Goal: Task Accomplishment & Management: Use online tool/utility

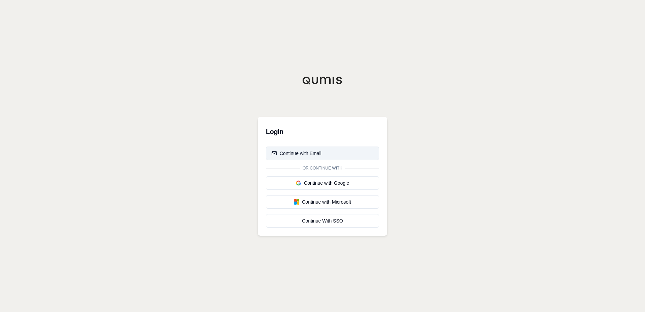
click at [319, 152] on div "Continue with Email" at bounding box center [296, 153] width 50 height 7
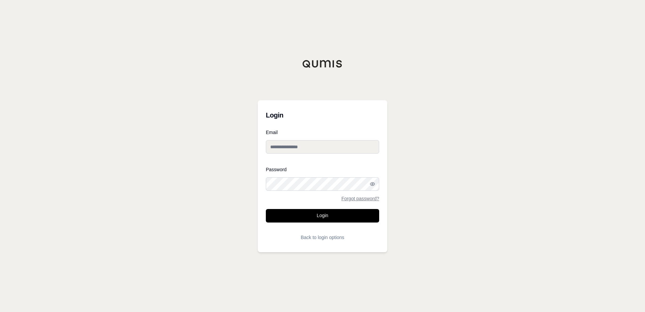
click at [301, 150] on input "Email" at bounding box center [322, 146] width 113 height 13
type input "**********"
click at [302, 177] on div "Password Forgot password?" at bounding box center [322, 184] width 113 height 34
click at [304, 216] on button "Login" at bounding box center [322, 215] width 113 height 13
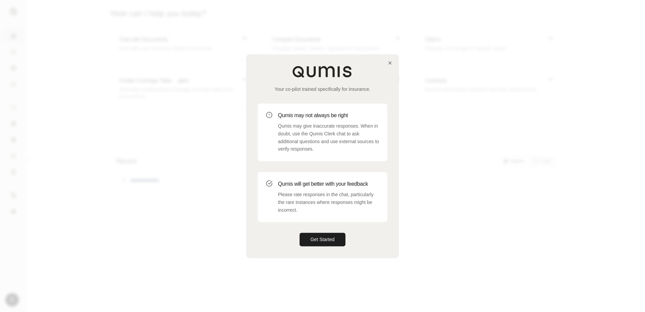
click at [310, 257] on div "Your co-pilot trained specifically for insurance. Qumis may not always be right…" at bounding box center [322, 155] width 152 height 203
click at [323, 245] on button "Get Started" at bounding box center [322, 239] width 46 height 13
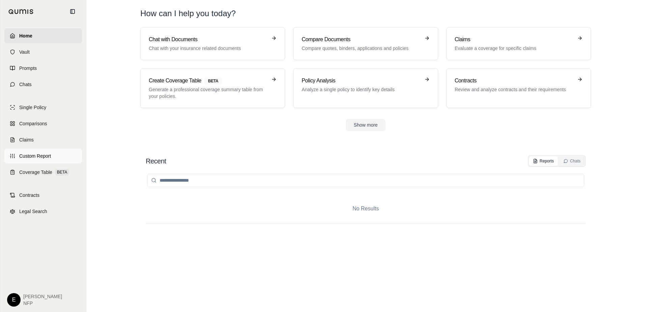
click at [61, 158] on link "Custom Report" at bounding box center [43, 155] width 78 height 15
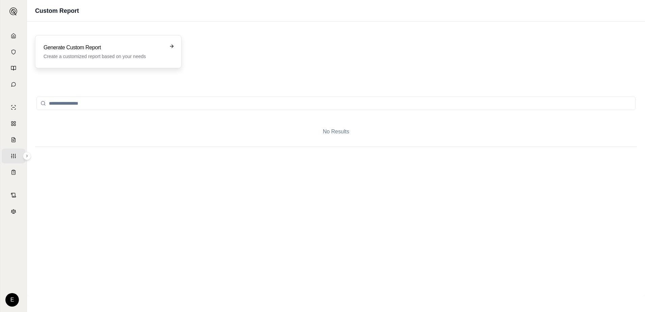
click at [177, 44] on div "Generate Custom Report Create a customized report based on your needs" at bounding box center [108, 51] width 146 height 33
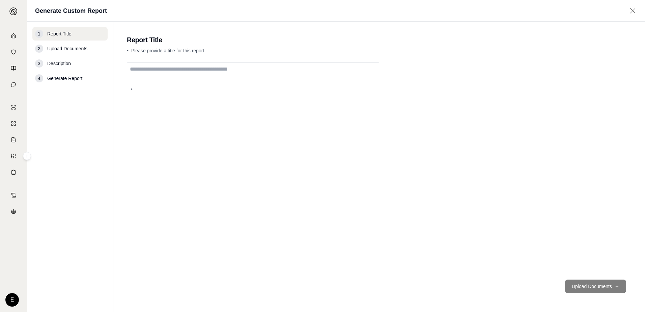
click at [177, 73] on input "text" at bounding box center [253, 69] width 252 height 14
type input "**********"
click at [599, 289] on button "Upload Documents →" at bounding box center [595, 285] width 61 height 13
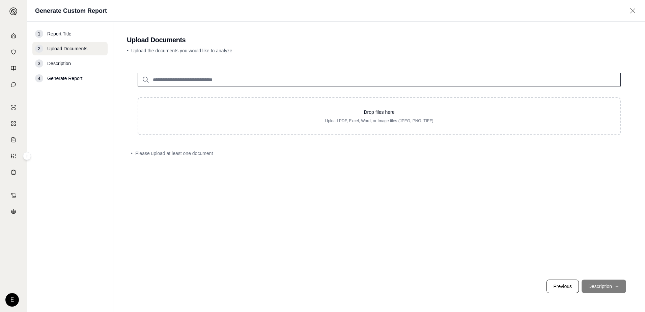
click at [185, 77] on input "search" at bounding box center [379, 79] width 483 height 13
click at [141, 81] on input "search" at bounding box center [379, 79] width 483 height 13
click at [148, 79] on icon at bounding box center [146, 80] width 8 height 8
click at [144, 79] on icon at bounding box center [146, 80] width 8 height 8
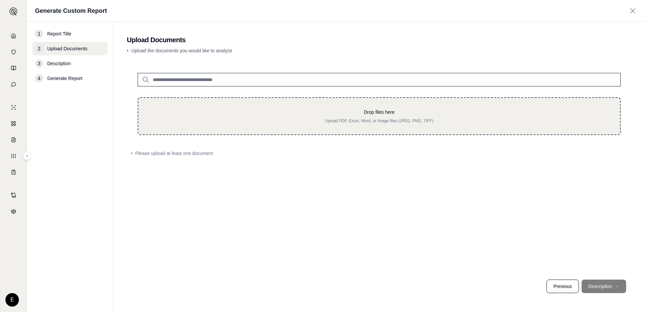
click at [386, 108] on div "Drop files here Upload PDF, Excel, Word, or Image files (JPEG, PNG, TIFF)" at bounding box center [379, 116] width 483 height 38
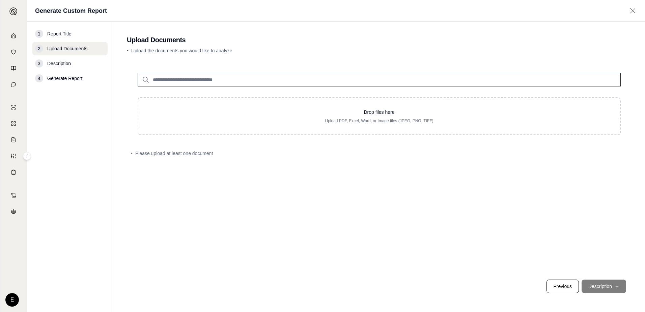
click at [192, 73] on input "search" at bounding box center [379, 79] width 483 height 13
click at [170, 81] on input "search" at bounding box center [379, 79] width 483 height 13
click at [146, 79] on icon at bounding box center [146, 80] width 8 height 8
click at [175, 80] on input "search" at bounding box center [379, 79] width 483 height 13
type input "*"
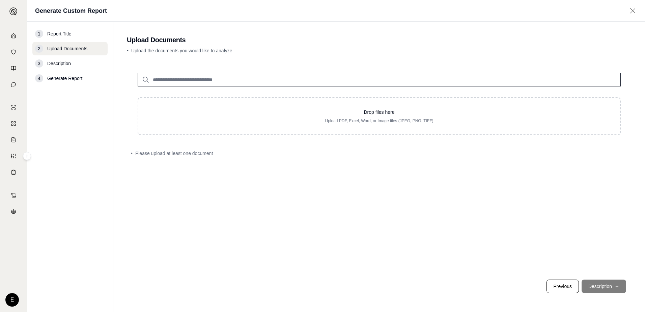
type input "*"
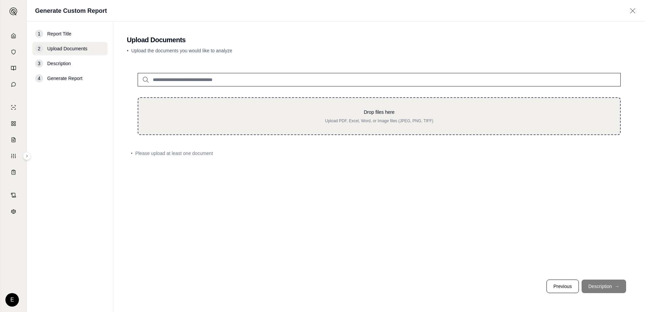
click at [309, 112] on p "Drop files here" at bounding box center [379, 112] width 460 height 7
click at [352, 116] on div "Drop files here Upload PDF, Excel, Word, or Image files (JPEG, PNG, TIFF)" at bounding box center [379, 116] width 460 height 15
type input "**********"
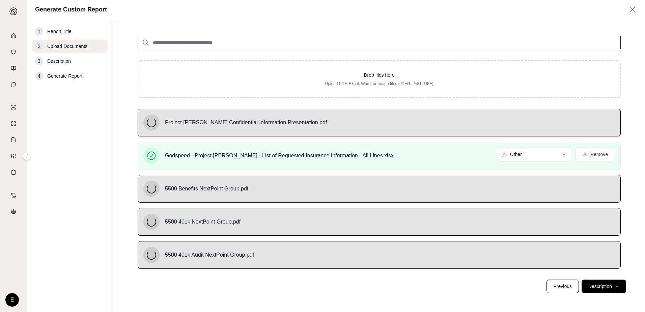
scroll to position [35, 0]
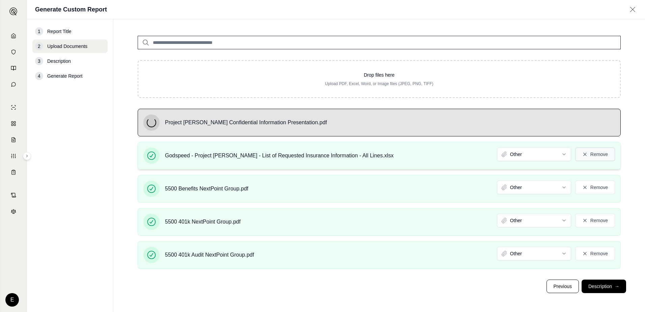
click at [592, 154] on button "Remove" at bounding box center [595, 153] width 40 height 13
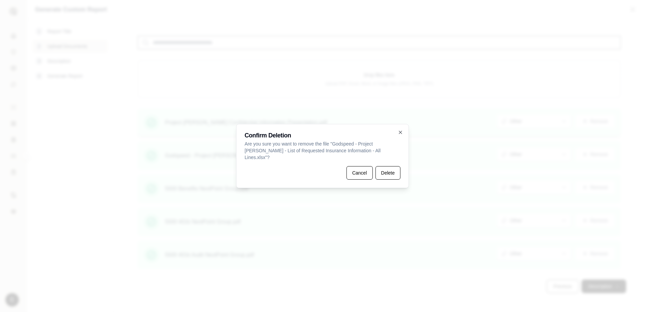
click at [378, 170] on button "Delete" at bounding box center [387, 172] width 25 height 13
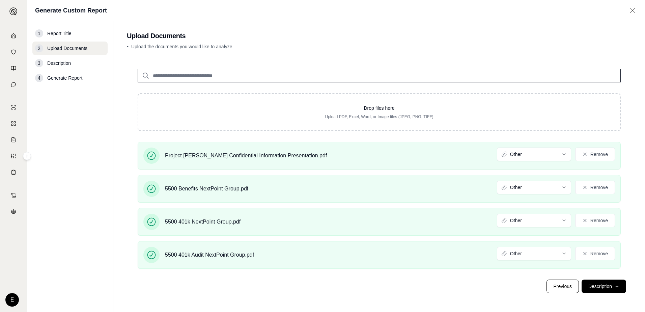
scroll to position [4, 0]
click at [596, 185] on button "Remove" at bounding box center [595, 186] width 40 height 13
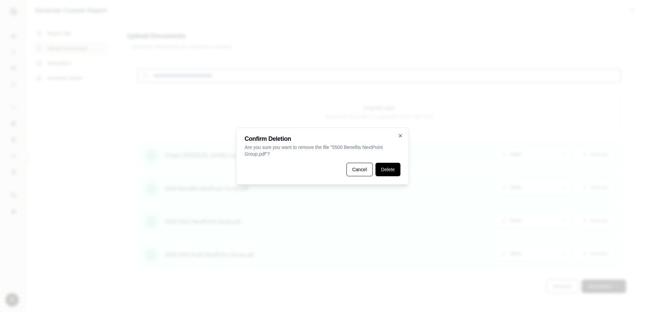
click at [391, 169] on button "Delete" at bounding box center [387, 168] width 25 height 13
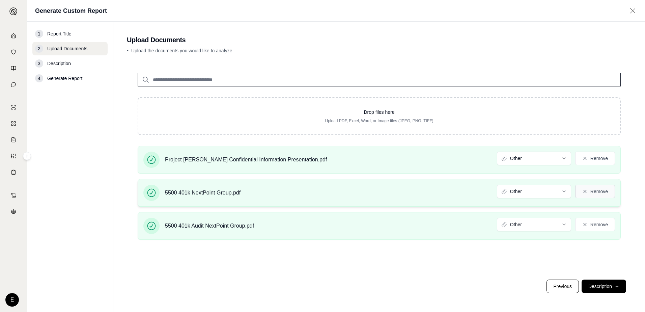
click at [598, 189] on button "Remove" at bounding box center [595, 190] width 40 height 13
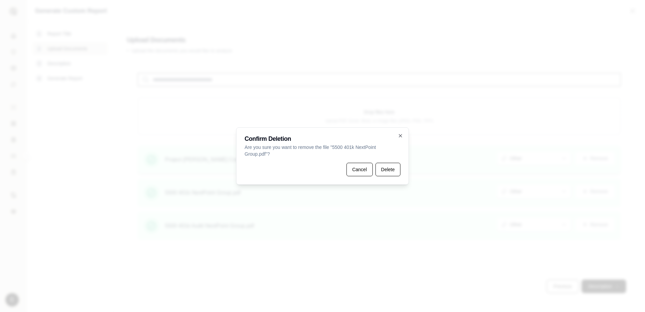
drag, startPoint x: 386, startPoint y: 172, endPoint x: 473, endPoint y: 167, distance: 86.8
click at [386, 172] on button "Delete" at bounding box center [387, 168] width 25 height 13
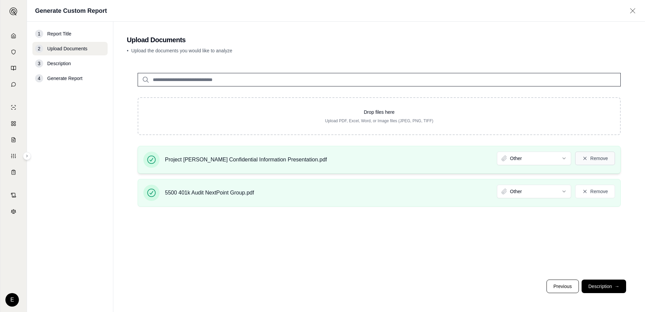
drag, startPoint x: 612, startPoint y: 164, endPoint x: 609, endPoint y: 163, distance: 3.5
click at [609, 163] on button "Remove" at bounding box center [595, 157] width 40 height 13
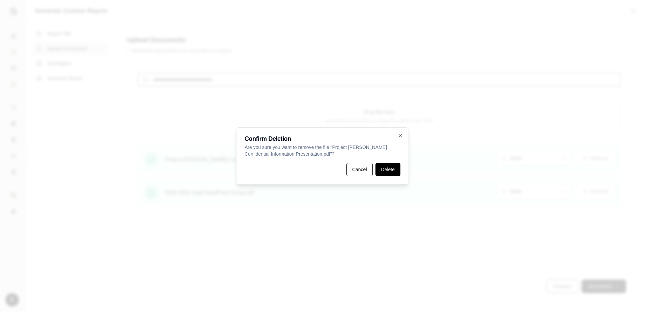
click at [389, 168] on button "Delete" at bounding box center [387, 168] width 25 height 13
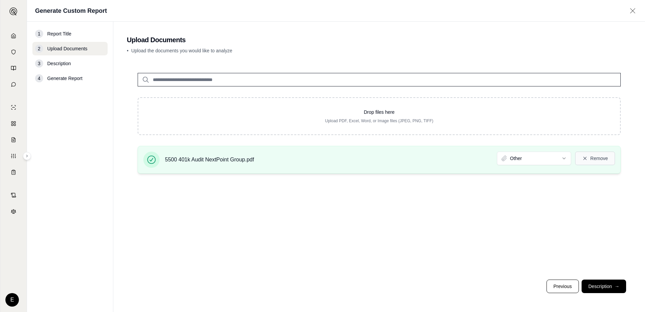
click at [603, 162] on button "Remove" at bounding box center [595, 157] width 40 height 13
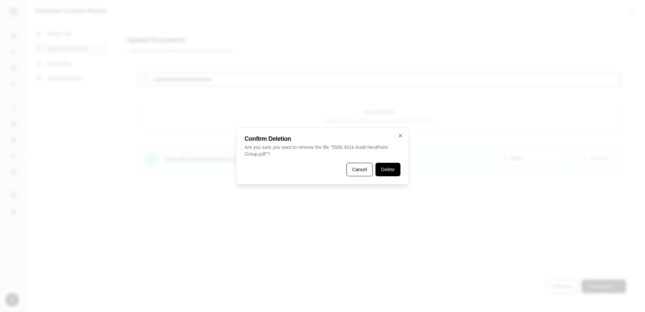
click at [397, 168] on button "Delete" at bounding box center [387, 168] width 25 height 13
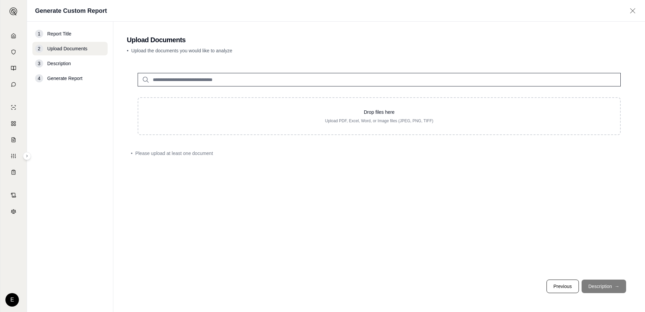
click at [192, 81] on input "search" at bounding box center [379, 79] width 483 height 13
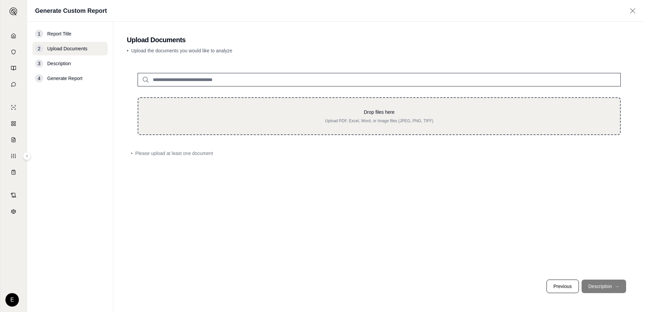
click at [247, 126] on div "Drop files here Upload PDF, Excel, Word, or Image files (JPEG, PNG, TIFF)" at bounding box center [379, 116] width 483 height 38
click at [257, 120] on p "Upload PDF, Excel, Word, or Image files (JPEG, PNG, TIFF)" at bounding box center [379, 120] width 460 height 5
type input "**********"
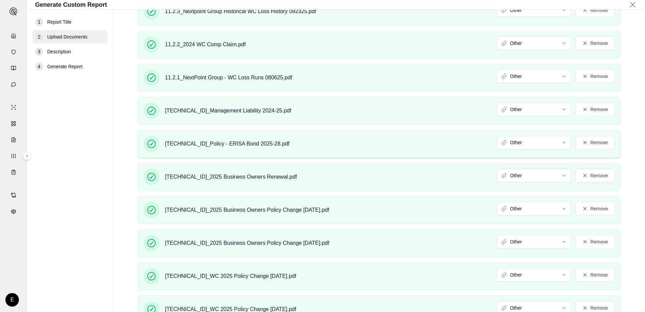
scroll to position [693, 0]
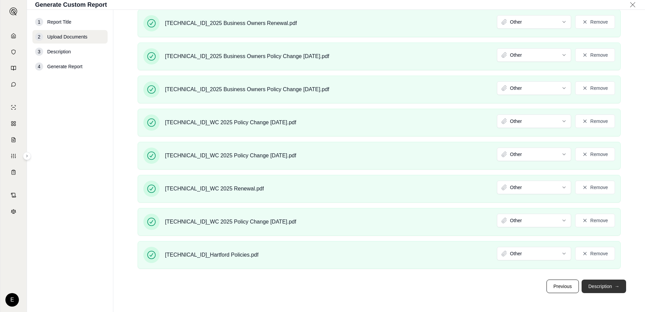
click at [599, 287] on button "Description →" at bounding box center [603, 285] width 45 height 13
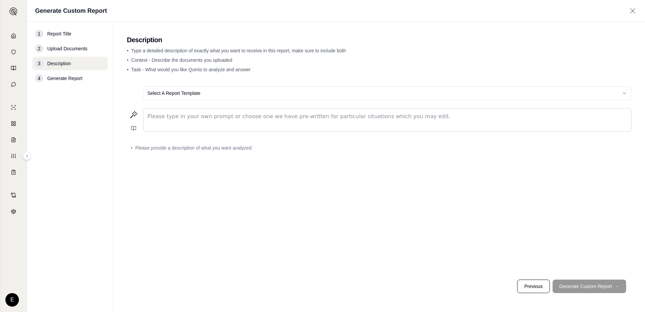
scroll to position [0, 0]
click at [187, 87] on html "Home Vault Prompts Chats Single Policy Comparisons Claims Custom Report Coverag…" at bounding box center [322, 156] width 645 height 312
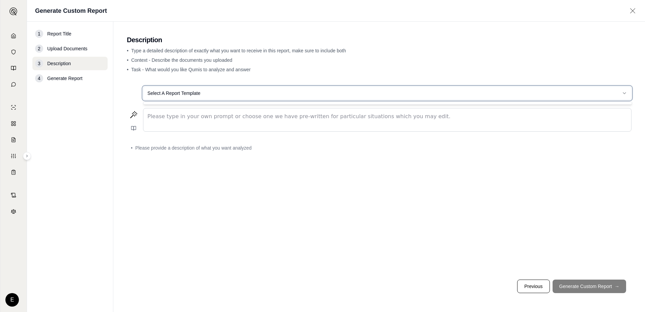
click at [231, 96] on html "Home Vault Prompts Chats Single Policy Comparisons Claims Custom Report Coverag…" at bounding box center [322, 156] width 645 height 312
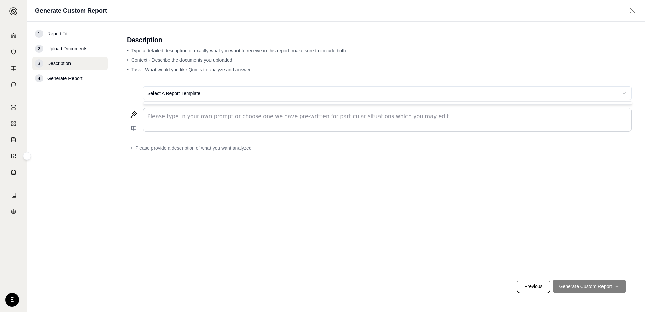
click at [231, 96] on html "Home Vault Prompts Chats Single Policy Comparisons Claims Custom Report Coverag…" at bounding box center [322, 156] width 645 height 312
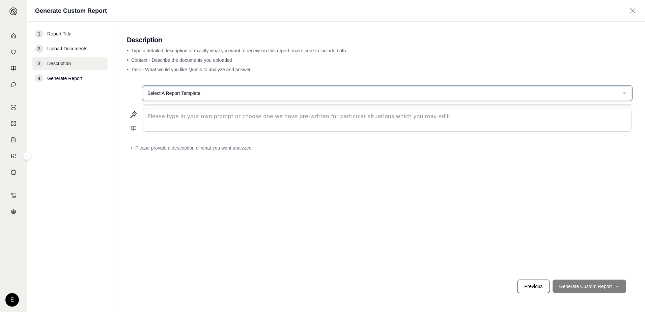
click at [604, 108] on html "Home Vault Prompts Chats Single Policy Comparisons Claims Custom Report Coverag…" at bounding box center [322, 156] width 645 height 312
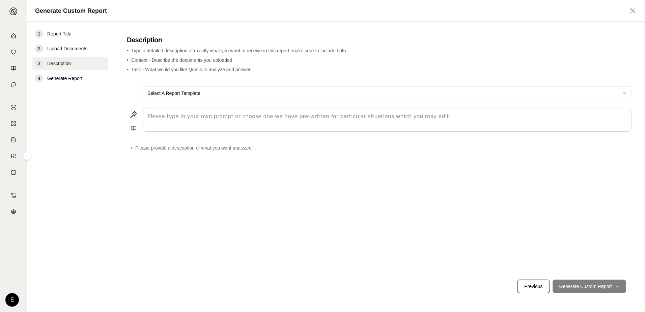
click at [626, 94] on html "Home Vault Prompts Chats Single Policy Comparisons Claims Custom Report Coverag…" at bounding box center [322, 156] width 645 height 312
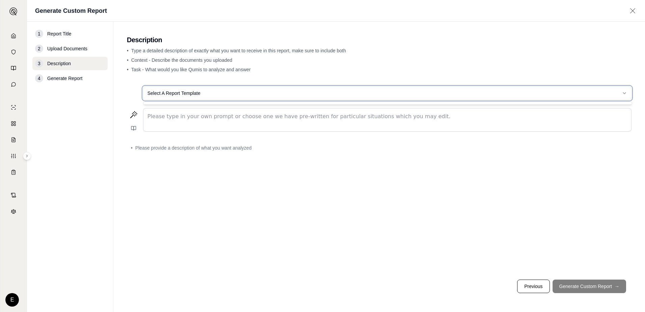
click at [626, 94] on html "Home Vault Prompts Chats Single Policy Comparisons Claims Custom Report Coverag…" at bounding box center [322, 156] width 645 height 312
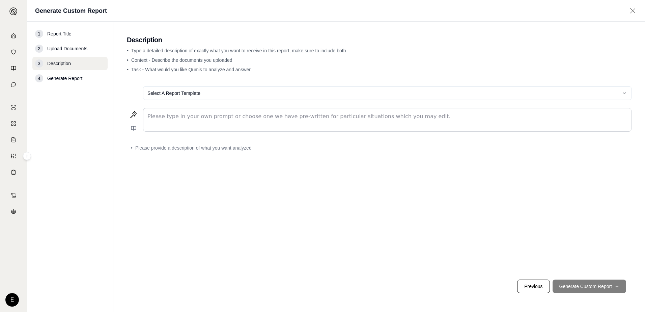
click at [242, 129] on div "editable markdown" at bounding box center [386, 119] width 487 height 23
click at [215, 116] on p "editable markdown" at bounding box center [386, 116] width 479 height 8
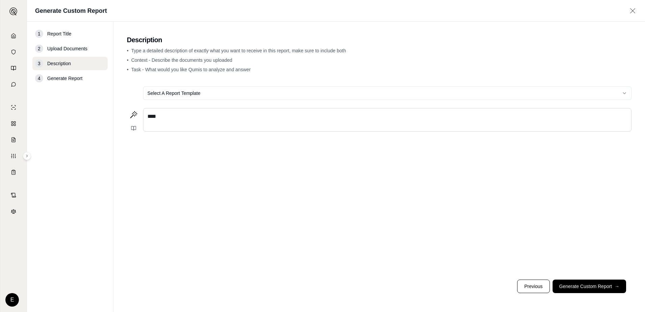
click at [134, 154] on div "Select A Report Template ****" at bounding box center [379, 177] width 504 height 193
click at [132, 112] on icon at bounding box center [133, 115] width 8 height 8
click at [232, 115] on p "****" at bounding box center [386, 116] width 479 height 8
click at [76, 50] on span "Upload Documents" at bounding box center [67, 48] width 40 height 7
click at [531, 287] on button "Previous" at bounding box center [533, 285] width 32 height 13
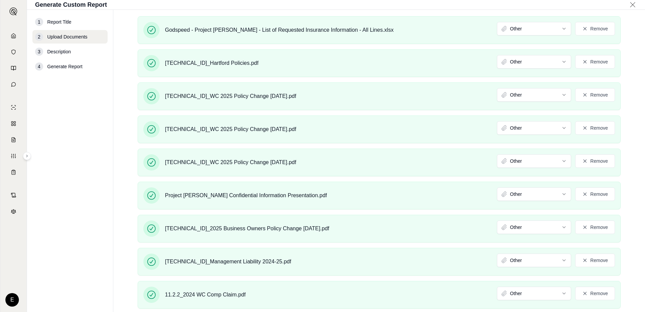
scroll to position [120, 0]
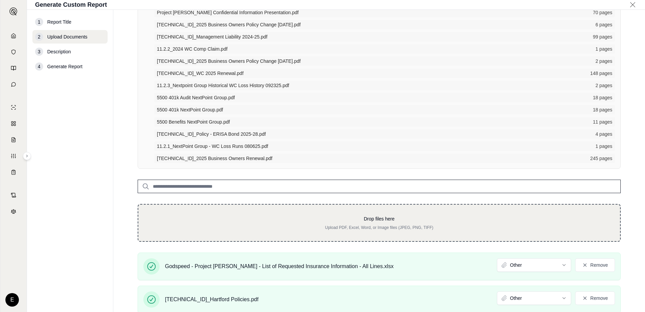
click at [356, 222] on div "Drop files here Upload PDF, Excel, Word, or Image files (JPEG, PNG, TIFF)" at bounding box center [379, 222] width 460 height 15
type input "**********"
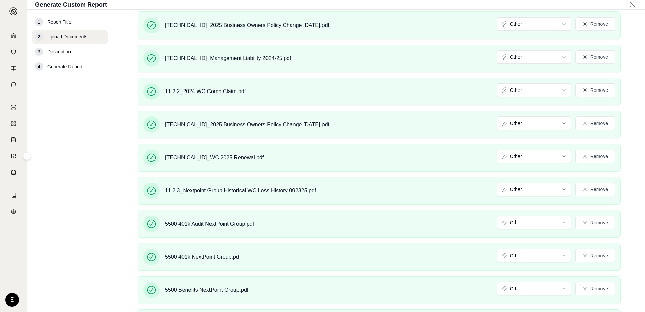
scroll to position [738, 0]
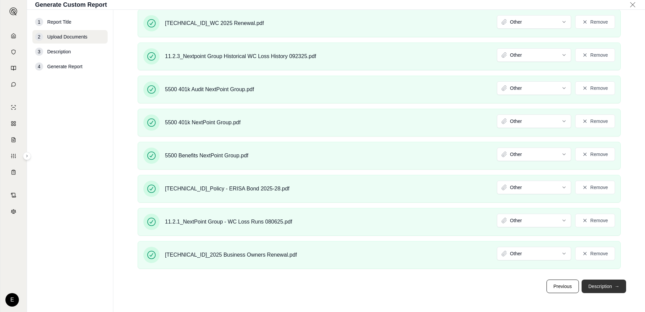
click at [603, 287] on button "Description →" at bounding box center [603, 285] width 45 height 13
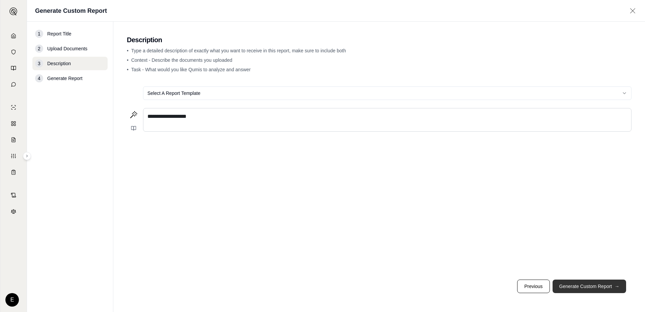
scroll to position [0, 0]
click at [194, 126] on div "**********" at bounding box center [386, 119] width 487 height 23
click at [180, 116] on span "**********" at bounding box center [165, 116] width 37 height 5
click at [194, 124] on div "**********" at bounding box center [386, 119] width 487 height 23
click at [294, 120] on div "**********" at bounding box center [386, 119] width 487 height 23
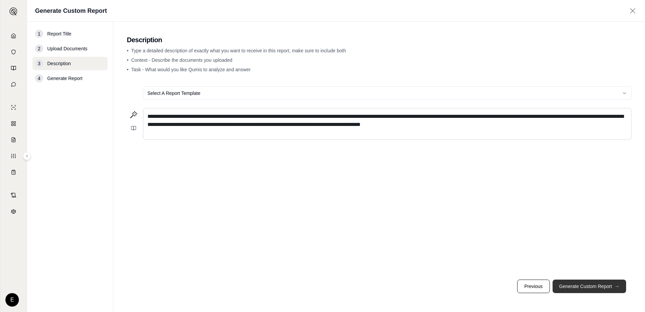
click at [591, 283] on button "Generate Custom Report →" at bounding box center [588, 285] width 73 height 13
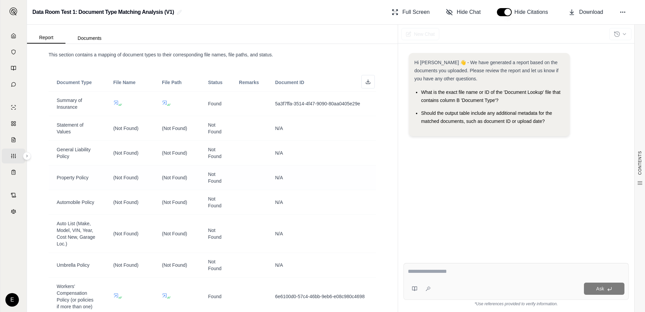
scroll to position [67, 0]
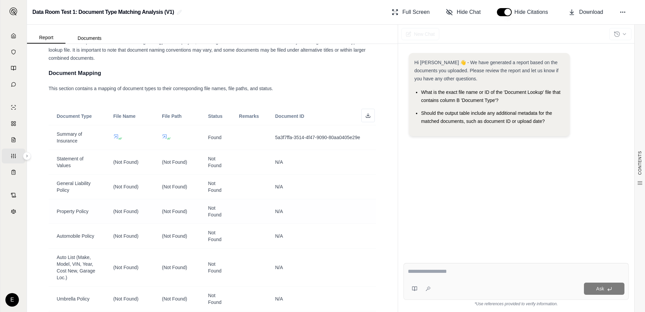
click at [124, 213] on span "(Not Found)" at bounding box center [125, 210] width 25 height 5
click at [123, 213] on span "(Not Found)" at bounding box center [125, 210] width 25 height 5
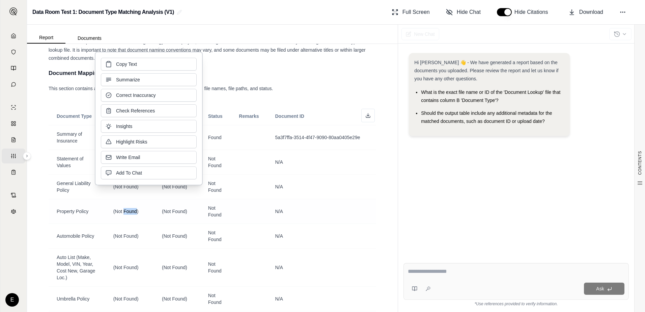
click at [123, 213] on span "(Not Found)" at bounding box center [125, 210] width 25 height 5
click at [95, 234] on div "Automobile Policy" at bounding box center [77, 235] width 40 height 7
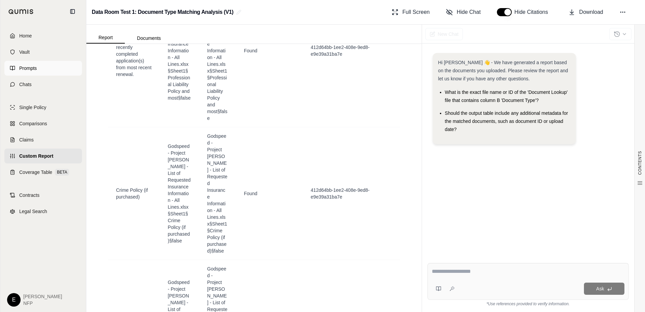
scroll to position [2276, 0]
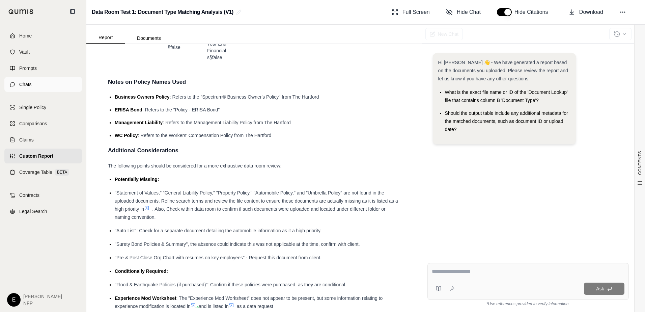
click at [33, 83] on link "Chats" at bounding box center [43, 84] width 78 height 15
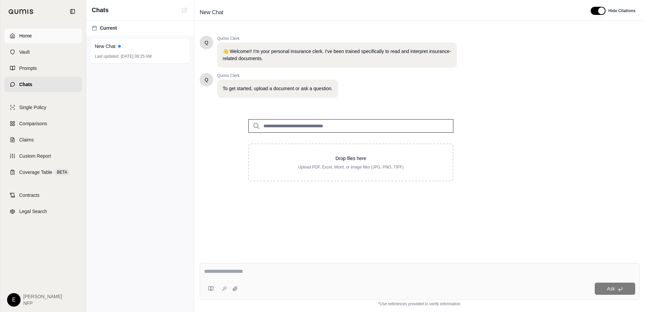
click at [27, 32] on span "Home" at bounding box center [25, 35] width 12 height 7
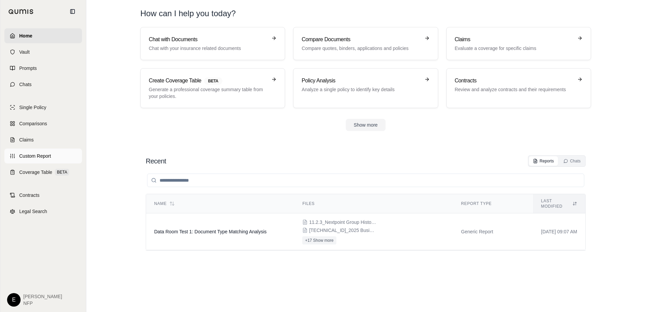
click at [37, 158] on span "Custom Report" at bounding box center [35, 155] width 32 height 7
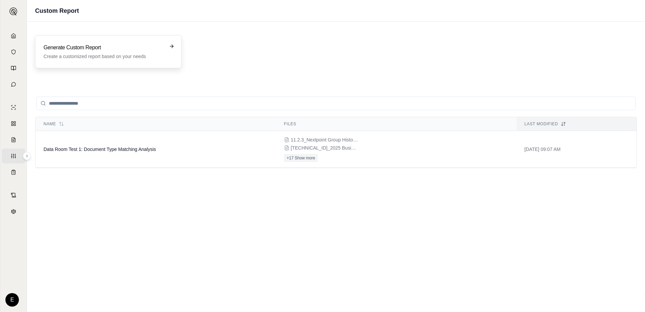
click at [165, 57] on div "Generate Custom Report Create a customized report based on your needs" at bounding box center [107, 51] width 129 height 16
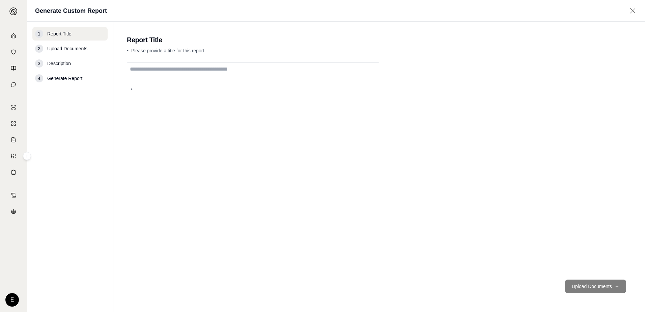
click at [187, 74] on input "text" at bounding box center [253, 69] width 252 height 14
click at [184, 76] on input "text" at bounding box center [253, 69] width 252 height 14
type input "******"
click at [604, 280] on button "Upload Documents →" at bounding box center [595, 285] width 61 height 13
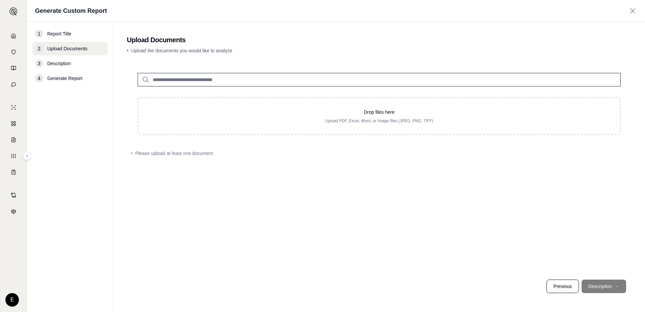
click at [192, 82] on input "search" at bounding box center [379, 79] width 483 height 13
click at [148, 75] on input "search" at bounding box center [379, 79] width 483 height 13
click at [147, 76] on icon at bounding box center [146, 80] width 8 height 8
click at [150, 80] on input "search" at bounding box center [379, 79] width 483 height 13
click at [141, 81] on input "search" at bounding box center [379, 79] width 483 height 13
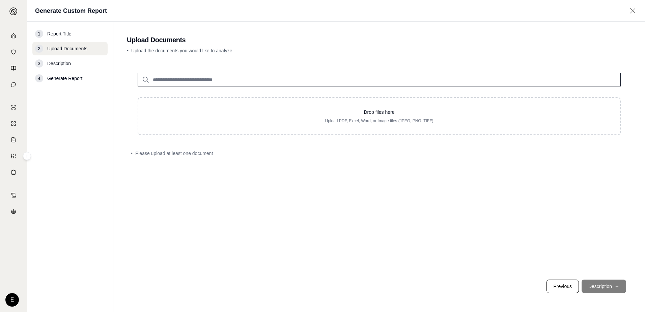
click at [143, 81] on icon at bounding box center [146, 80] width 8 height 8
click at [192, 80] on input "search" at bounding box center [379, 79] width 483 height 13
click at [304, 135] on div "Drop files here Upload PDF, Excel, Word, or Image files (JPEG, PNG, TIFF) • Ple…" at bounding box center [379, 168] width 504 height 212
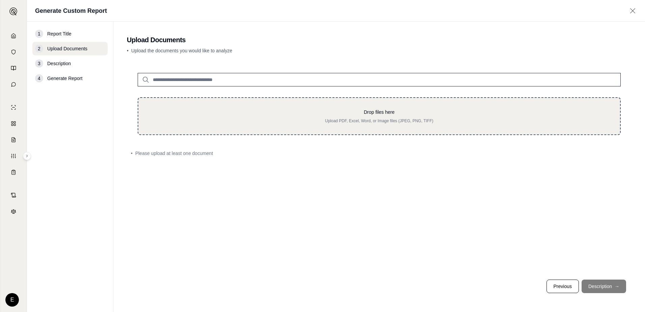
click at [296, 119] on p "Upload PDF, Excel, Word, or Image files (JPEG, PNG, TIFF)" at bounding box center [379, 120] width 460 height 5
type input "**********"
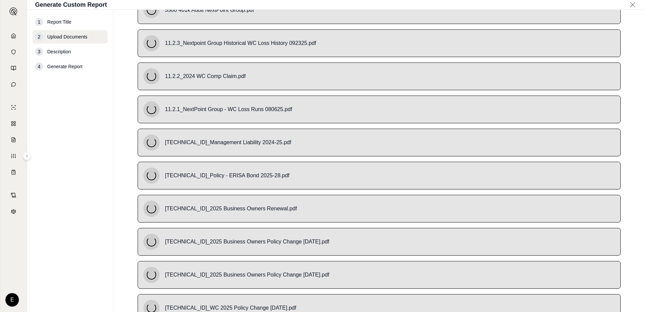
scroll to position [455, 0]
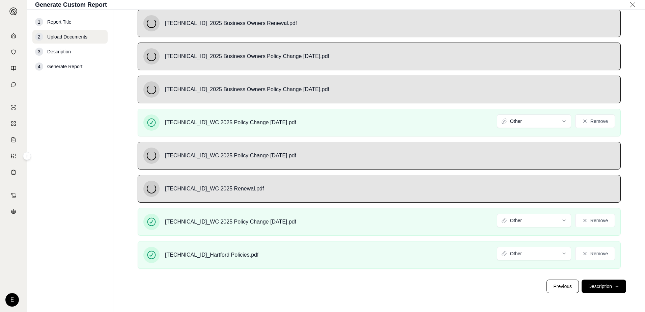
click at [600, 290] on button "Description →" at bounding box center [603, 285] width 45 height 13
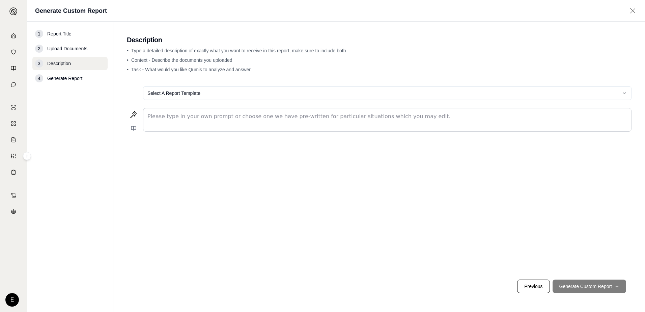
scroll to position [0, 0]
click at [189, 121] on div "editable markdown" at bounding box center [386, 119] width 487 height 23
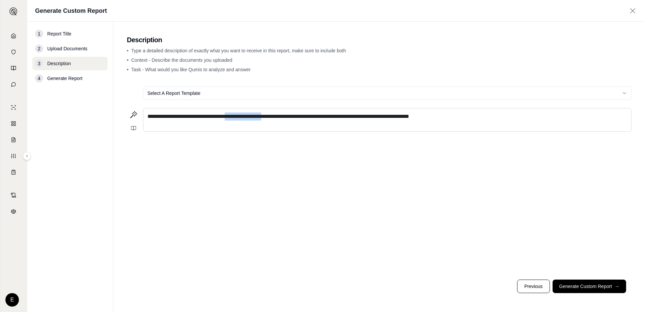
drag, startPoint x: 245, startPoint y: 115, endPoint x: 289, endPoint y: 118, distance: 44.0
click at [289, 118] on span "**********" at bounding box center [278, 116] width 262 height 5
click at [468, 118] on p "**********" at bounding box center [386, 116] width 479 height 8
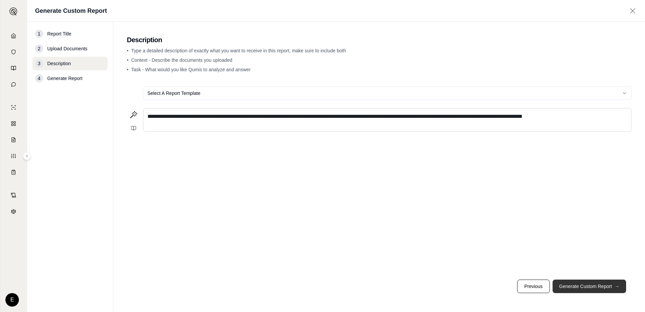
click at [591, 284] on button "Generate Custom Report →" at bounding box center [588, 285] width 73 height 13
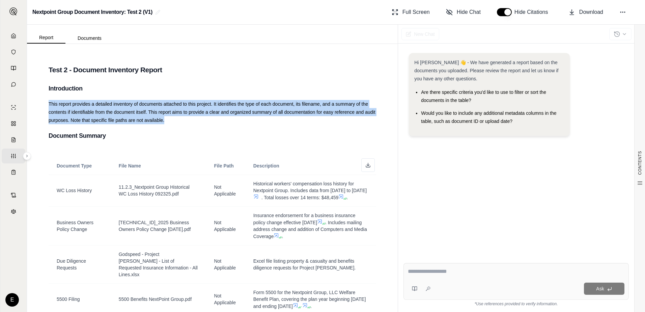
drag, startPoint x: 183, startPoint y: 122, endPoint x: 44, endPoint y: 105, distance: 140.2
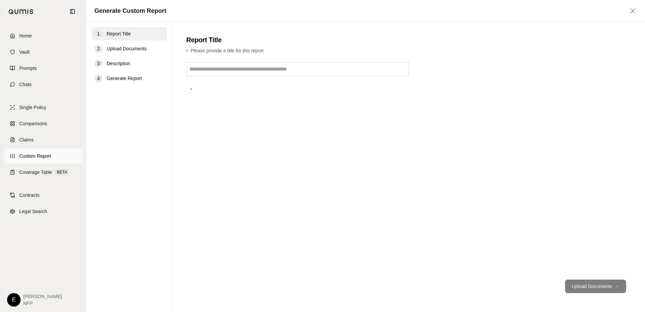
click at [51, 152] on link "Custom Report" at bounding box center [43, 155] width 78 height 15
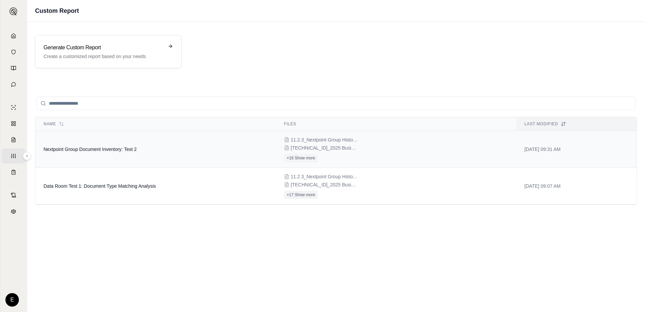
click at [120, 145] on td "Nextpoint Group Document Inventory: Test 2" at bounding box center [155, 149] width 240 height 37
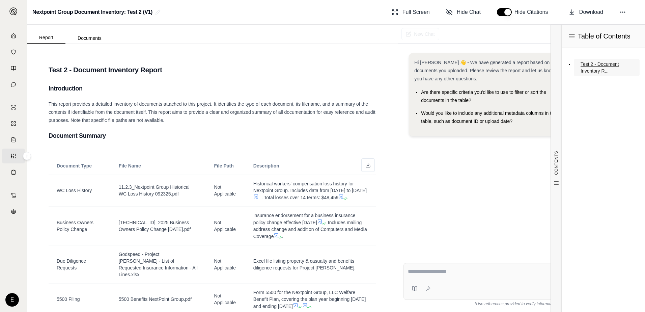
click at [585, 68] on link "Test 2 - Document Inventory R..." at bounding box center [606, 68] width 66 height 18
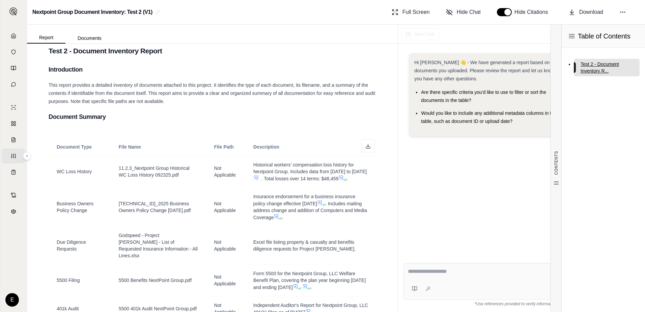
click at [590, 68] on link "Test 2 - Document Inventory R..." at bounding box center [606, 68] width 66 height 18
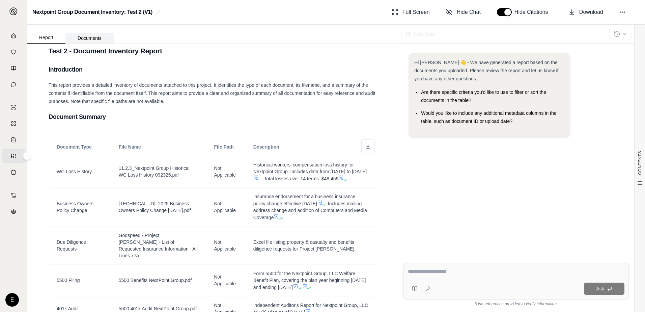
click at [79, 33] on button "Documents" at bounding box center [89, 38] width 48 height 11
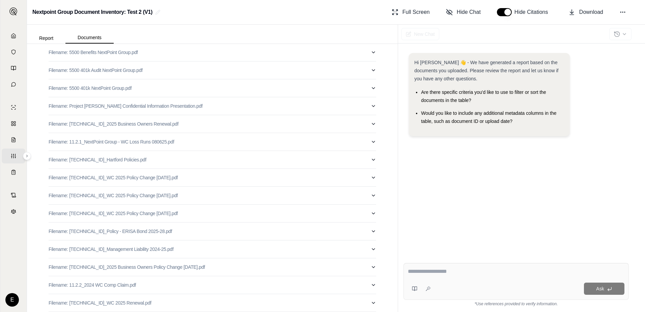
scroll to position [0, 0]
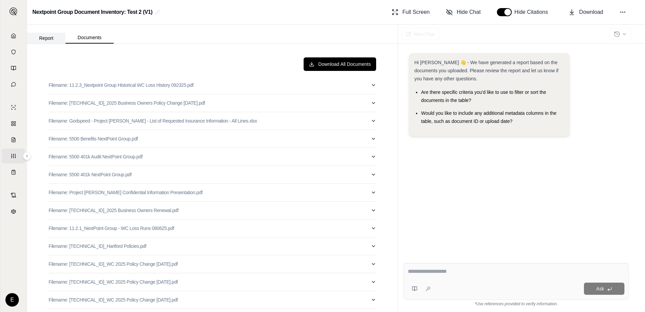
click at [42, 37] on button "Report" at bounding box center [46, 38] width 38 height 11
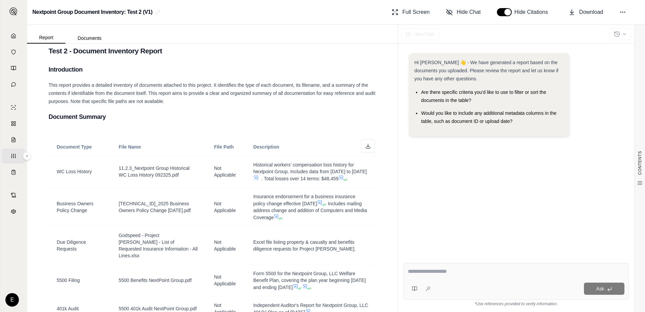
click at [139, 16] on h2 "Nextpoint Group Document Inventory: Test 2 (V1)" at bounding box center [92, 12] width 120 height 12
click at [129, 10] on h2 "Nextpoint Group Document Inventory: Test 2 (V1)" at bounding box center [92, 12] width 120 height 12
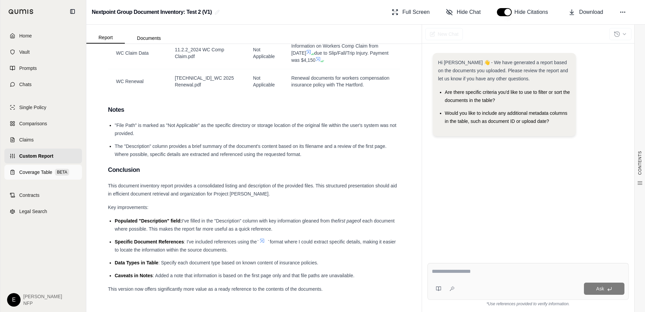
scroll to position [671, 0]
click at [35, 155] on span "Custom Report" at bounding box center [36, 155] width 34 height 7
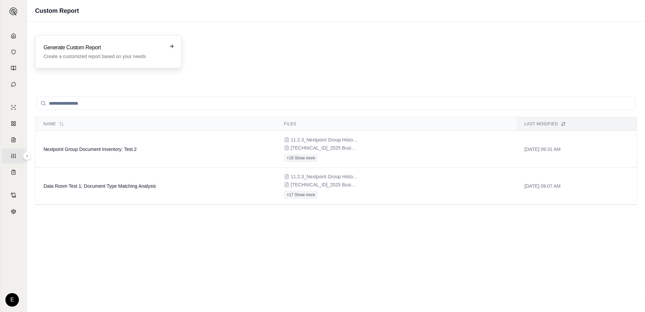
click at [133, 49] on h3 "Generate Custom Report" at bounding box center [103, 47] width 120 height 8
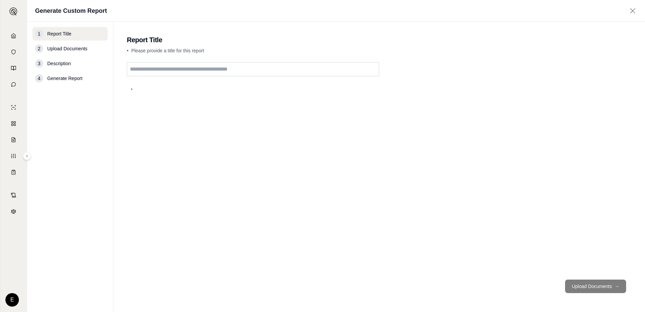
click at [156, 70] on input "text" at bounding box center [253, 69] width 252 height 14
type input "******"
click at [597, 287] on button "Upload Documents →" at bounding box center [595, 285] width 61 height 13
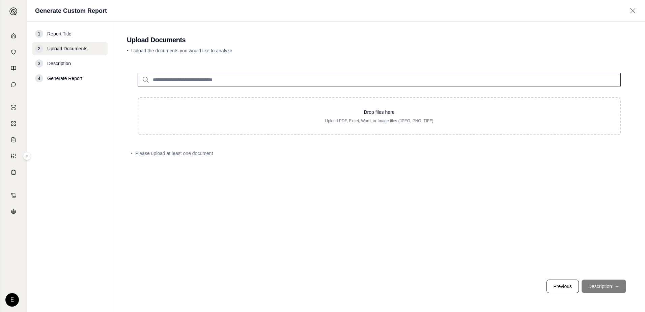
click at [210, 78] on input "search" at bounding box center [379, 79] width 483 height 13
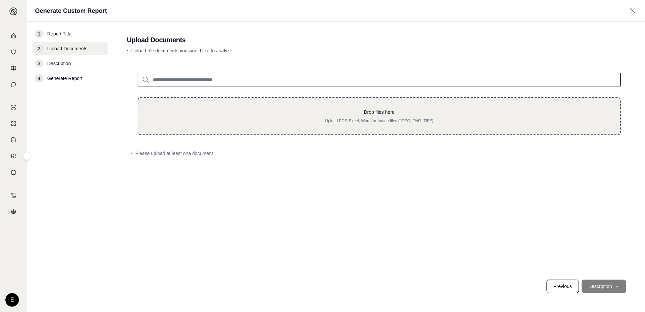
click at [296, 109] on p "Drop files here" at bounding box center [379, 112] width 460 height 7
type input "**********"
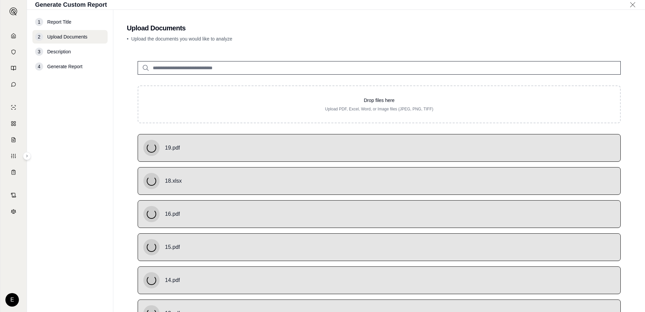
click at [192, 69] on input "search" at bounding box center [379, 67] width 483 height 13
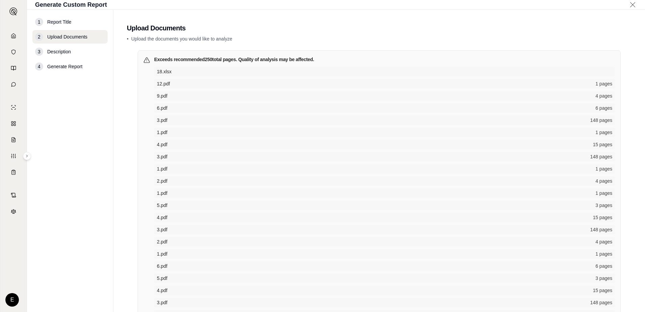
click at [73, 40] on span "Upload Documents" at bounding box center [67, 36] width 40 height 7
click at [629, 1] on icon at bounding box center [632, 4] width 8 height 7
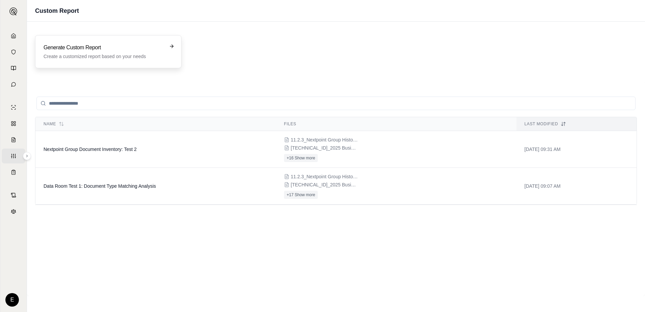
click at [175, 45] on div "Generate Custom Report Create a customized report based on your needs" at bounding box center [108, 51] width 146 height 33
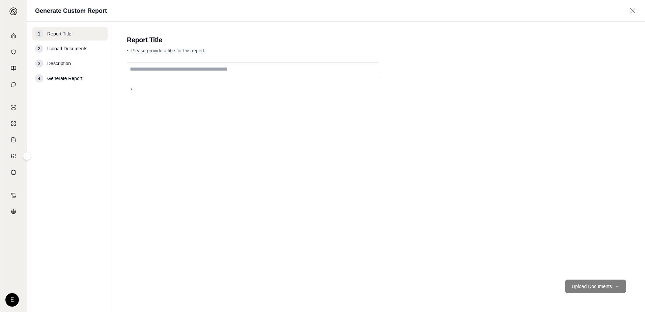
click at [139, 70] on input "text" at bounding box center [253, 69] width 252 height 14
type input "******"
click at [72, 45] on span "Upload Documents" at bounding box center [67, 48] width 40 height 7
click at [72, 49] on span "Upload Documents" at bounding box center [67, 48] width 40 height 7
click at [589, 285] on button "Upload Documents →" at bounding box center [595, 285] width 61 height 13
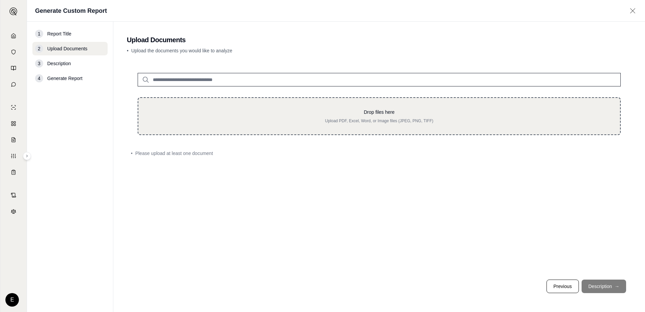
click at [362, 117] on div "Drop files here Upload PDF, Excel, Word, or Image files (JPEG, PNG, TIFF)" at bounding box center [379, 116] width 460 height 15
type input "**********"
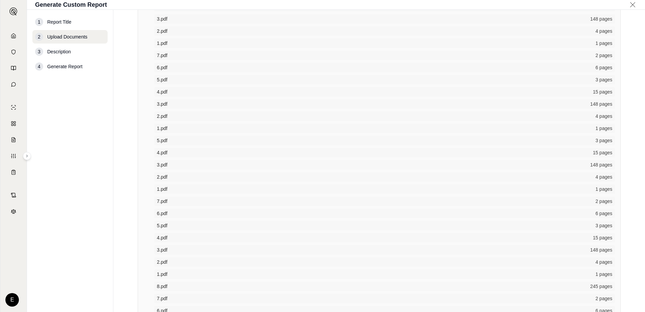
scroll to position [371, 0]
drag, startPoint x: 225, startPoint y: 121, endPoint x: 168, endPoint y: 100, distance: 60.7
drag, startPoint x: 168, startPoint y: 100, endPoint x: 173, endPoint y: 102, distance: 4.7
click at [176, 103] on span "1.pdf" at bounding box center [374, 101] width 434 height 7
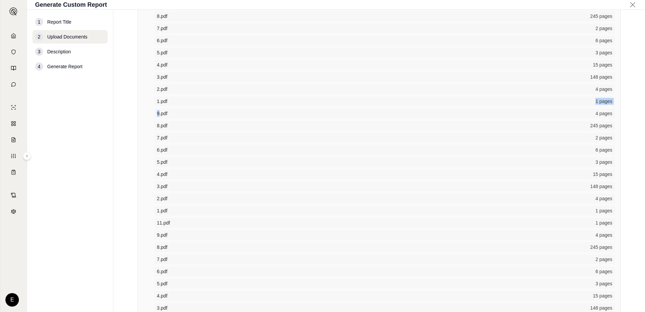
click at [183, 100] on span "1.pdf" at bounding box center [374, 101] width 434 height 7
drag, startPoint x: 173, startPoint y: 98, endPoint x: 135, endPoint y: 97, distance: 37.8
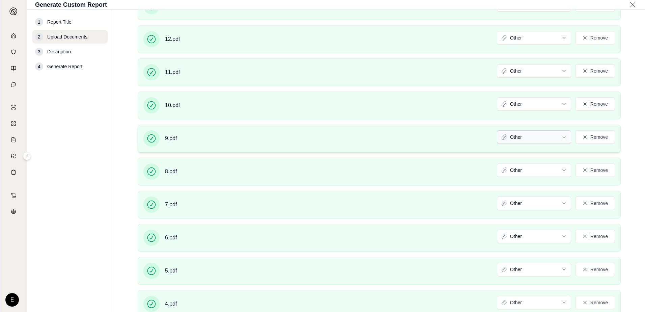
scroll to position [2292, 0]
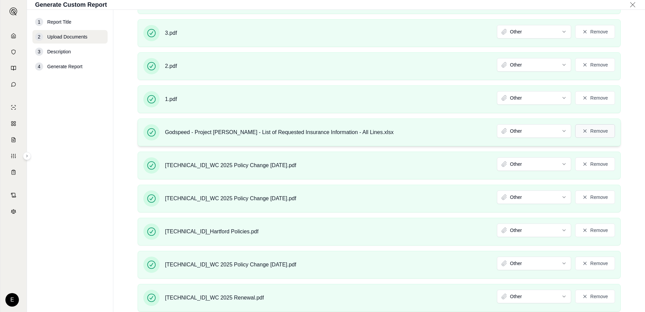
click at [595, 137] on button "Remove" at bounding box center [595, 130] width 40 height 13
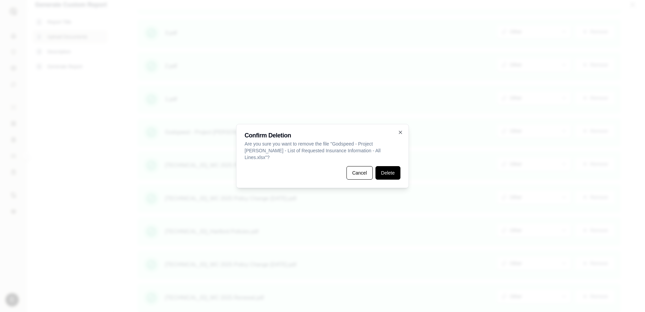
click at [378, 173] on button "Delete" at bounding box center [387, 172] width 25 height 13
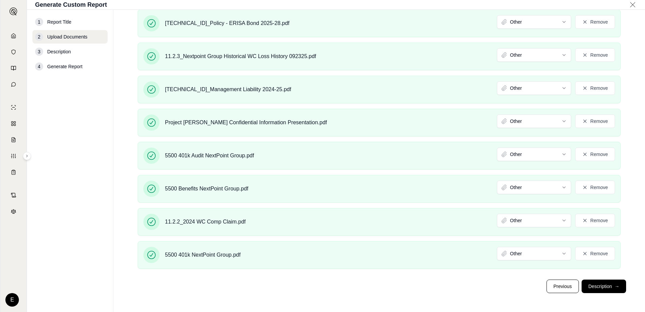
scroll to position [2417, 0]
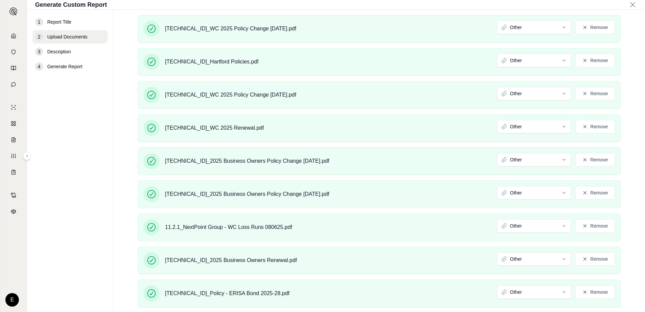
click at [20, 34] on link "Home" at bounding box center [14, 35] width 24 height 15
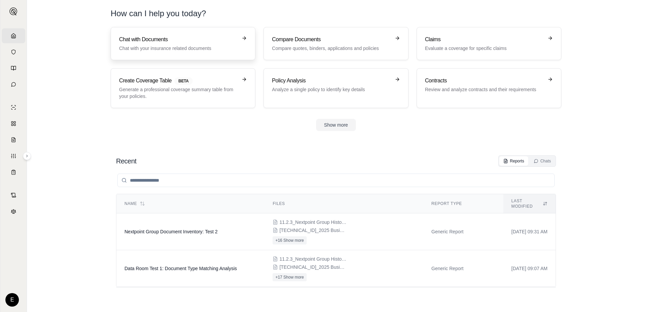
click at [213, 42] on h3 "Chat with Documents" at bounding box center [178, 39] width 118 height 8
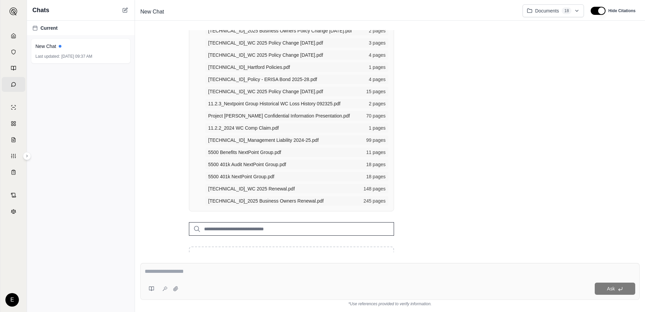
scroll to position [236, 0]
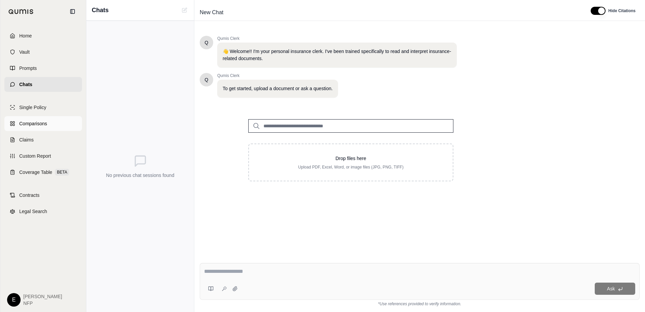
click at [36, 124] on span "Comparisons" at bounding box center [33, 123] width 28 height 7
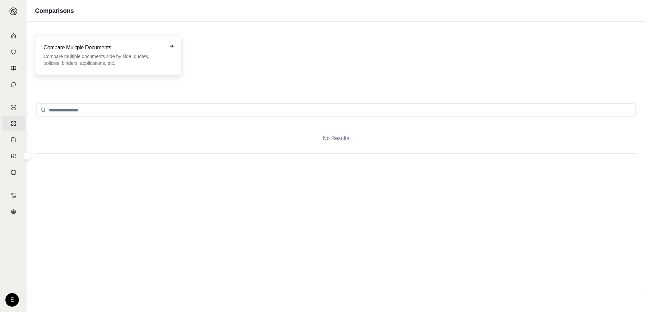
click at [158, 49] on h3 "Compare Mulitple Documents" at bounding box center [103, 47] width 120 height 8
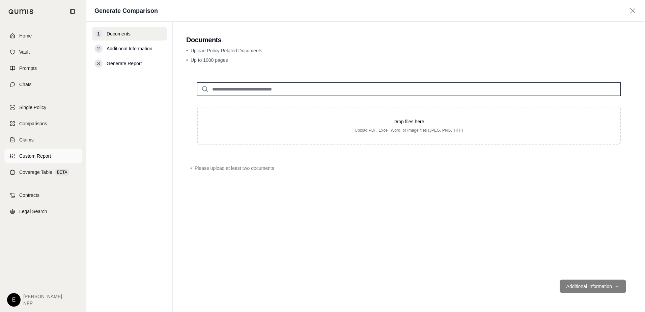
click at [45, 159] on link "Custom Report" at bounding box center [43, 155] width 78 height 15
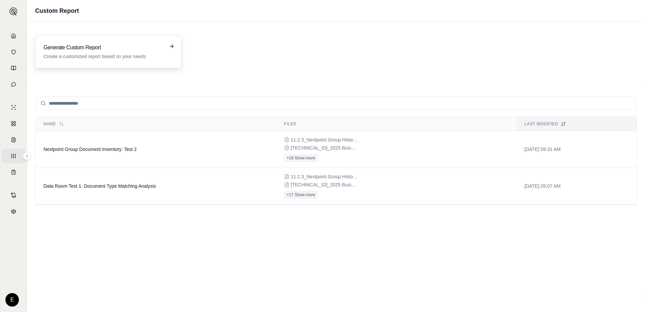
click at [132, 55] on p "Create a customized report based on your needs" at bounding box center [103, 56] width 120 height 7
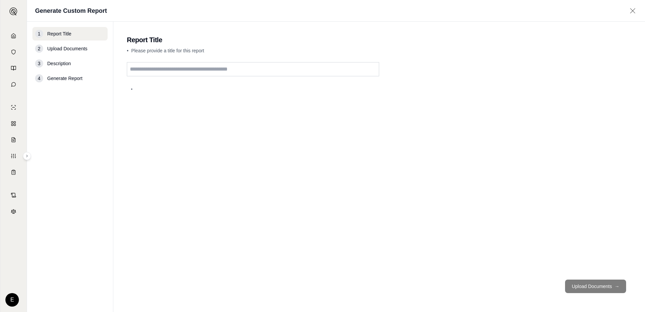
click at [164, 66] on input "text" at bounding box center [253, 69] width 252 height 14
type input "*********"
click at [599, 289] on button "Upload Documents →" at bounding box center [595, 285] width 61 height 13
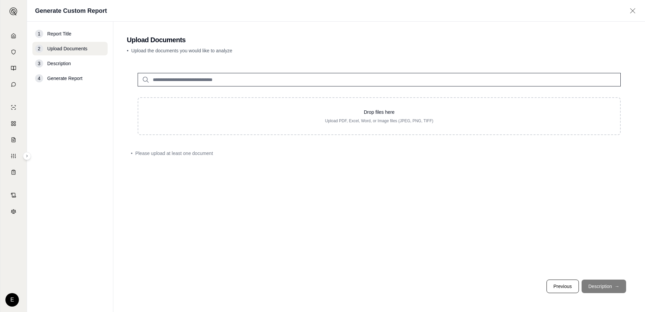
click at [189, 85] on input "search" at bounding box center [379, 79] width 483 height 13
click at [150, 76] on input "search" at bounding box center [379, 79] width 483 height 13
type input "*"
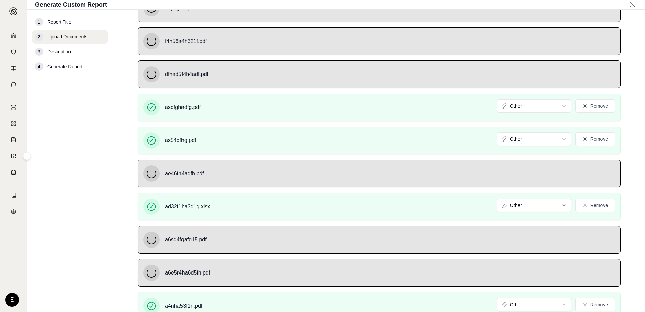
scroll to position [539, 0]
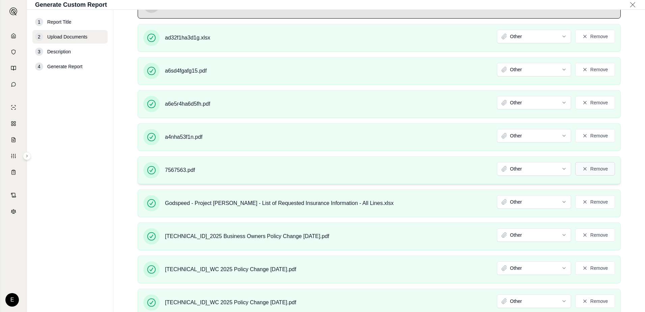
click at [589, 168] on button "Remove" at bounding box center [595, 168] width 40 height 13
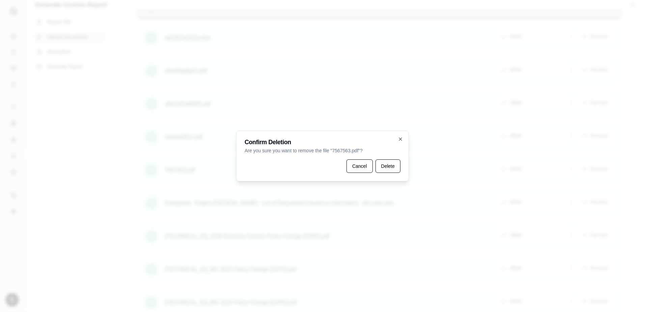
click at [397, 145] on h2 "Confirm Deletion" at bounding box center [322, 142] width 156 height 6
click at [398, 137] on icon "button" at bounding box center [399, 138] width 5 height 5
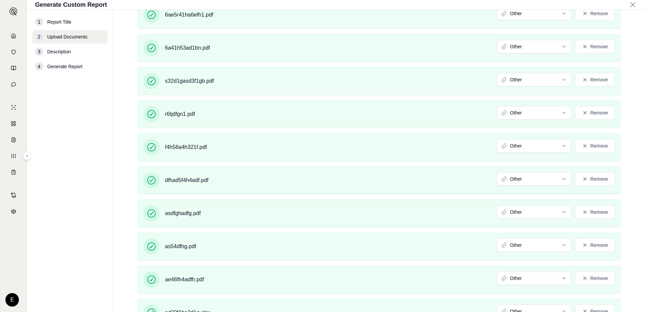
scroll to position [1736, 0]
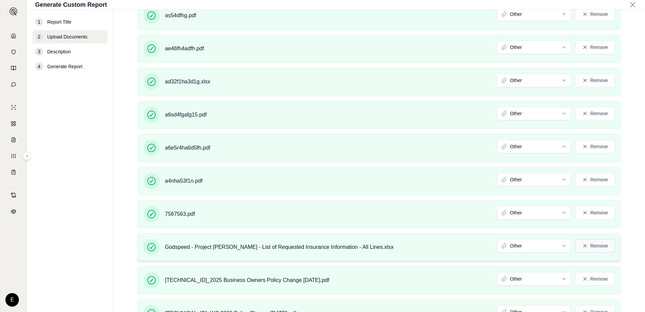
click at [585, 251] on button "Remove" at bounding box center [595, 245] width 40 height 13
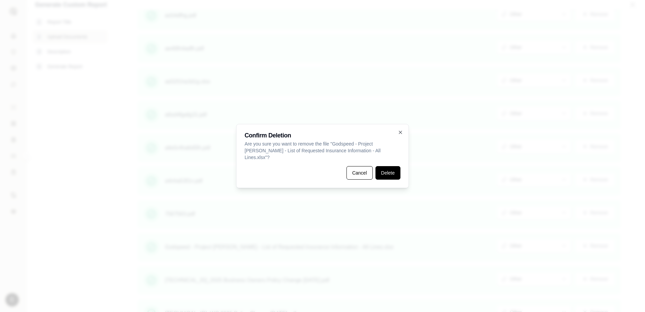
drag, startPoint x: 406, startPoint y: 171, endPoint x: 378, endPoint y: 170, distance: 28.0
click at [406, 170] on div "Confirm Deletion Are you sure you want to remove the file " Godspeed - Project …" at bounding box center [322, 156] width 173 height 64
drag, startPoint x: 378, startPoint y: 170, endPoint x: 425, endPoint y: 172, distance: 46.6
click at [377, 170] on button "Delete" at bounding box center [387, 172] width 25 height 13
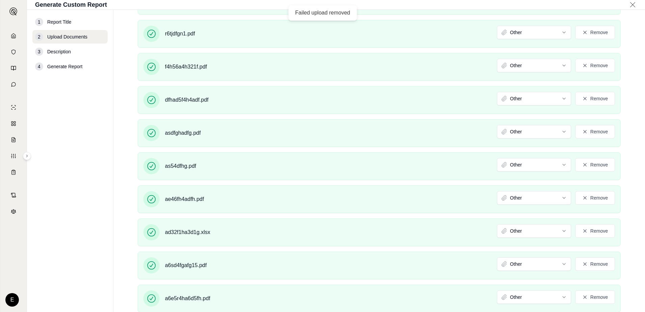
scroll to position [1918, 0]
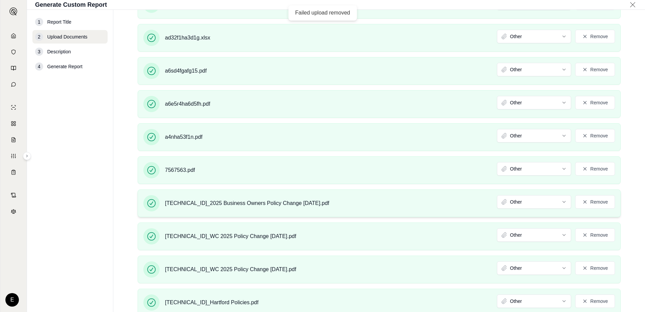
click at [595, 211] on div "[TECHNICAL_ID]_2025 Business Owners Policy Change [DATE].pdf Other Remove" at bounding box center [379, 203] width 483 height 28
click at [596, 199] on button "Remove" at bounding box center [595, 201] width 40 height 13
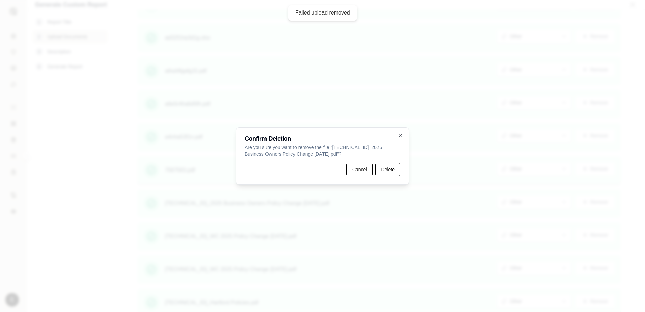
click at [389, 168] on button "Delete" at bounding box center [387, 168] width 25 height 13
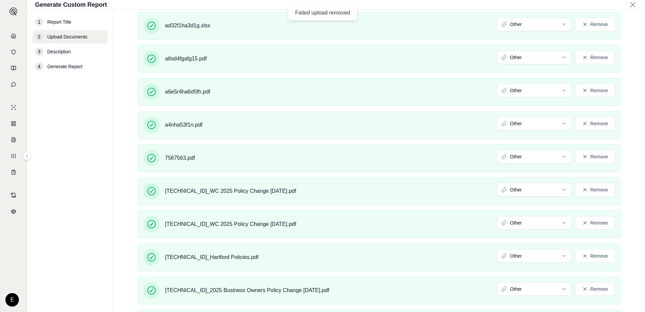
scroll to position [1906, 0]
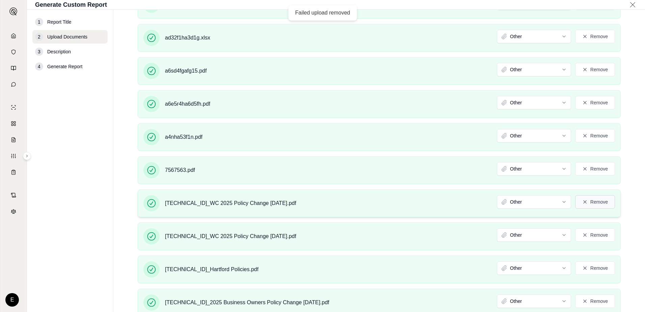
click at [601, 204] on button "Remove" at bounding box center [595, 201] width 40 height 13
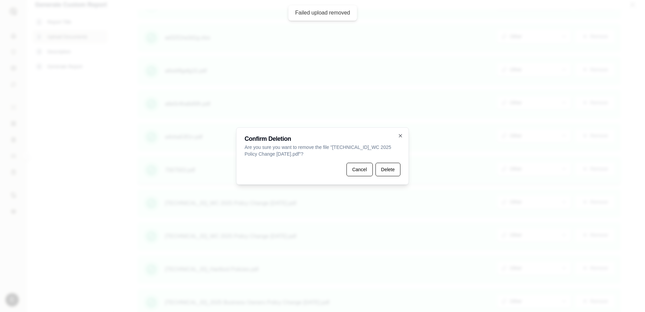
click at [387, 167] on button "Delete" at bounding box center [387, 168] width 25 height 13
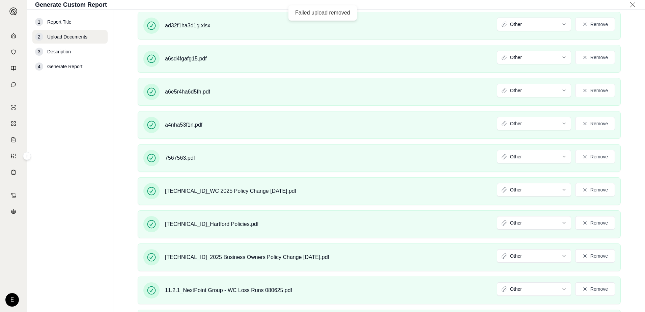
scroll to position [1894, 0]
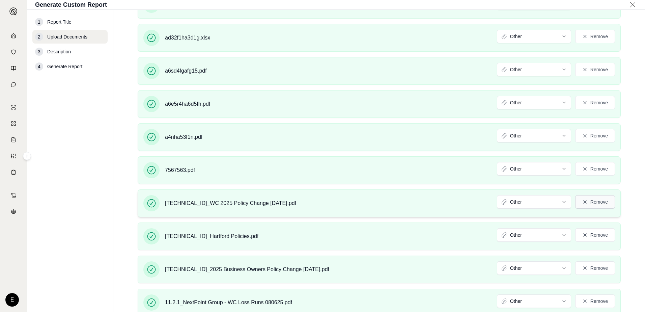
click at [593, 206] on button "Remove" at bounding box center [595, 201] width 40 height 13
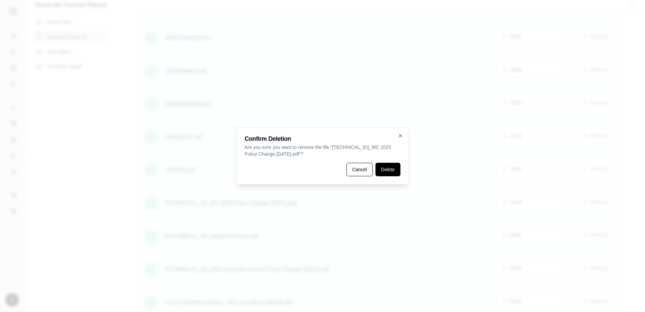
click at [385, 168] on button "Delete" at bounding box center [387, 168] width 25 height 13
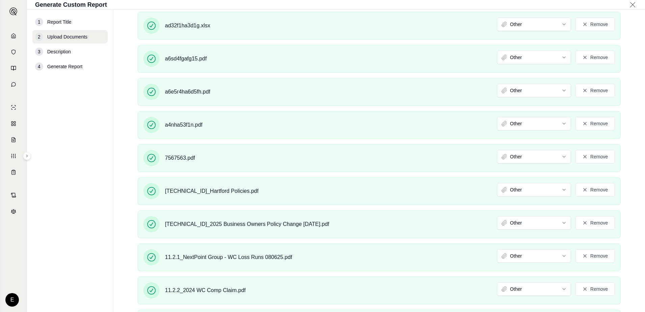
scroll to position [1882, 0]
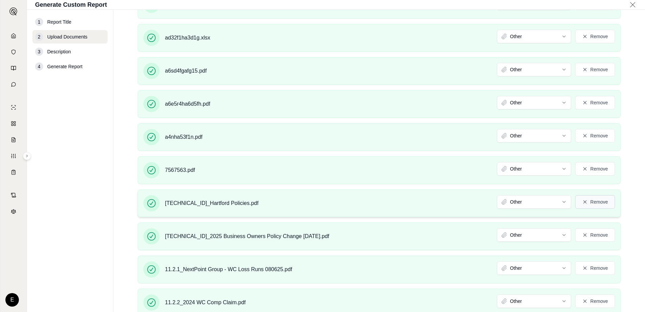
click at [593, 204] on button "Remove" at bounding box center [595, 201] width 40 height 13
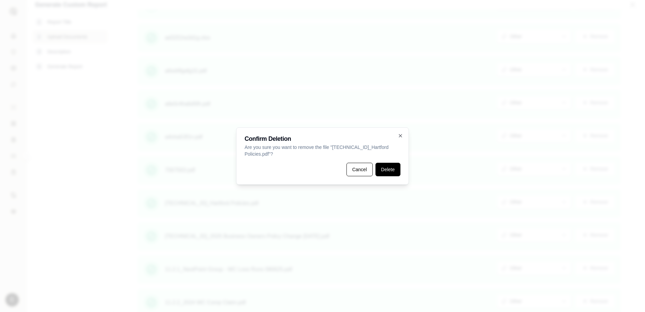
click at [382, 164] on button "Delete" at bounding box center [387, 168] width 25 height 13
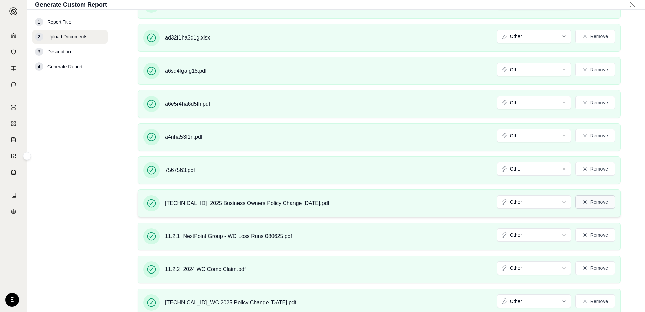
click at [585, 201] on button "Remove" at bounding box center [595, 201] width 40 height 13
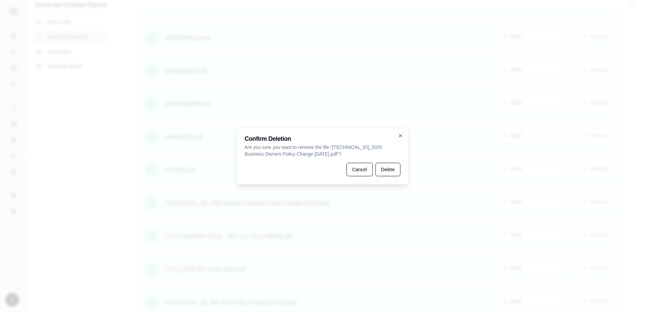
drag, startPoint x: 389, startPoint y: 167, endPoint x: 475, endPoint y: 188, distance: 88.8
click at [388, 167] on button "Delete" at bounding box center [387, 168] width 25 height 13
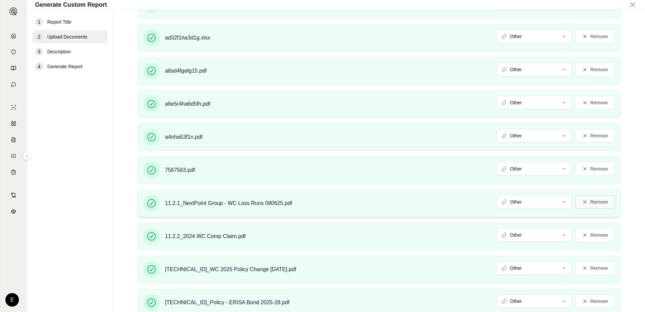
click at [590, 204] on button "Remove" at bounding box center [595, 201] width 40 height 13
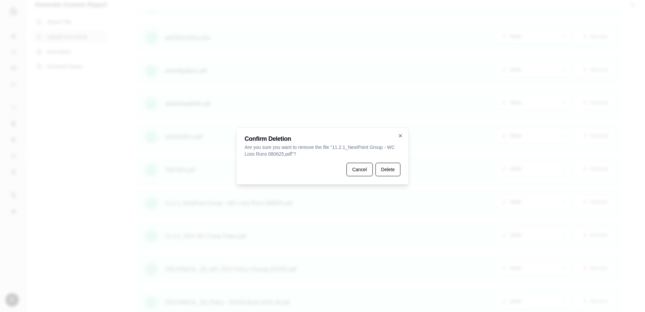
click at [383, 171] on button "Delete" at bounding box center [387, 168] width 25 height 13
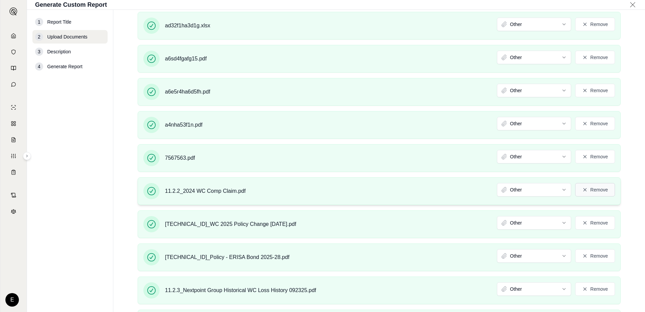
scroll to position [1845, 0]
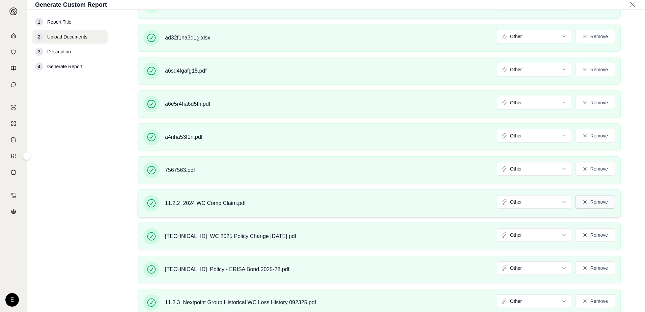
click at [588, 201] on button "Remove" at bounding box center [595, 201] width 40 height 13
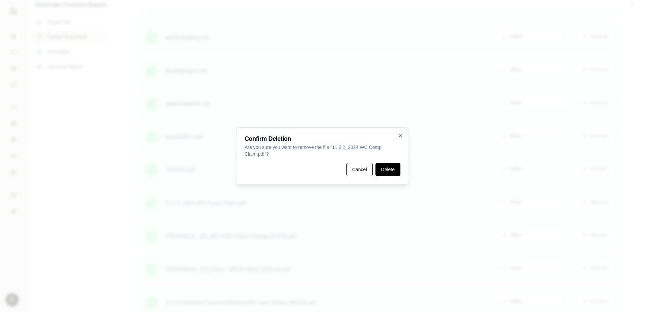
click at [377, 167] on button "Delete" at bounding box center [387, 168] width 25 height 13
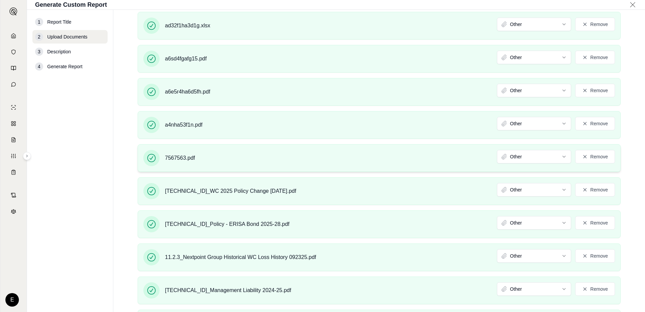
scroll to position [1833, 0]
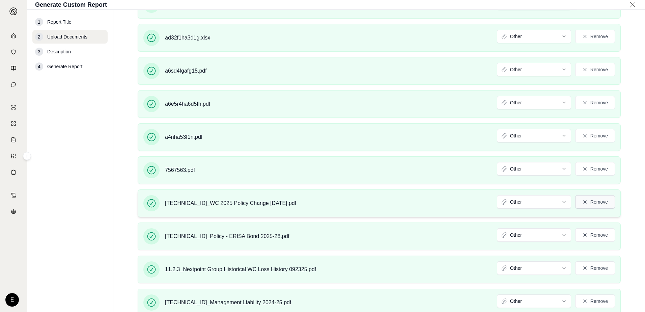
click at [599, 205] on button "Remove" at bounding box center [595, 201] width 40 height 13
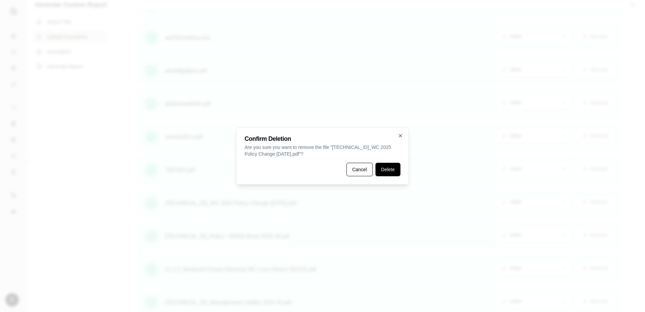
click at [385, 167] on button "Delete" at bounding box center [387, 168] width 25 height 13
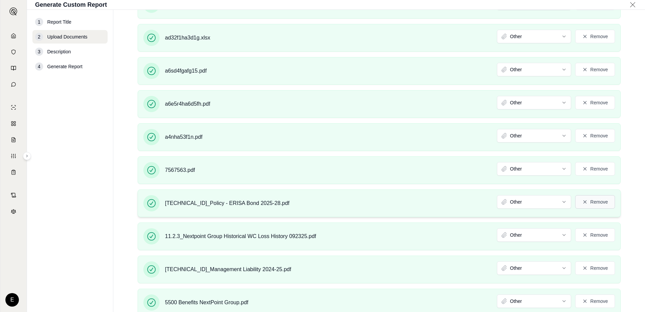
click at [591, 201] on button "Remove" at bounding box center [595, 201] width 40 height 13
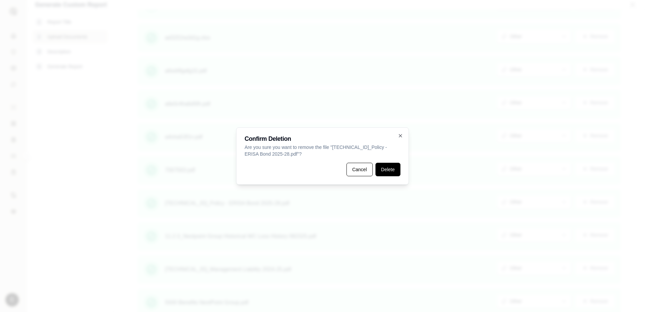
click at [395, 167] on button "Delete" at bounding box center [387, 168] width 25 height 13
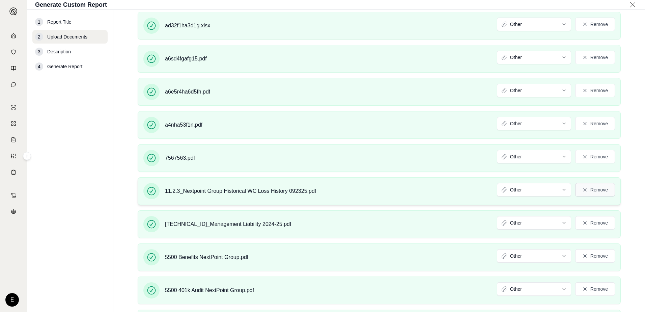
scroll to position [1809, 0]
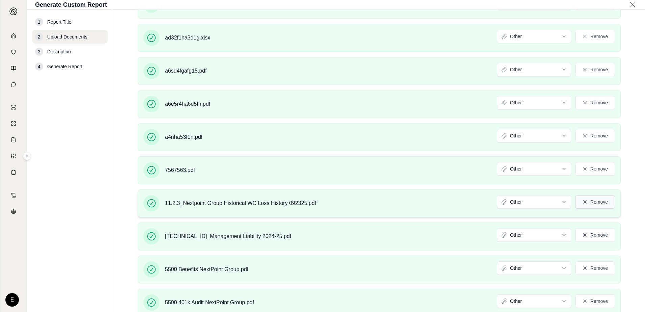
click at [589, 199] on button "Remove" at bounding box center [595, 201] width 40 height 13
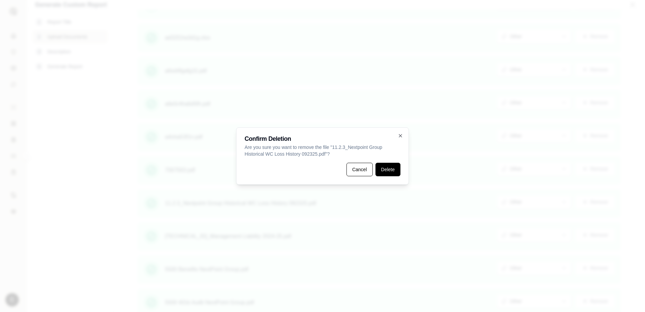
click at [385, 168] on button "Delete" at bounding box center [387, 168] width 25 height 13
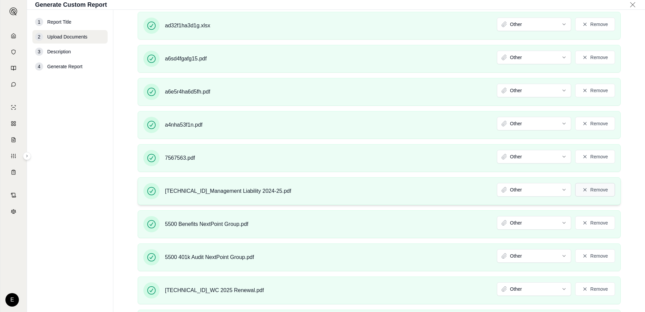
scroll to position [1797, 0]
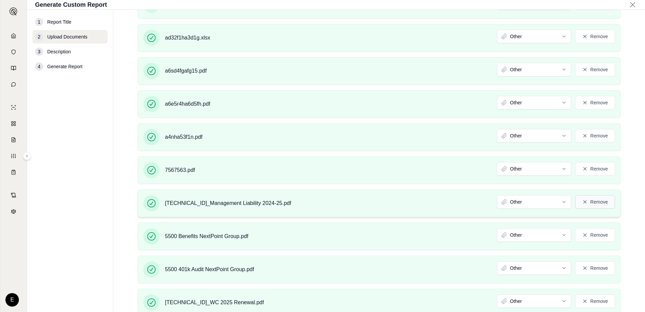
click at [580, 204] on button "Remove" at bounding box center [595, 201] width 40 height 13
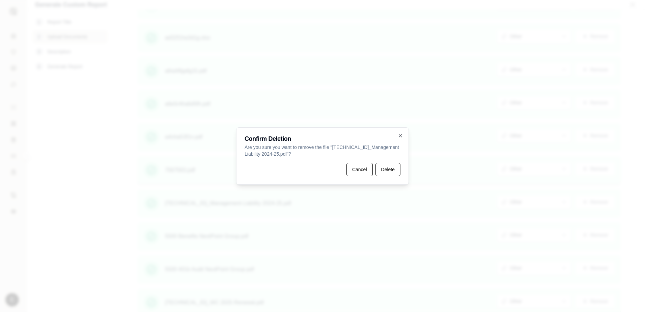
click at [385, 169] on button "Delete" at bounding box center [387, 168] width 25 height 13
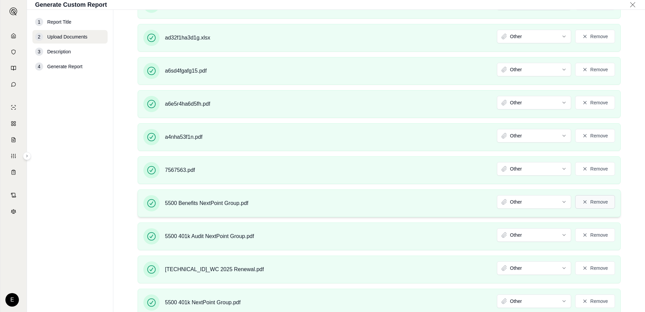
click at [593, 198] on button "Remove" at bounding box center [595, 201] width 40 height 13
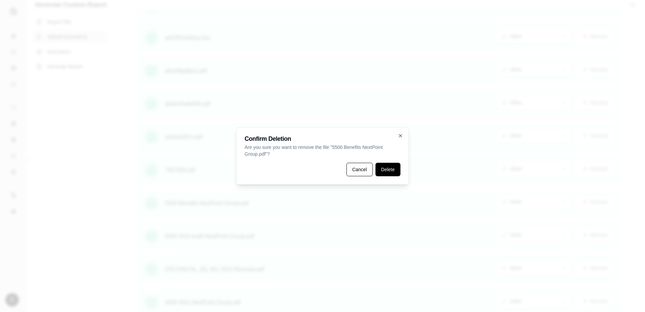
click at [382, 172] on button "Delete" at bounding box center [387, 168] width 25 height 13
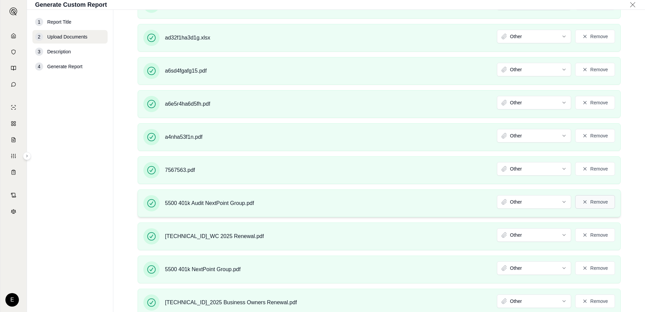
click at [594, 201] on button "Remove" at bounding box center [595, 201] width 40 height 13
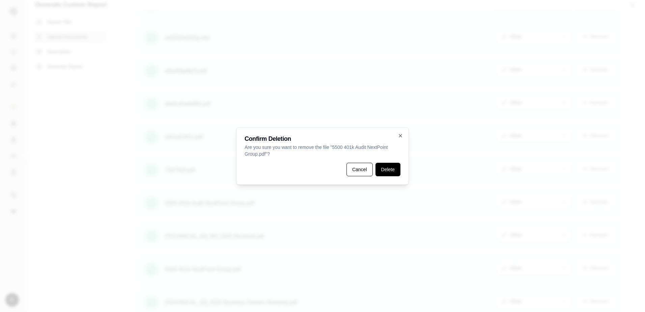
click at [394, 170] on button "Delete" at bounding box center [387, 168] width 25 height 13
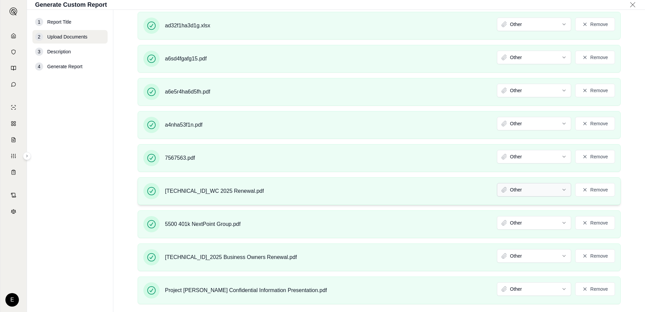
scroll to position [1760, 0]
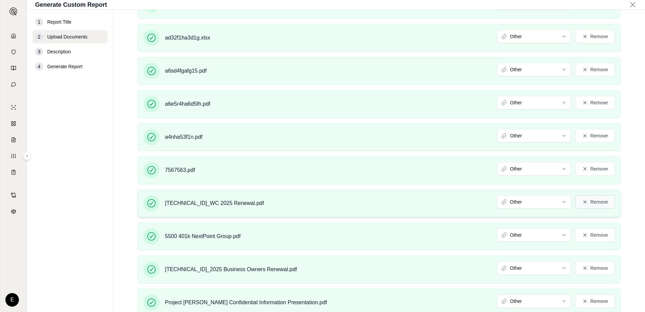
click at [602, 204] on button "Remove" at bounding box center [595, 201] width 40 height 13
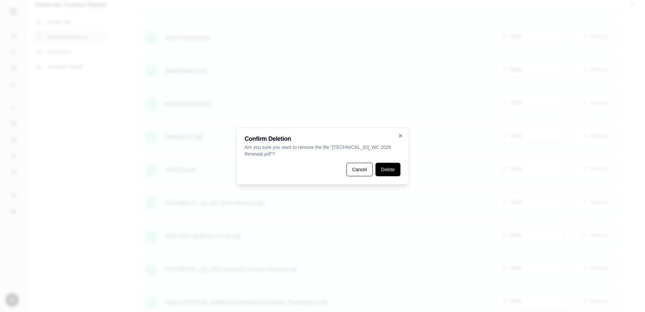
click at [387, 169] on button "Delete" at bounding box center [387, 168] width 25 height 13
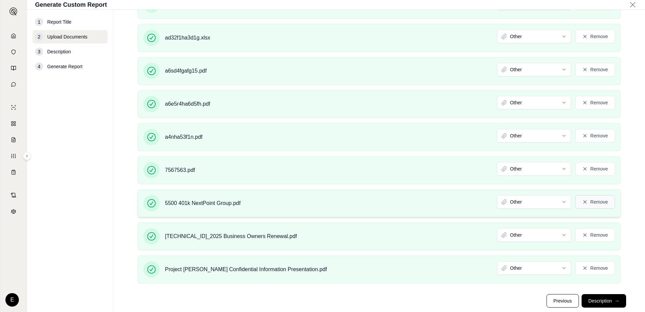
click at [586, 204] on button "Remove" at bounding box center [595, 201] width 40 height 13
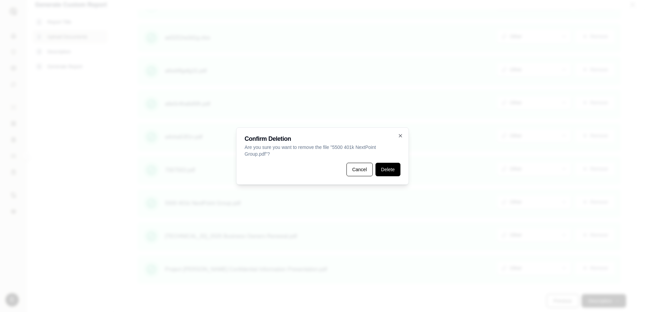
click at [383, 174] on button "Delete" at bounding box center [387, 168] width 25 height 13
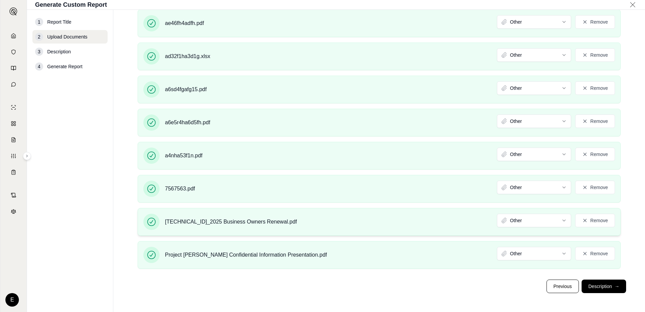
scroll to position [1718, 0]
click at [600, 219] on button "Remove" at bounding box center [595, 219] width 40 height 13
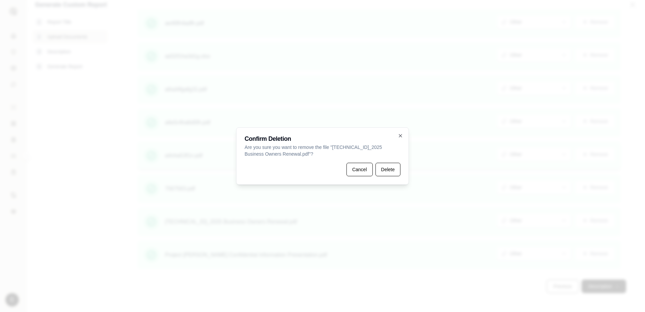
click at [394, 174] on button "Delete" at bounding box center [387, 168] width 25 height 13
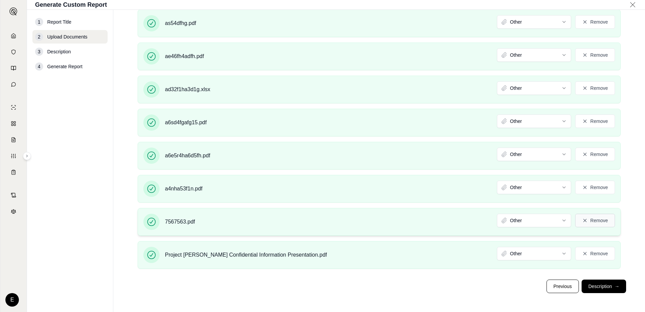
scroll to position [1672, 0]
click at [594, 251] on button "Remove" at bounding box center [595, 252] width 40 height 13
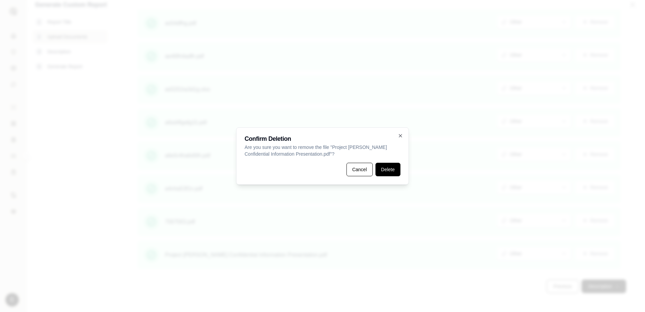
click at [387, 169] on button "Delete" at bounding box center [387, 168] width 25 height 13
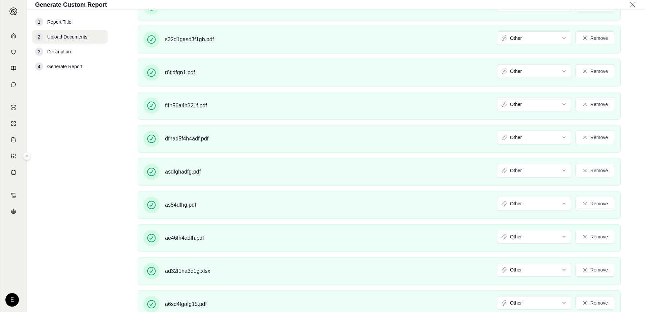
scroll to position [1648, 0]
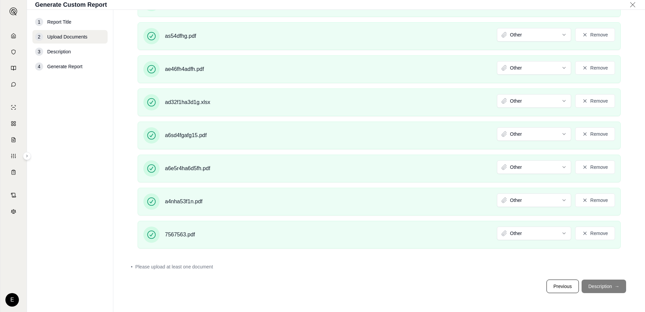
click at [610, 286] on footer "Previous Description →" at bounding box center [379, 286] width 504 height 24
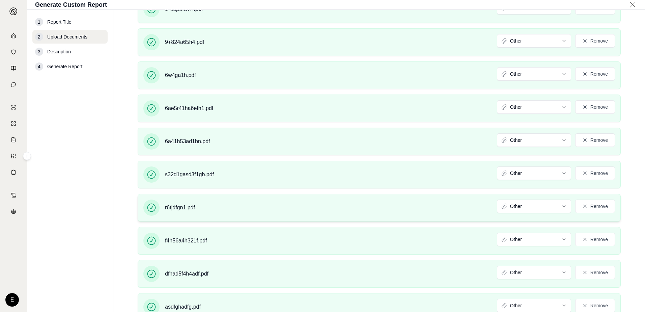
scroll to position [1041, 0]
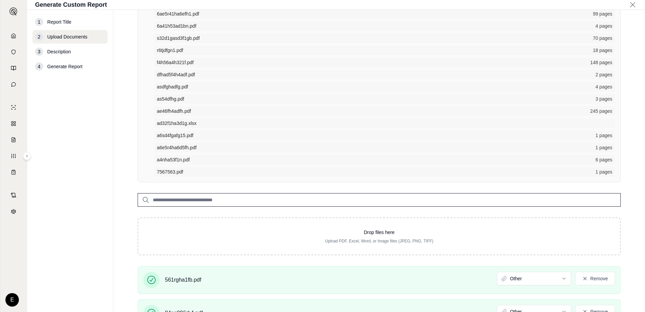
click at [101, 193] on div "1 Report Title 2 Upload Documents 3 Description 4 Generate Report" at bounding box center [69, 160] width 75 height 291
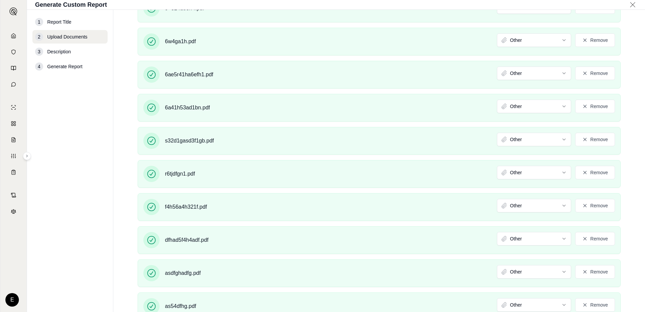
scroll to position [1648, 0]
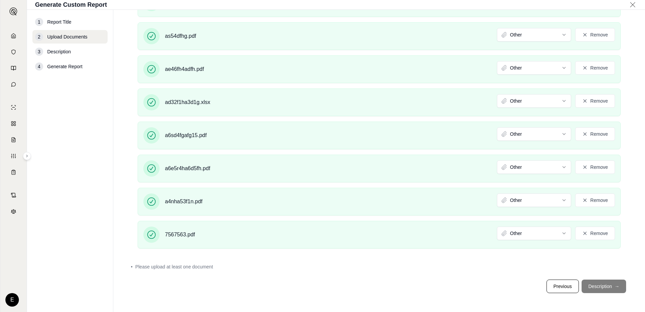
click at [612, 286] on footer "Previous Description →" at bounding box center [379, 286] width 504 height 24
click at [600, 285] on footer "Previous Description →" at bounding box center [379, 286] width 504 height 24
click at [540, 235] on html "Home Vault Prompts Chats Single Policy Comparisons Claims Custom Report Coverag…" at bounding box center [322, 156] width 645 height 312
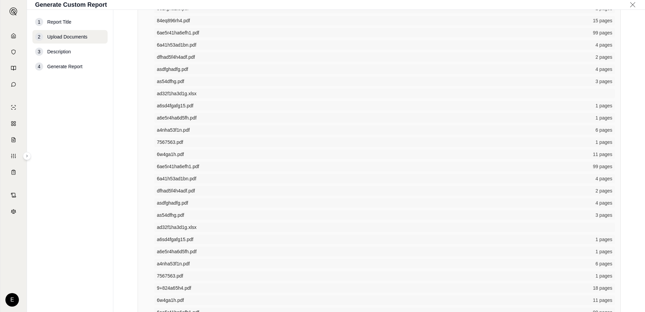
scroll to position [0, 0]
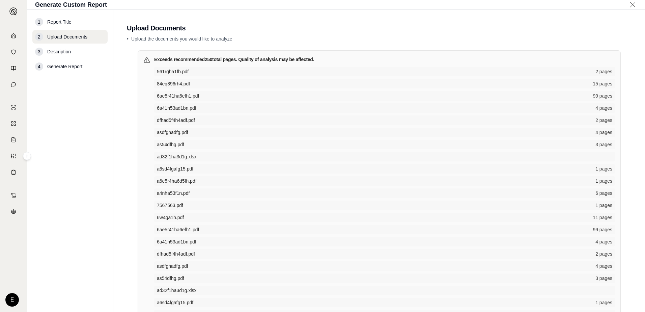
click at [164, 31] on h2 "Upload Documents" at bounding box center [379, 27] width 504 height 9
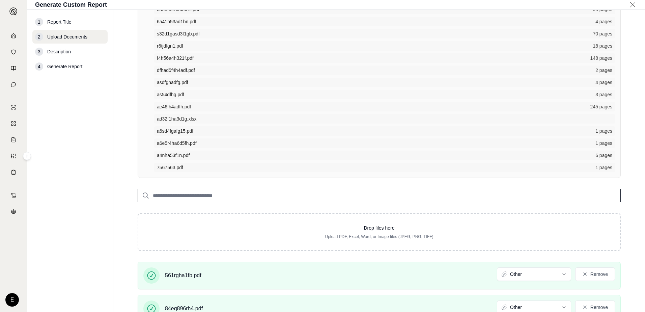
scroll to position [1079, 0]
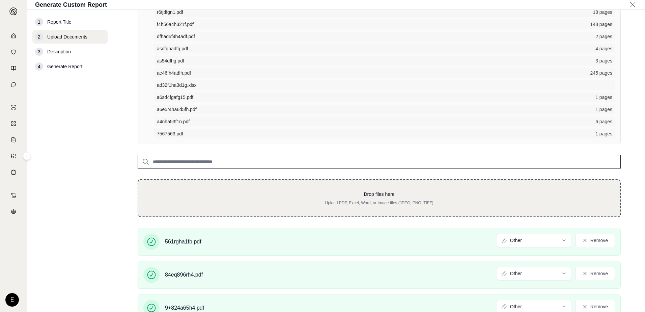
click at [337, 208] on div "Drop files here Upload PDF, Excel, Word, or Image files (JPEG, PNG, TIFF)" at bounding box center [379, 198] width 483 height 38
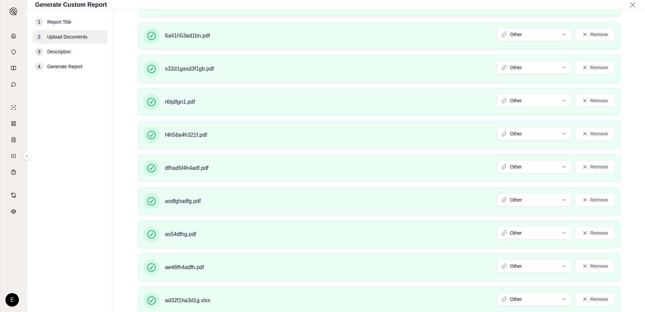
scroll to position [1648, 0]
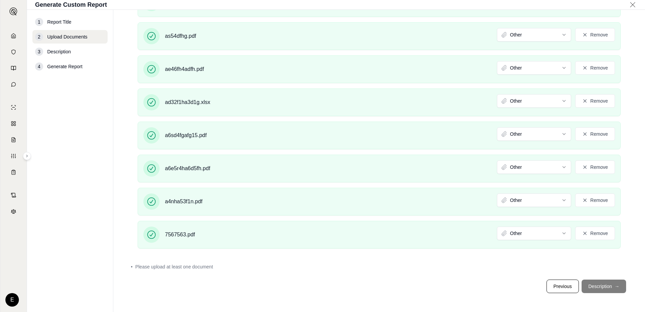
click at [611, 287] on footer "Previous Description →" at bounding box center [379, 286] width 504 height 24
click at [556, 289] on button "Previous" at bounding box center [562, 285] width 32 height 13
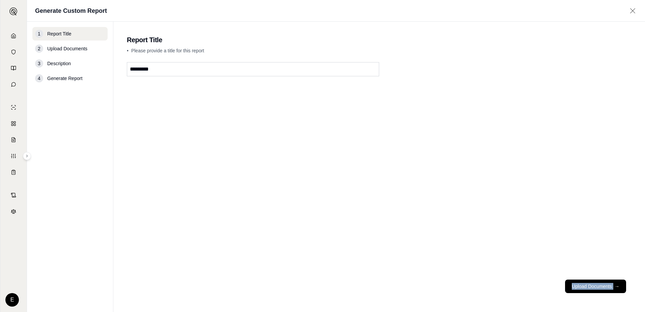
scroll to position [0, 0]
click at [586, 233] on div "*********" at bounding box center [379, 168] width 504 height 212
click at [591, 286] on button "Upload Documents →" at bounding box center [595, 285] width 61 height 13
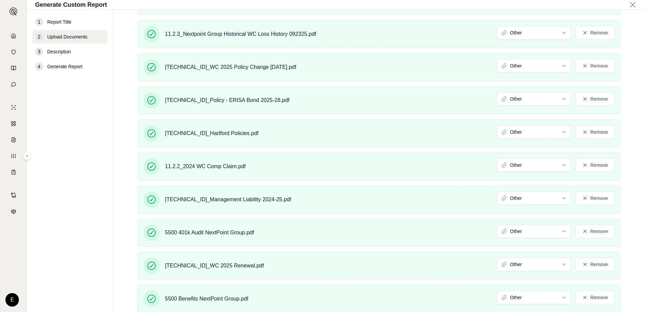
scroll to position [2035, 0]
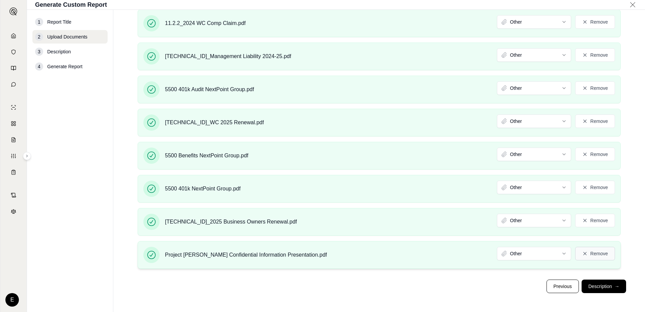
click at [591, 254] on button "Remove" at bounding box center [595, 252] width 40 height 13
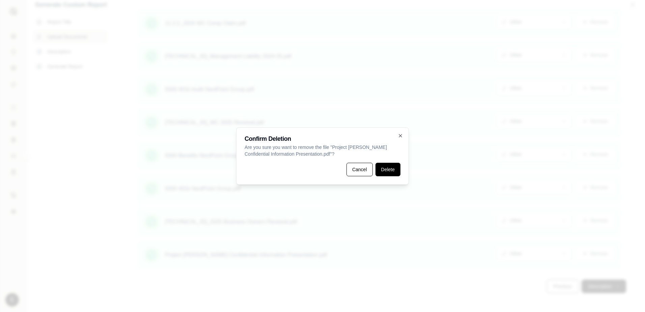
click at [389, 168] on button "Delete" at bounding box center [387, 168] width 25 height 13
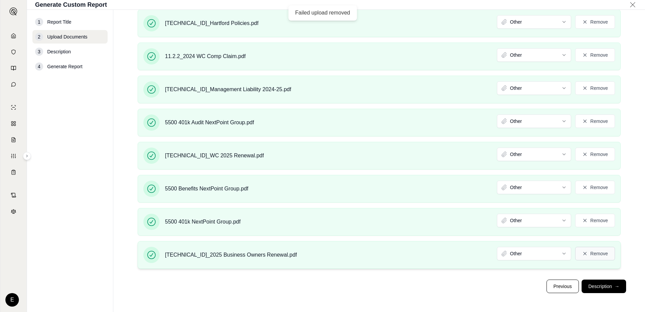
click at [601, 251] on button "Remove" at bounding box center [595, 252] width 40 height 13
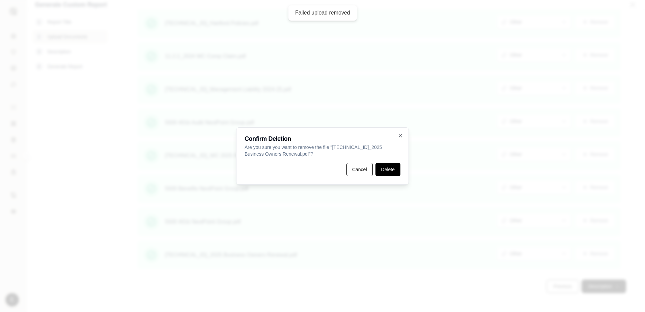
click at [385, 169] on button "Delete" at bounding box center [387, 168] width 25 height 13
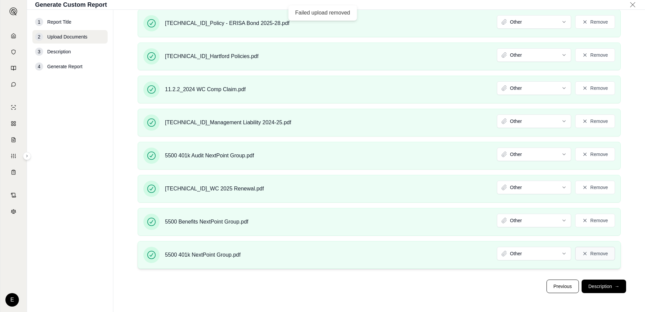
click at [596, 257] on button "Remove" at bounding box center [595, 252] width 40 height 13
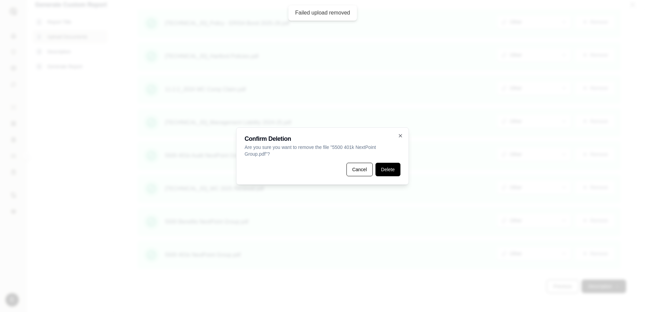
click at [378, 167] on button "Delete" at bounding box center [387, 168] width 25 height 13
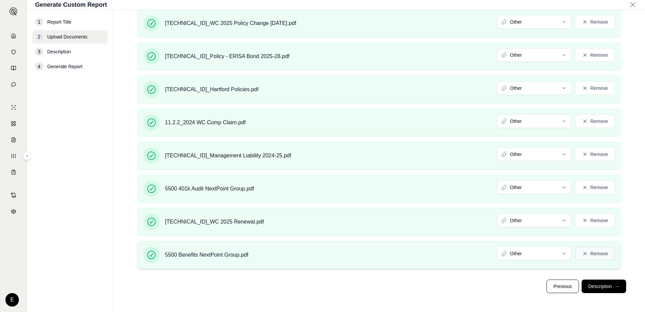
click at [603, 251] on button "Remove" at bounding box center [595, 252] width 40 height 13
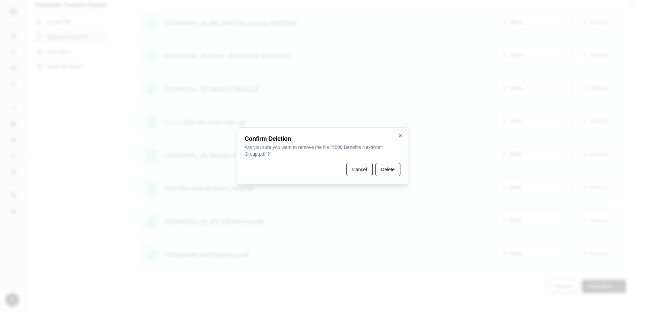
click at [395, 161] on div "Confirm Deletion Are you sure you want to remove the file " 5500 Benefits NextP…" at bounding box center [322, 155] width 173 height 57
click at [394, 162] on div "Confirm Deletion Are you sure you want to remove the file " 5500 Benefits NextP…" at bounding box center [322, 155] width 173 height 57
click at [385, 166] on button "Delete" at bounding box center [387, 168] width 25 height 13
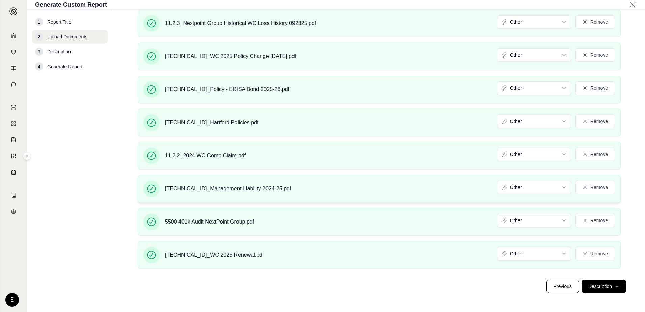
scroll to position [2005, 0]
click at [597, 253] on button "Remove" at bounding box center [595, 252] width 40 height 13
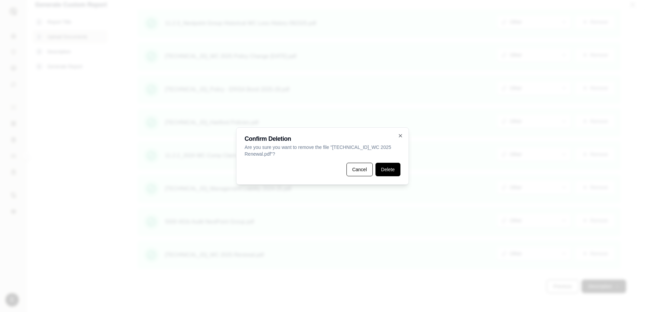
drag, startPoint x: 397, startPoint y: 169, endPoint x: 415, endPoint y: 171, distance: 18.7
click at [396, 169] on button "Delete" at bounding box center [387, 168] width 25 height 13
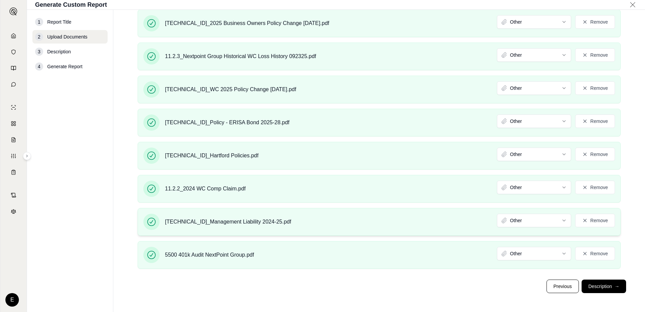
scroll to position [1960, 0]
click at [599, 257] on button "Remove" at bounding box center [595, 252] width 40 height 13
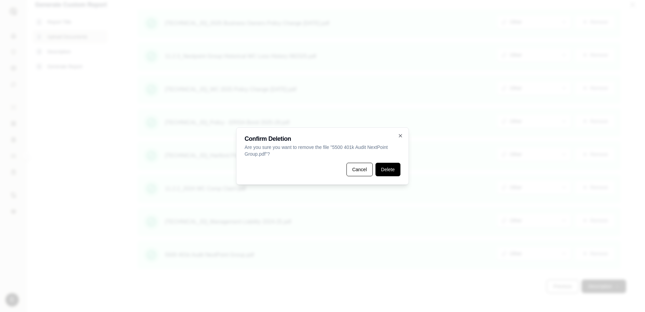
click at [387, 169] on button "Delete" at bounding box center [387, 168] width 25 height 13
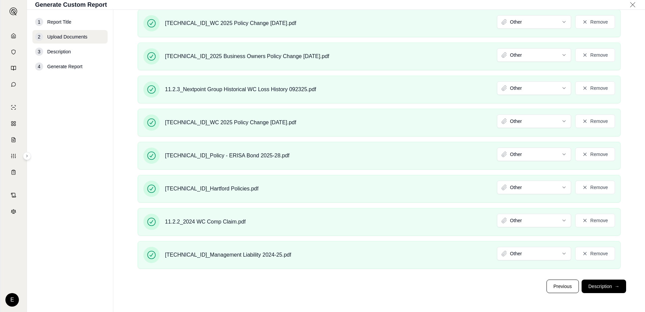
scroll to position [1915, 0]
click at [596, 255] on button "Remove" at bounding box center [595, 252] width 40 height 13
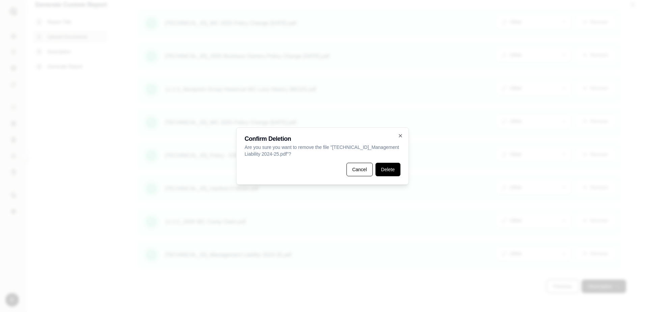
click at [377, 166] on button "Delete" at bounding box center [387, 168] width 25 height 13
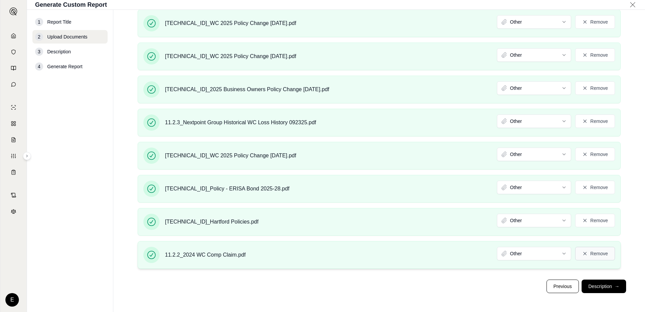
click at [604, 254] on button "Remove" at bounding box center [595, 252] width 40 height 13
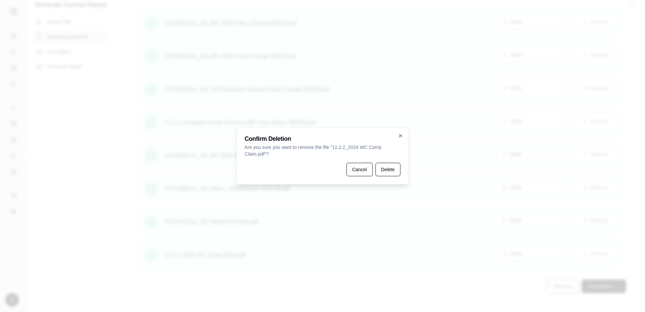
click at [394, 170] on button "Delete" at bounding box center [387, 168] width 25 height 13
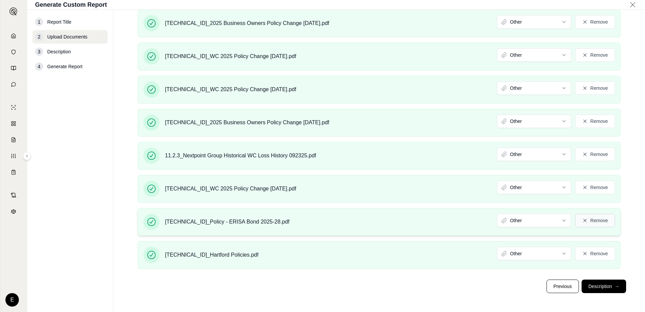
scroll to position [1824, 0]
click at [596, 259] on button "Remove" at bounding box center [595, 252] width 40 height 13
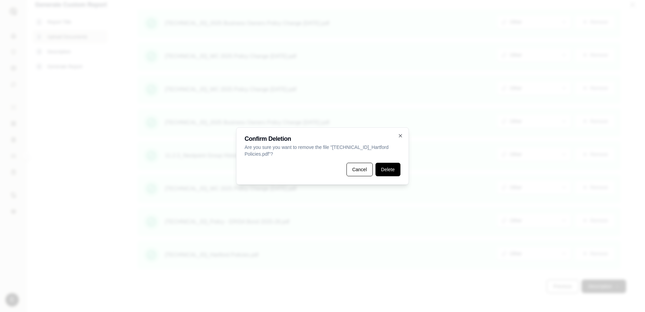
click at [393, 168] on button "Delete" at bounding box center [387, 168] width 25 height 13
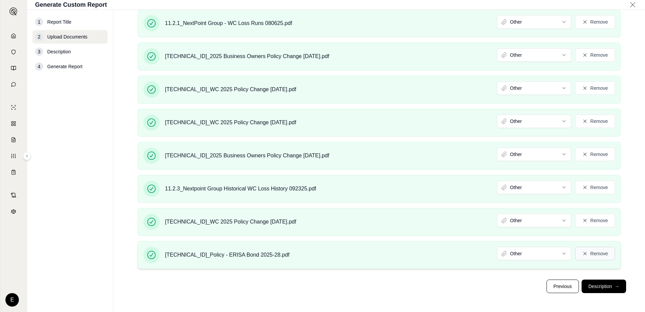
click at [582, 254] on icon at bounding box center [584, 252] width 5 height 5
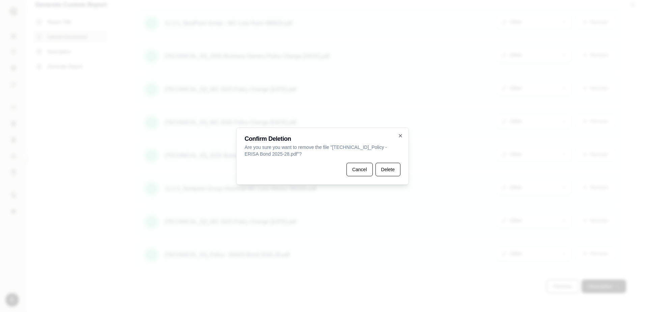
click at [403, 168] on div "Confirm Deletion Are you sure you want to remove the file " [TECHNICAL_ID]_Poli…" at bounding box center [322, 155] width 173 height 57
click at [382, 168] on button "Delete" at bounding box center [387, 168] width 25 height 13
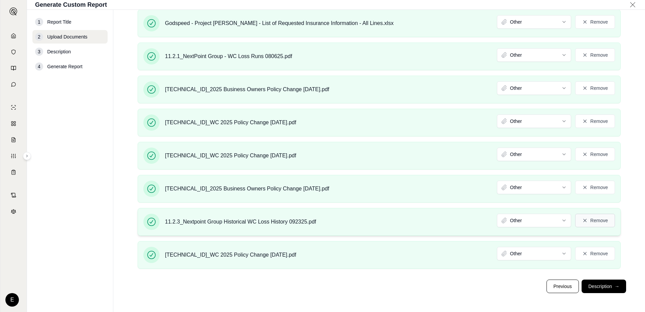
click at [585, 219] on button "Remove" at bounding box center [595, 219] width 40 height 13
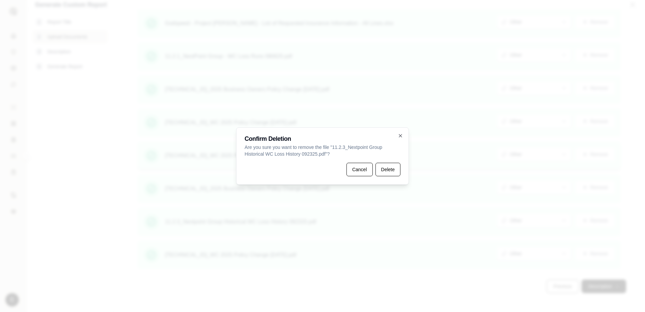
click at [387, 167] on button "Delete" at bounding box center [387, 168] width 25 height 13
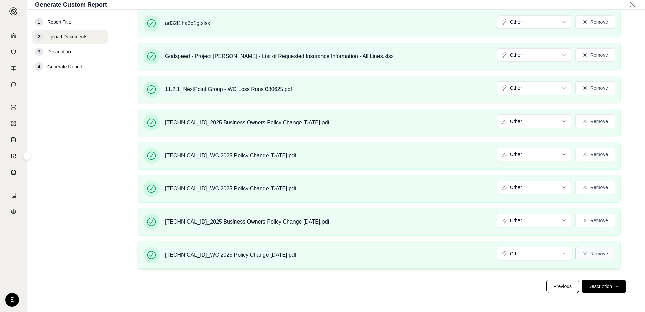
click at [592, 251] on button "Remove" at bounding box center [595, 252] width 40 height 13
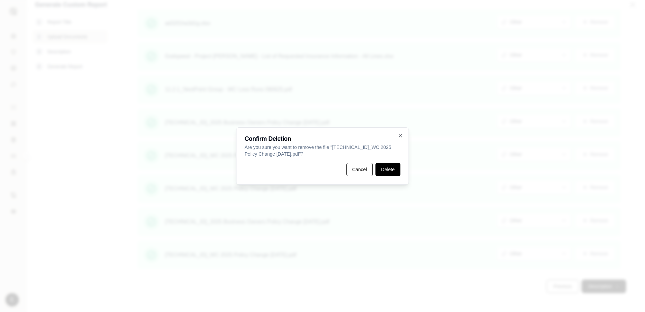
drag, startPoint x: 387, startPoint y: 169, endPoint x: 441, endPoint y: 181, distance: 55.6
click at [387, 169] on button "Delete" at bounding box center [387, 168] width 25 height 13
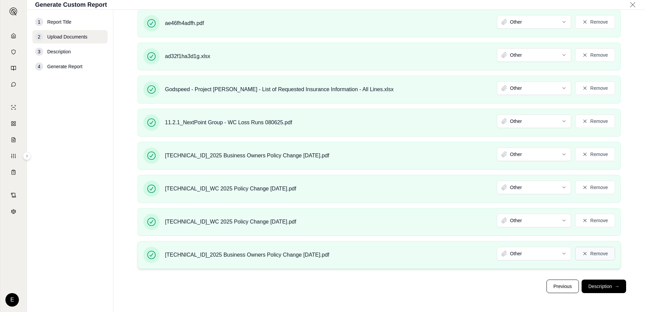
click at [598, 252] on button "Remove" at bounding box center [595, 252] width 40 height 13
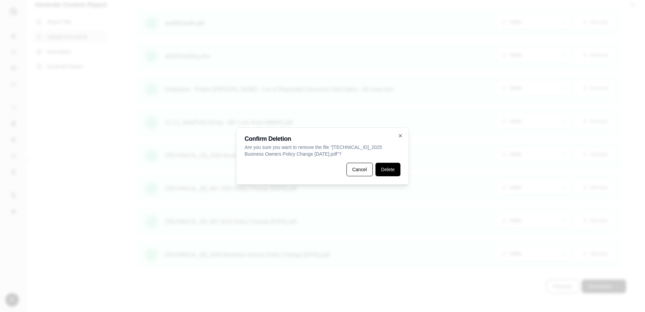
click at [391, 168] on button "Delete" at bounding box center [387, 168] width 25 height 13
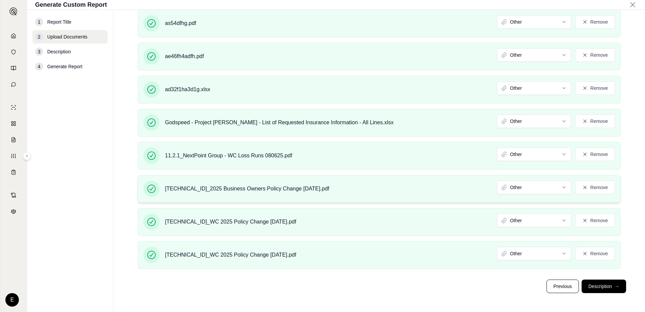
scroll to position [1598, 0]
click at [589, 221] on button "Remove" at bounding box center [595, 219] width 40 height 13
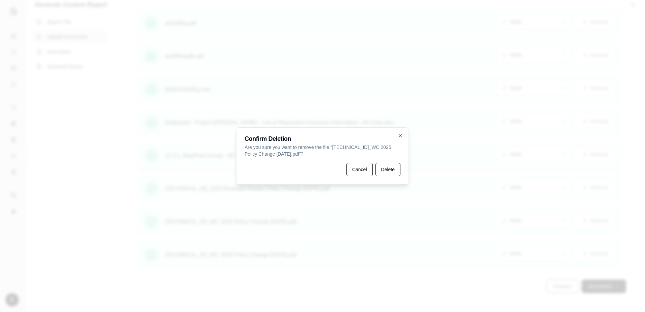
drag, startPoint x: 388, startPoint y: 172, endPoint x: 421, endPoint y: 179, distance: 33.8
click at [388, 171] on button "Delete" at bounding box center [387, 168] width 25 height 13
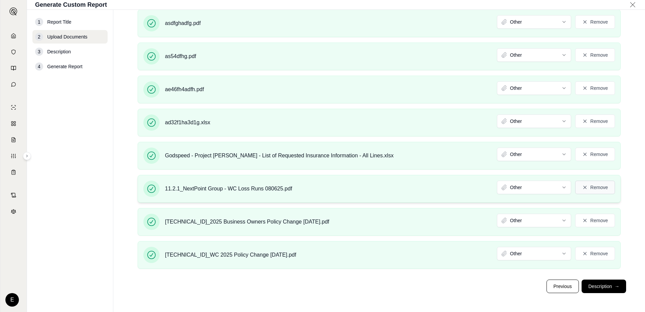
click at [593, 183] on button "Remove" at bounding box center [595, 186] width 40 height 13
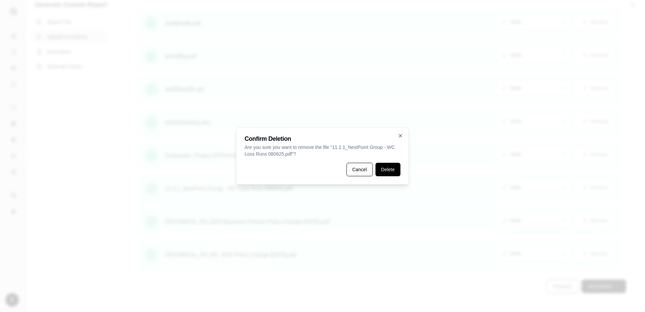
click at [383, 168] on button "Delete" at bounding box center [387, 168] width 25 height 13
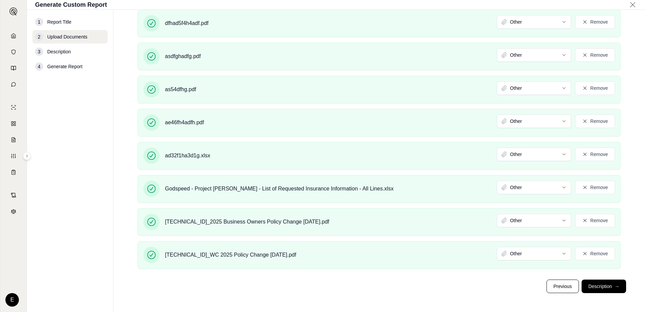
scroll to position [1508, 0]
click at [594, 186] on button "Remove" at bounding box center [595, 186] width 40 height 13
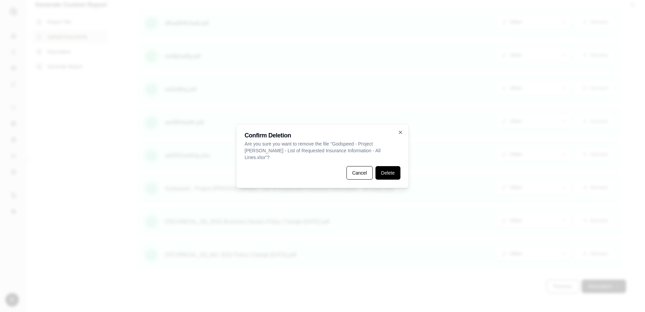
click at [395, 168] on button "Delete" at bounding box center [387, 172] width 25 height 13
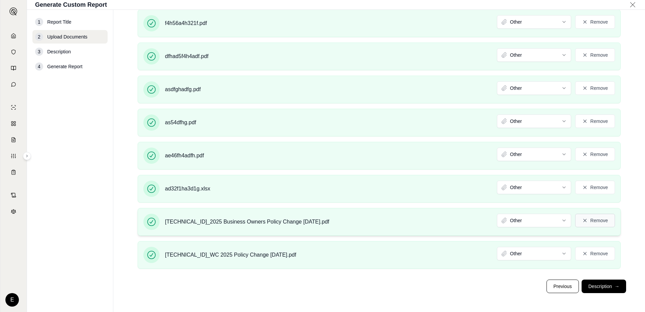
click at [592, 224] on button "Remove" at bounding box center [595, 219] width 40 height 13
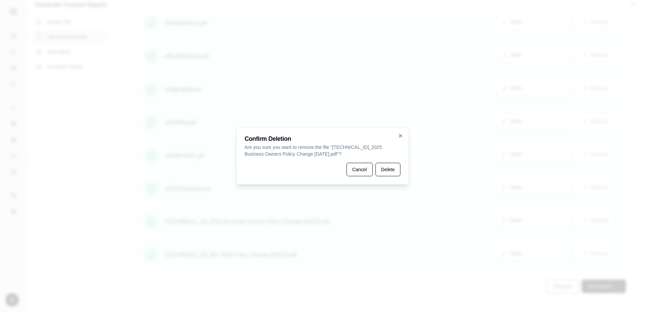
click at [388, 169] on button "Delete" at bounding box center [387, 168] width 25 height 13
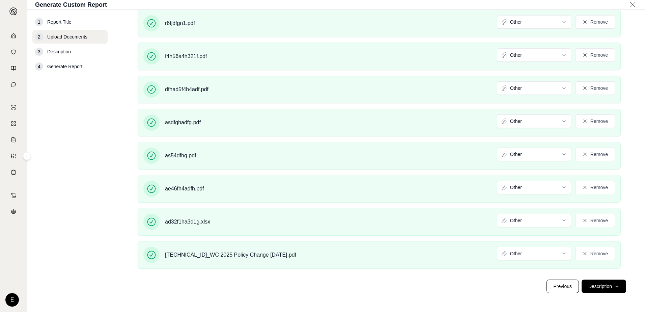
scroll to position [1418, 0]
click at [594, 254] on button "Remove" at bounding box center [595, 252] width 40 height 13
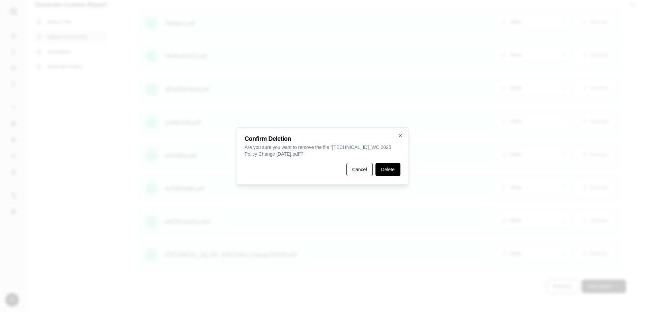
click at [386, 169] on button "Delete" at bounding box center [387, 168] width 25 height 13
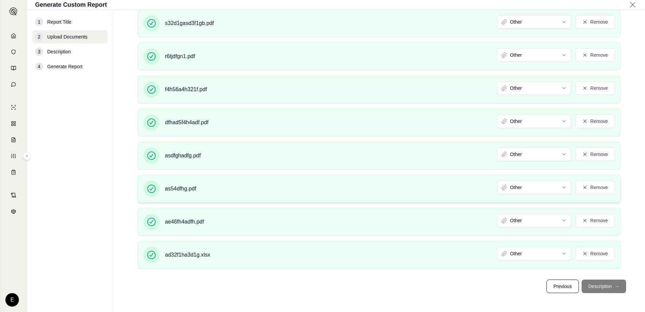
scroll to position [1393, 0]
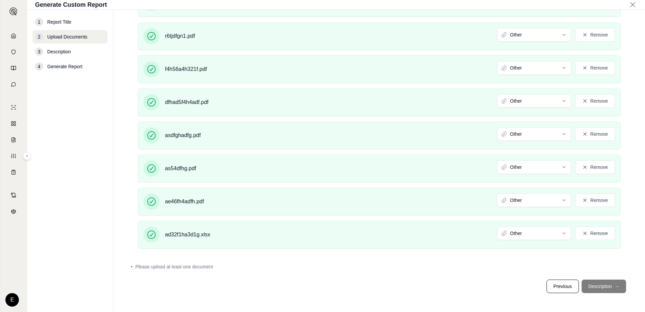
click at [585, 297] on footer "Previous Description →" at bounding box center [379, 286] width 504 height 24
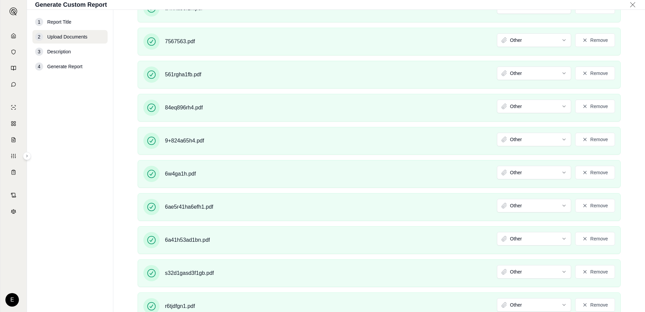
scroll to position [820, 0]
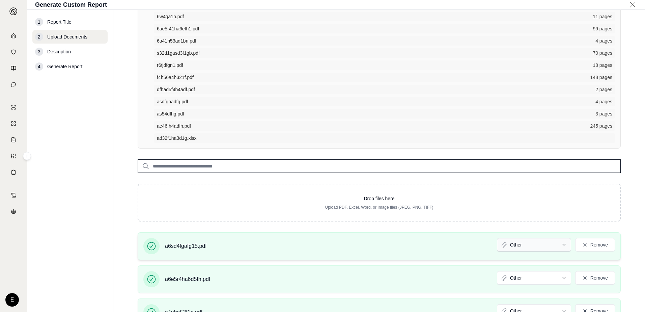
click at [499, 243] on body "Home Vault Prompts Chats Single Policy Comparisons Claims Custom Report Coverag…" at bounding box center [322, 156] width 645 height 312
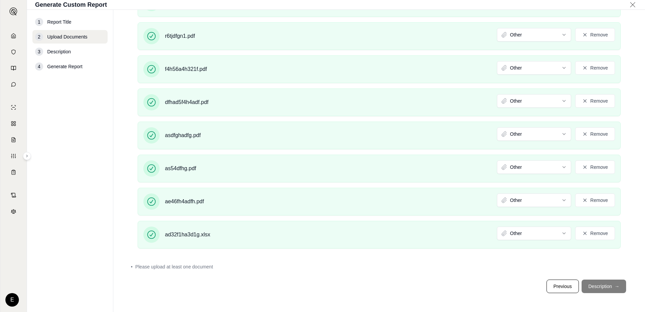
scroll to position [1405, 0]
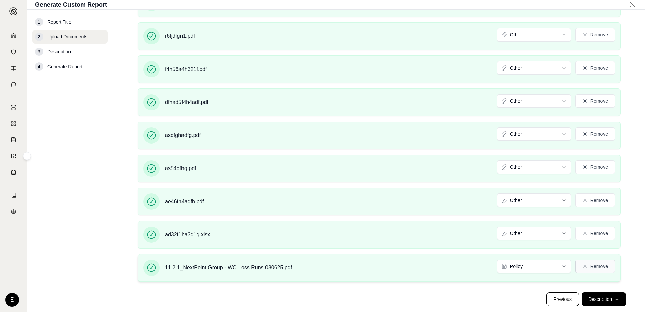
click at [591, 269] on button "Remove" at bounding box center [595, 265] width 40 height 13
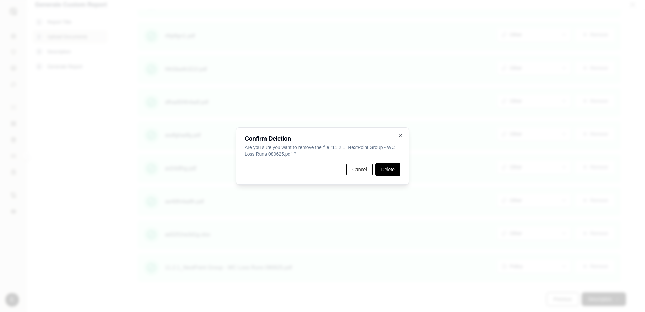
click at [388, 165] on button "Delete" at bounding box center [387, 168] width 25 height 13
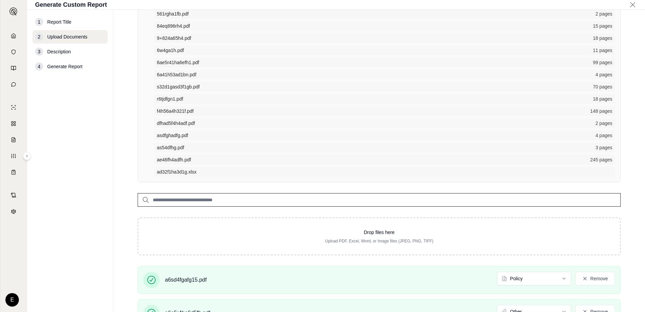
scroll to position [921, 0]
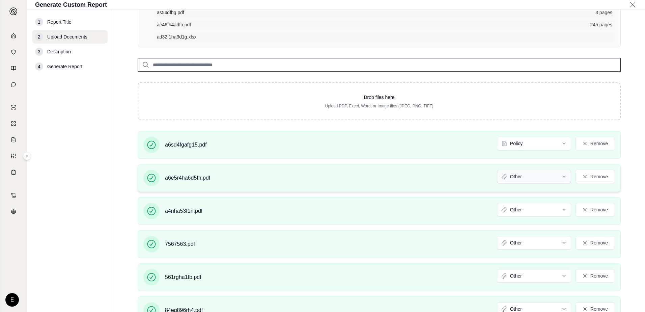
click at [540, 180] on html "Home Vault Prompts Chats Single Policy Comparisons Claims Custom Report Coverag…" at bounding box center [322, 156] width 645 height 312
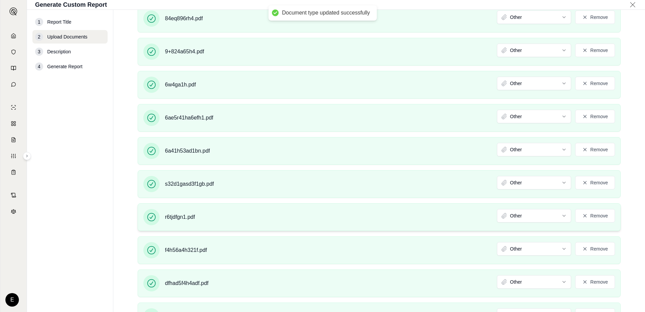
scroll to position [1418, 0]
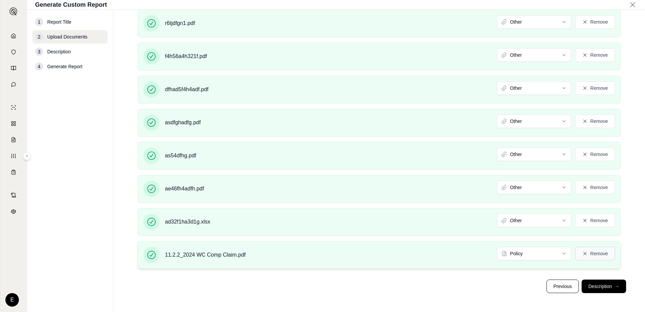
click at [585, 255] on button "Remove" at bounding box center [595, 252] width 40 height 13
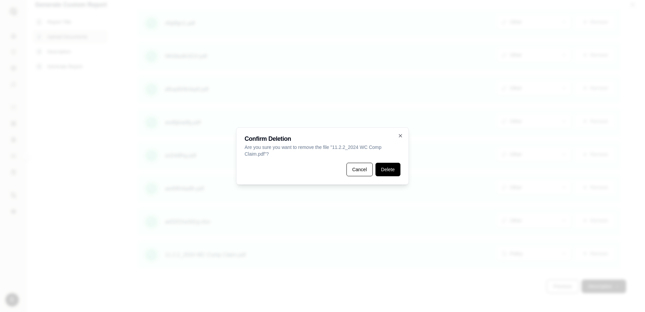
click at [398, 173] on button "Delete" at bounding box center [387, 168] width 25 height 13
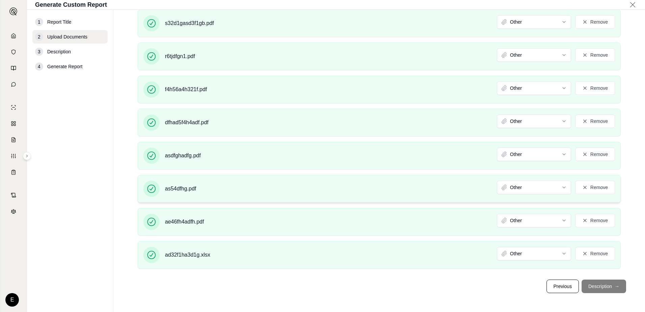
scroll to position [1393, 0]
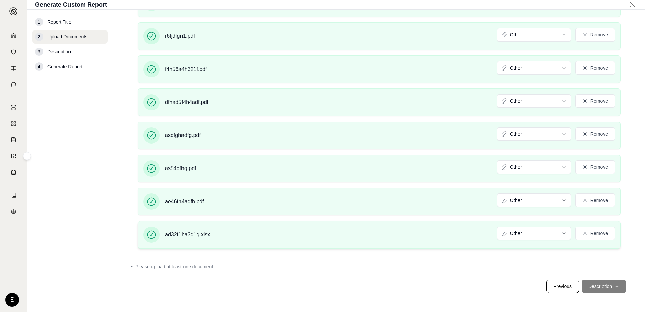
click at [223, 221] on div "ad32f1ha3d1g.xlsx Other Remove" at bounding box center [379, 234] width 483 height 28
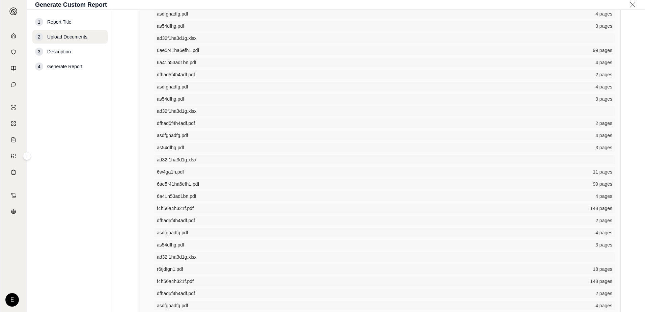
scroll to position [0, 0]
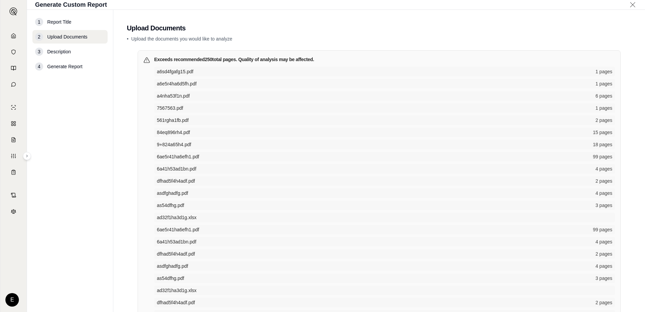
click at [631, 6] on icon at bounding box center [632, 4] width 5 height 5
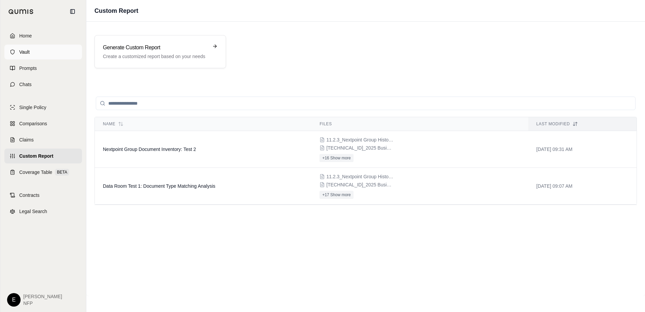
click at [40, 57] on link "Vault" at bounding box center [43, 52] width 78 height 15
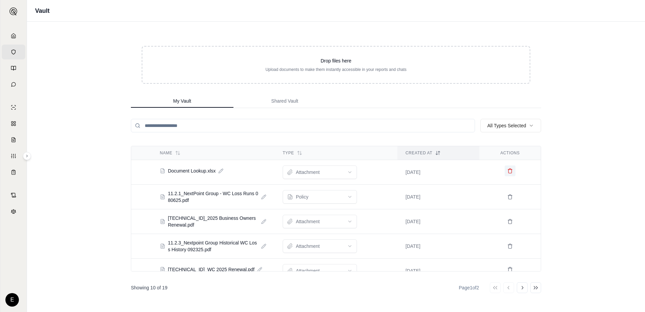
click at [507, 169] on icon at bounding box center [509, 170] width 5 height 5
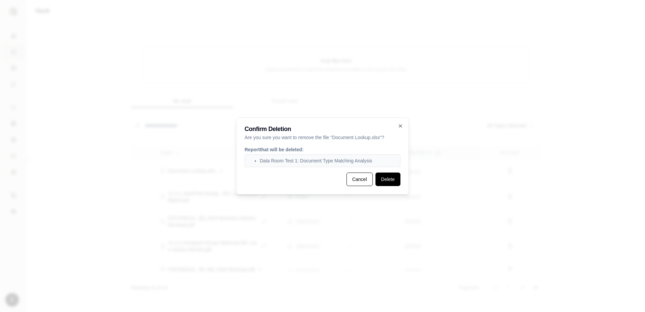
click at [387, 179] on button "Delete" at bounding box center [387, 178] width 25 height 13
click at [384, 176] on button "Deleting..." at bounding box center [383, 178] width 33 height 13
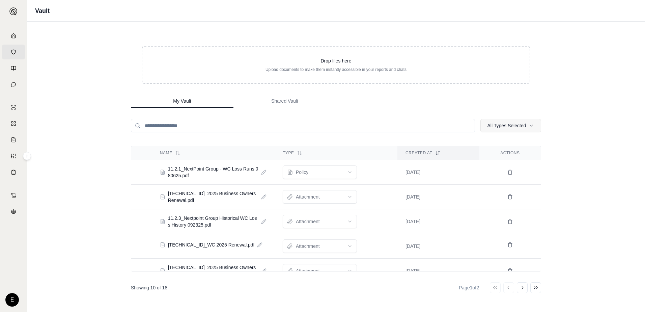
click at [515, 126] on html "Home Vault Prompts Chats Single Policy Comparisons Claims Custom Report Coverag…" at bounding box center [322, 156] width 645 height 312
click at [573, 107] on html "Home Vault Prompts Chats Single Policy Comparisons Claims Custom Report Coverag…" at bounding box center [322, 156] width 645 height 312
click at [518, 128] on html "Home Vault Prompts Chats Single Policy Comparisons Claims Custom Report Coverag…" at bounding box center [322, 156] width 645 height 312
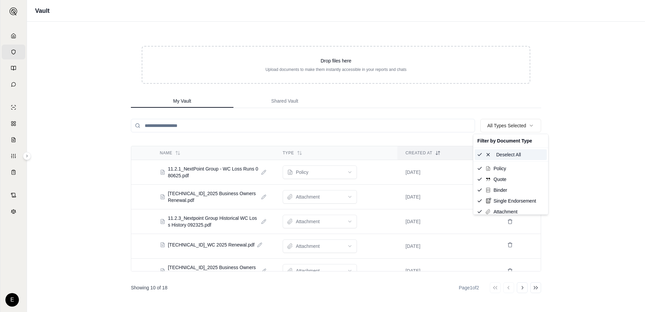
click at [515, 156] on span "Deselect All" at bounding box center [508, 154] width 25 height 7
click at [511, 154] on span "Select All" at bounding box center [506, 154] width 20 height 7
click at [580, 113] on html "Home Vault Prompts Chats Single Policy Comparisons Claims Custom Report Coverag…" at bounding box center [322, 156] width 645 height 312
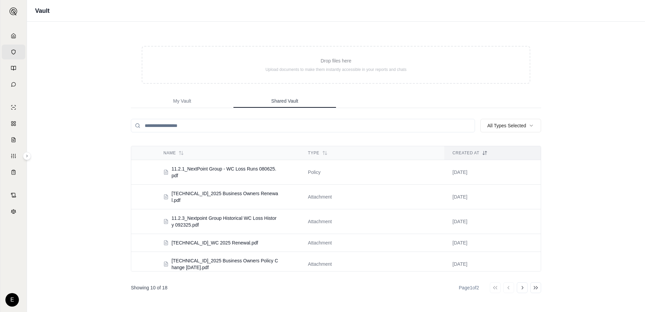
click at [261, 106] on button "Shared Vault" at bounding box center [284, 100] width 102 height 13
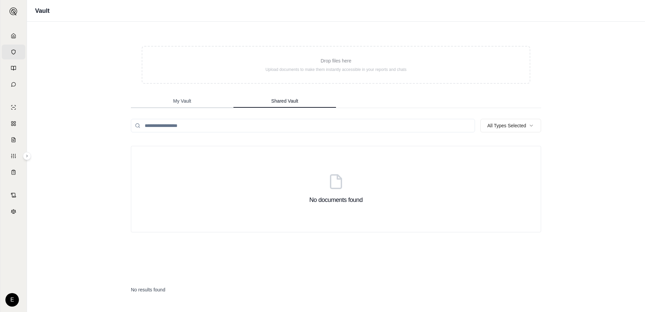
click at [198, 98] on button "My Vault" at bounding box center [182, 100] width 102 height 13
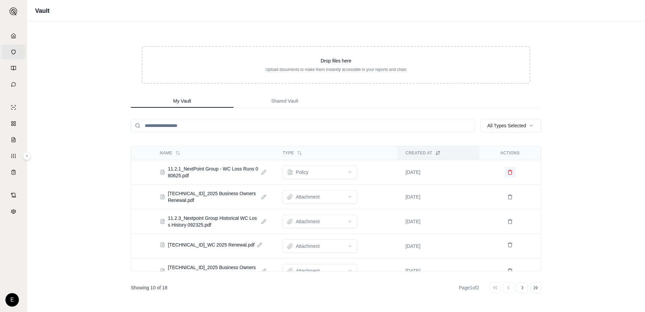
click at [504, 168] on button at bounding box center [509, 172] width 11 height 11
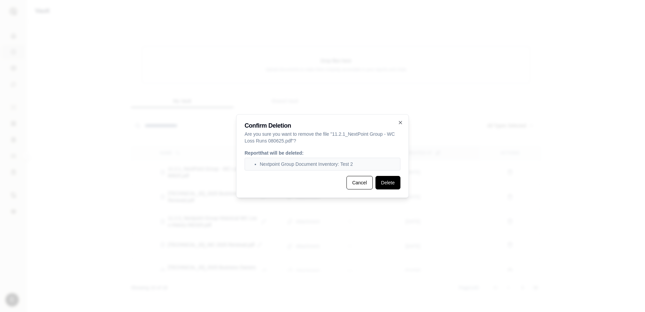
click at [385, 182] on button "Delete" at bounding box center [387, 182] width 25 height 13
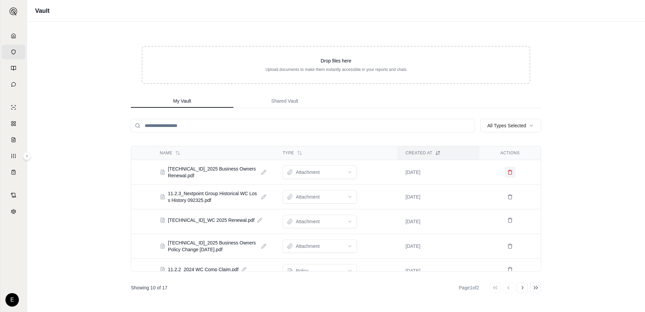
click at [507, 172] on icon at bounding box center [509, 171] width 5 height 5
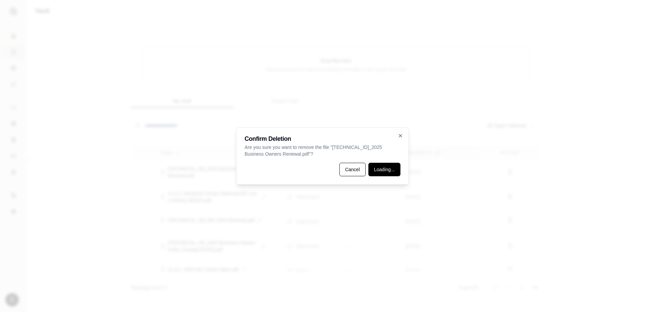
click at [379, 170] on button "Loading..." at bounding box center [384, 168] width 32 height 13
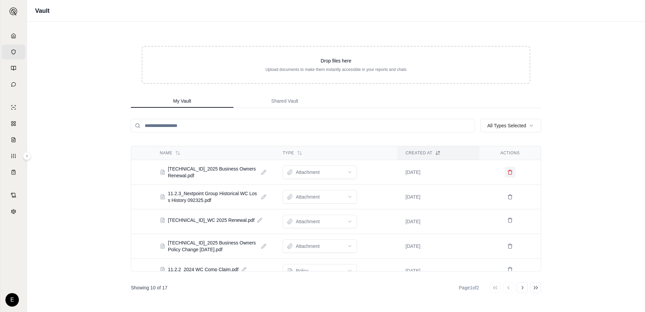
click at [507, 172] on icon at bounding box center [509, 171] width 5 height 5
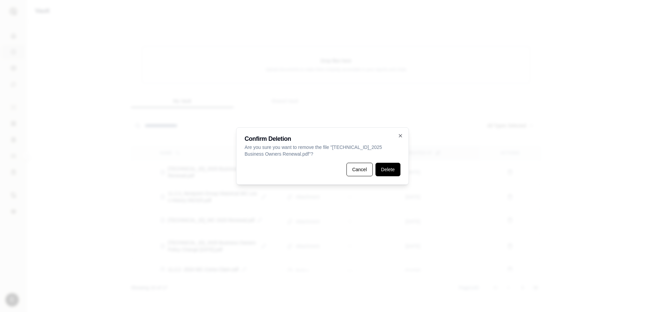
click at [384, 165] on button "Delete" at bounding box center [387, 168] width 25 height 13
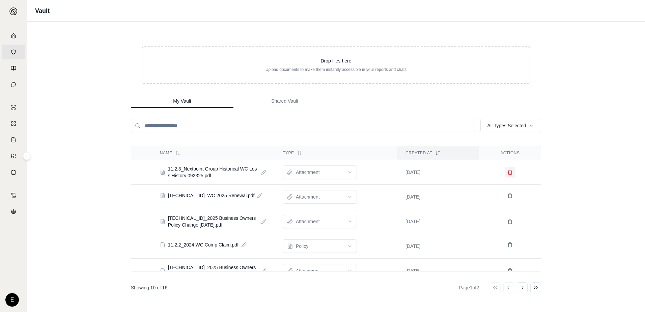
click at [508, 171] on button at bounding box center [509, 172] width 11 height 11
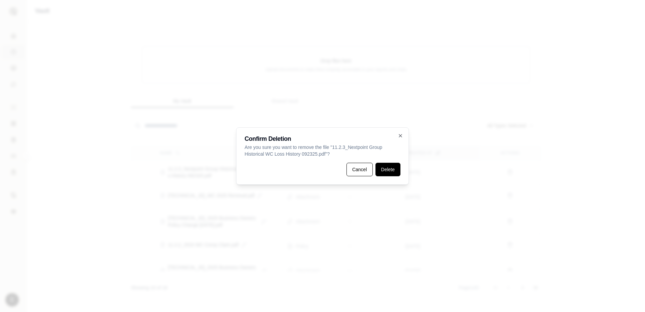
click at [387, 169] on button "Delete" at bounding box center [387, 168] width 25 height 13
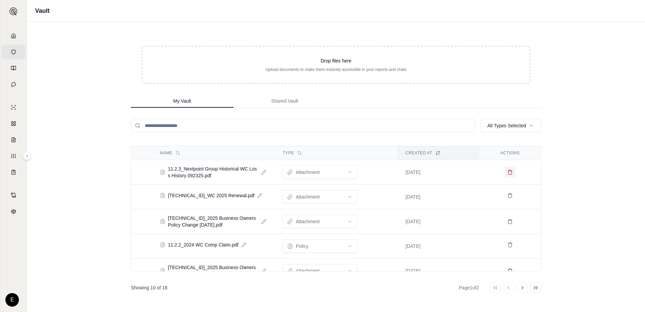
click at [508, 171] on icon at bounding box center [509, 173] width 3 height 4
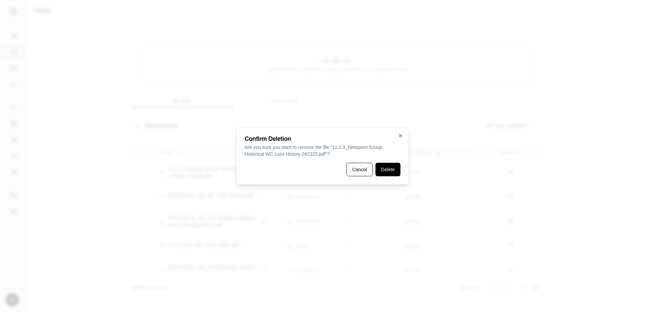
click at [393, 166] on button "Delete" at bounding box center [387, 168] width 25 height 13
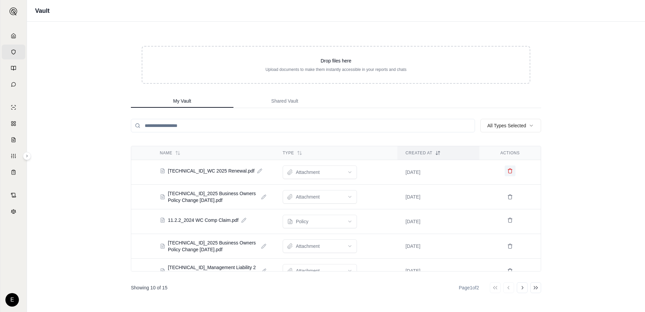
click at [504, 172] on button at bounding box center [509, 170] width 11 height 11
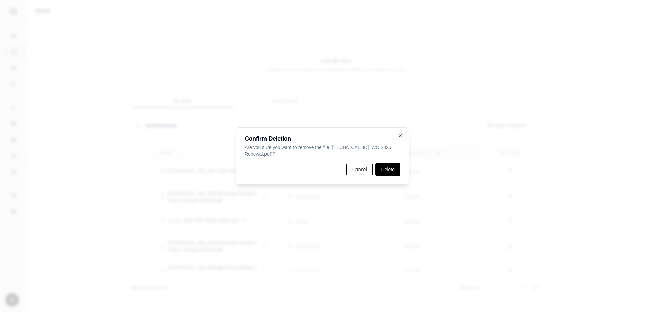
click at [380, 168] on button "Delete" at bounding box center [387, 168] width 25 height 13
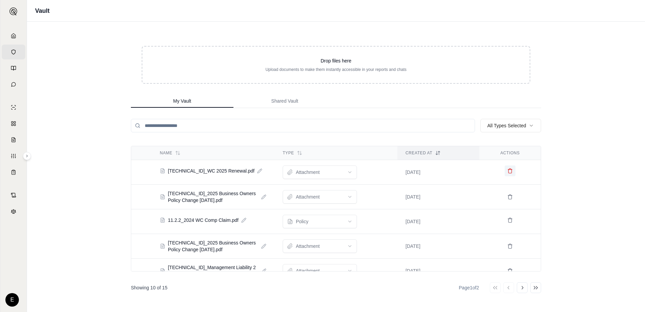
click at [507, 170] on icon at bounding box center [509, 170] width 5 height 5
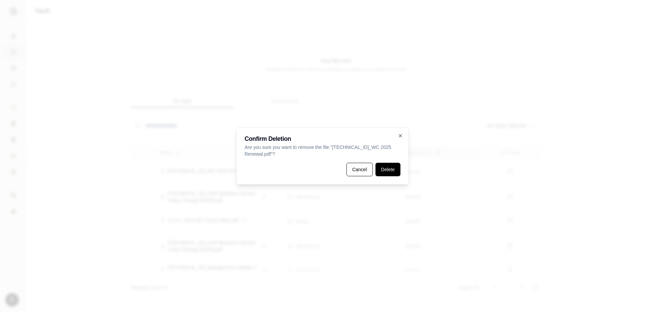
click at [386, 171] on button "Delete" at bounding box center [387, 168] width 25 height 13
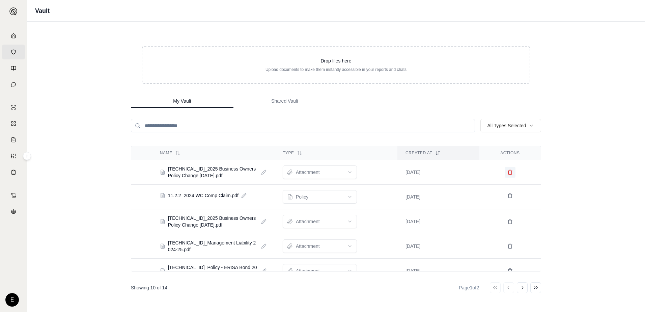
click at [507, 172] on icon at bounding box center [509, 171] width 5 height 5
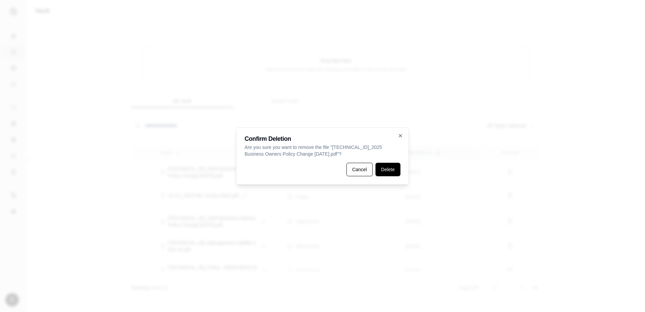
drag, startPoint x: 369, startPoint y: 169, endPoint x: 393, endPoint y: 168, distance: 23.3
click at [384, 169] on div "Cancel Delete" at bounding box center [322, 168] width 156 height 13
click at [385, 167] on button "Delete" at bounding box center [387, 168] width 25 height 13
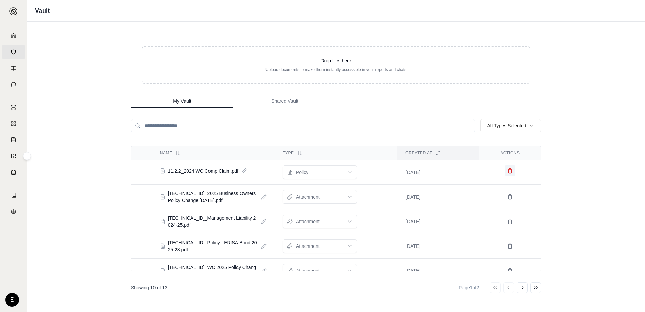
click at [507, 170] on icon at bounding box center [509, 170] width 5 height 5
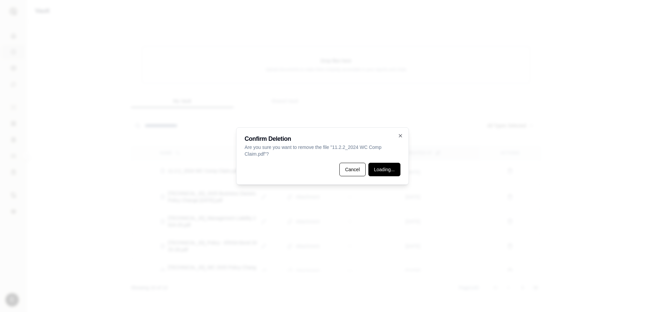
click at [383, 169] on button "Loading..." at bounding box center [384, 168] width 32 height 13
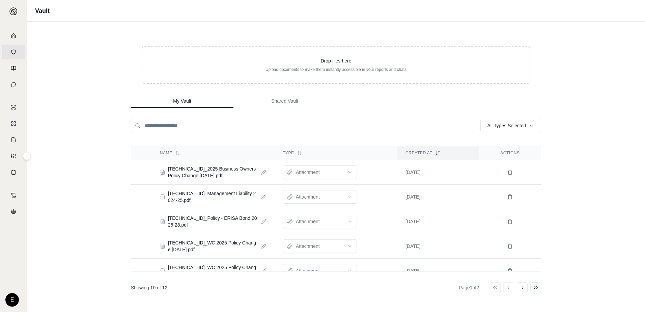
click at [499, 174] on td at bounding box center [509, 172] width 61 height 22
click at [508, 174] on icon at bounding box center [509, 173] width 3 height 4
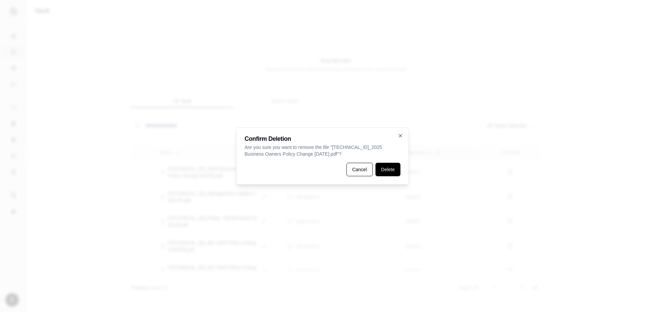
click at [396, 169] on button "Delete" at bounding box center [387, 168] width 25 height 13
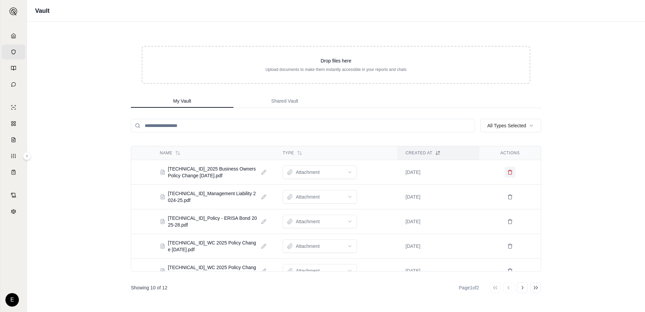
click at [508, 194] on icon at bounding box center [509, 196] width 5 height 5
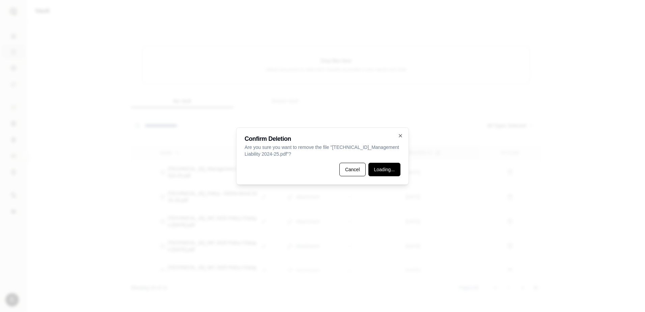
click at [385, 170] on button "Loading..." at bounding box center [384, 168] width 32 height 13
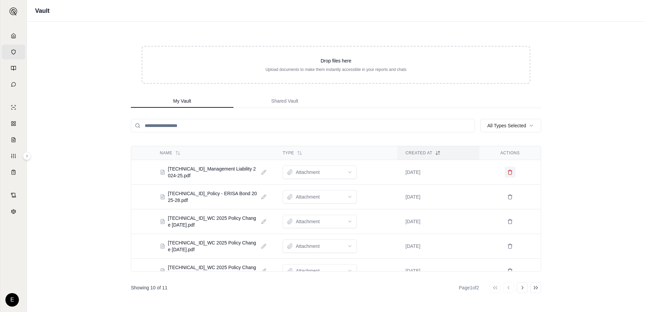
click at [507, 194] on icon at bounding box center [509, 196] width 5 height 5
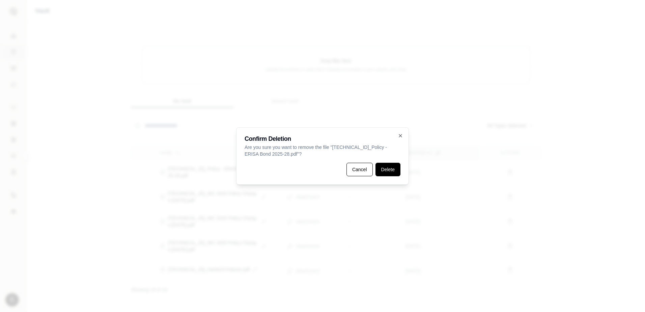
click at [385, 168] on button "Delete" at bounding box center [387, 168] width 25 height 13
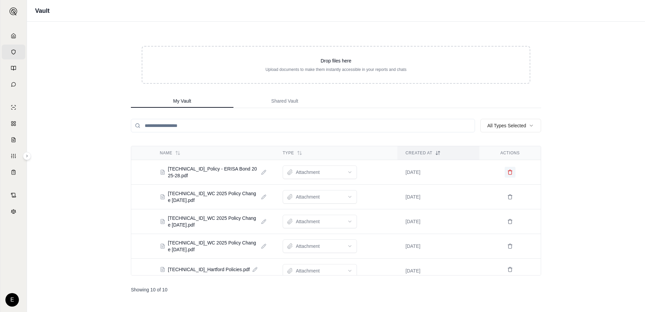
click at [508, 169] on button at bounding box center [509, 172] width 11 height 11
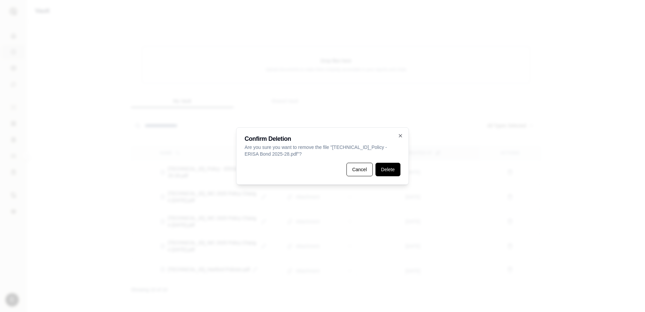
click at [391, 170] on button "Delete" at bounding box center [387, 168] width 25 height 13
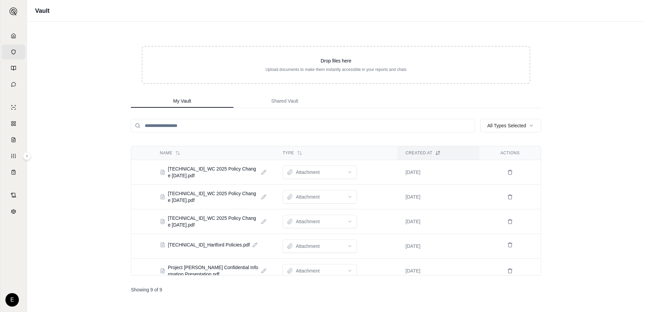
drag, startPoint x: 508, startPoint y: 184, endPoint x: 503, endPoint y: 194, distance: 11.3
click at [508, 184] on tr "[TECHNICAL_ID]_WC 2025 Policy Change [DATE].pdf attachment [DATE]" at bounding box center [335, 172] width 409 height 25
click at [504, 194] on button at bounding box center [509, 196] width 11 height 11
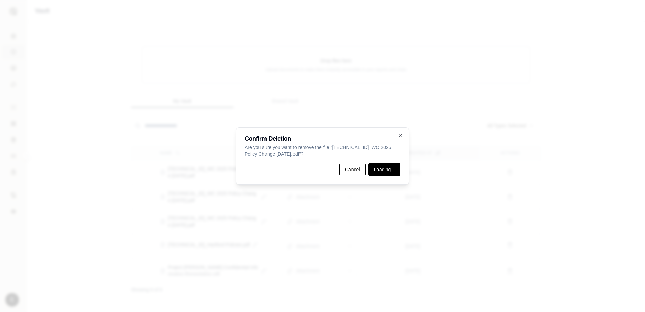
click at [387, 167] on button "Loading..." at bounding box center [384, 168] width 32 height 13
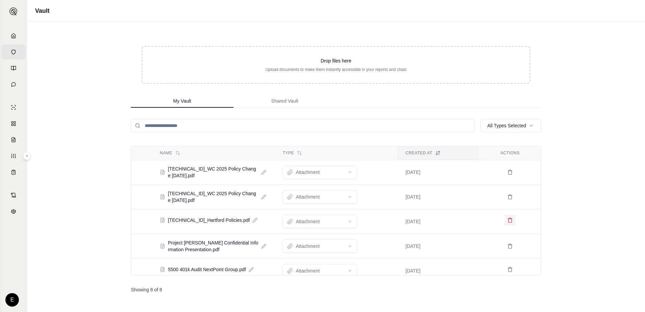
click at [507, 222] on icon at bounding box center [509, 219] width 5 height 5
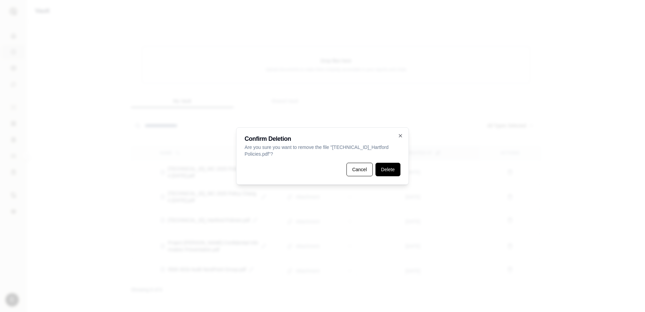
click at [390, 164] on button "Delete" at bounding box center [387, 168] width 25 height 13
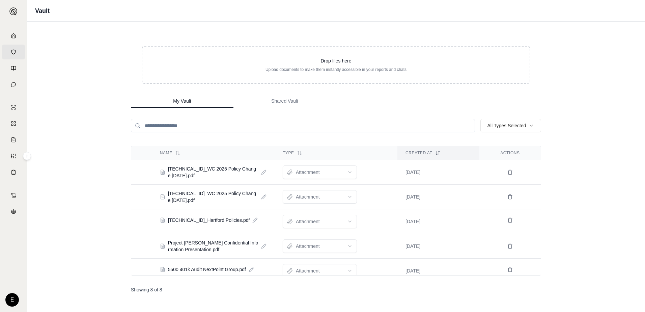
click at [508, 292] on icon at bounding box center [509, 294] width 3 height 4
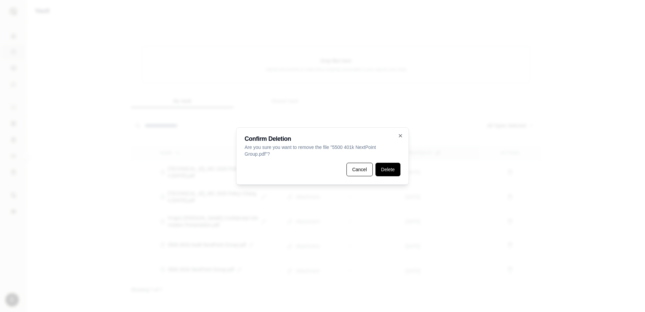
click at [390, 166] on button "Delete" at bounding box center [387, 168] width 25 height 13
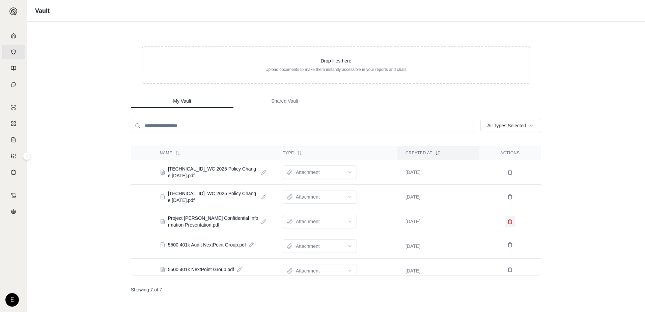
click at [507, 224] on button at bounding box center [509, 221] width 11 height 11
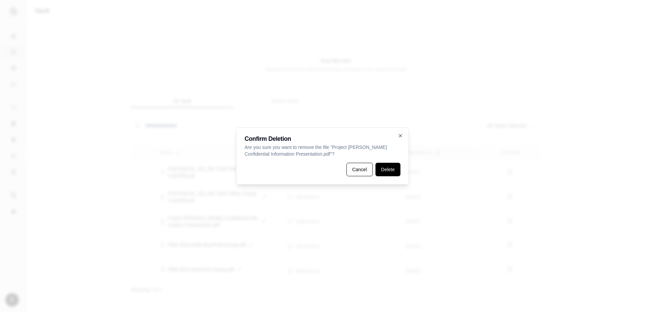
click at [388, 168] on button "Delete" at bounding box center [387, 168] width 25 height 13
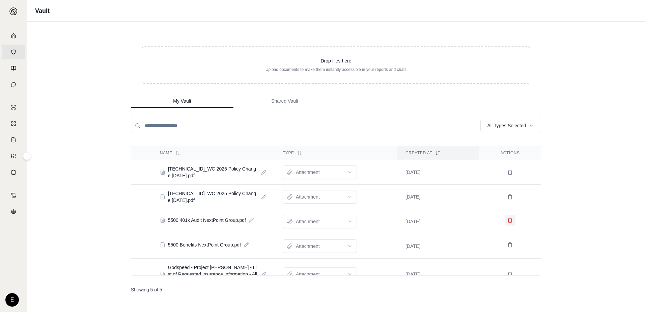
click at [507, 217] on icon at bounding box center [509, 219] width 5 height 5
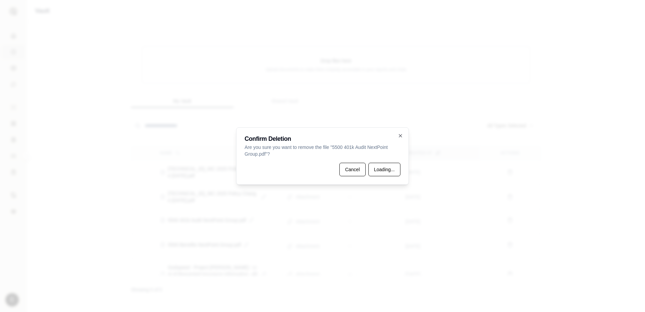
click at [387, 161] on div "Confirm Deletion Are you sure you want to remove the file " 5500 401k Audit Nex…" at bounding box center [322, 155] width 173 height 57
click at [389, 168] on button "Delete" at bounding box center [387, 168] width 25 height 13
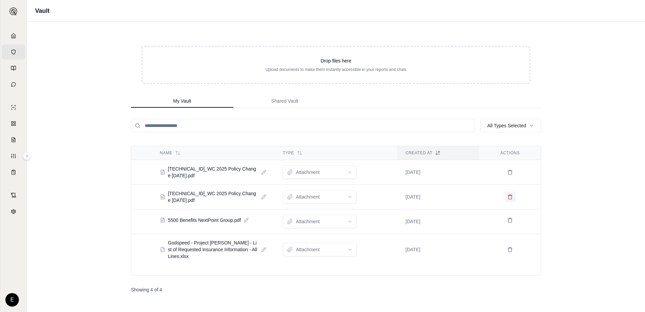
click at [506, 195] on button at bounding box center [509, 196] width 11 height 11
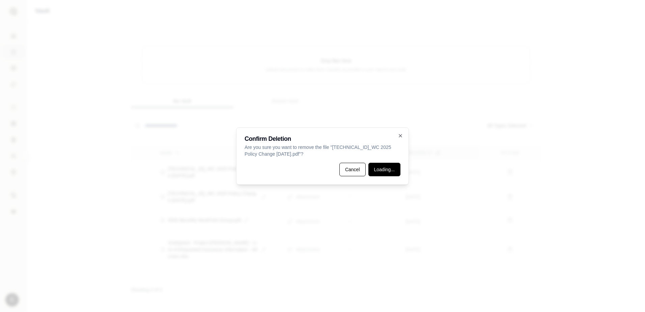
click at [383, 167] on button "Loading..." at bounding box center [384, 168] width 32 height 13
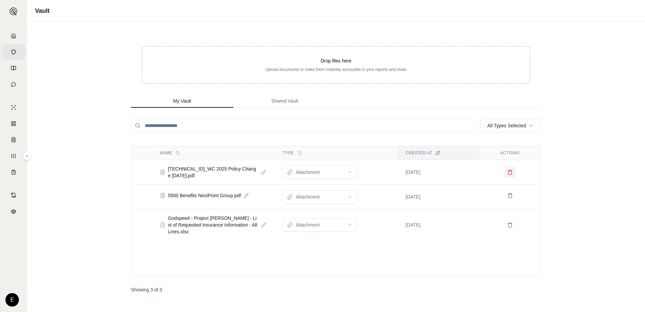
click at [512, 169] on icon at bounding box center [509, 171] width 5 height 5
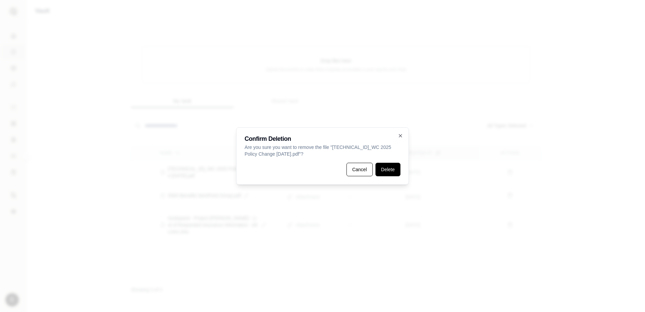
click at [386, 170] on button "Delete" at bounding box center [387, 168] width 25 height 13
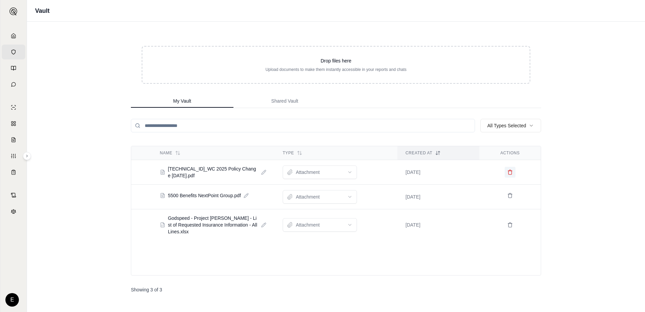
click at [512, 172] on button at bounding box center [509, 172] width 11 height 11
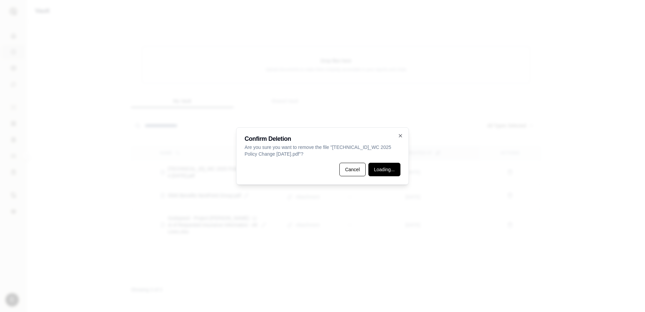
click at [381, 175] on button "Loading..." at bounding box center [384, 168] width 32 height 13
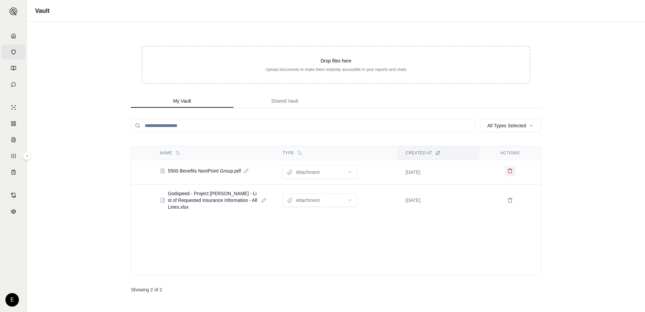
click at [513, 169] on button at bounding box center [509, 170] width 11 height 11
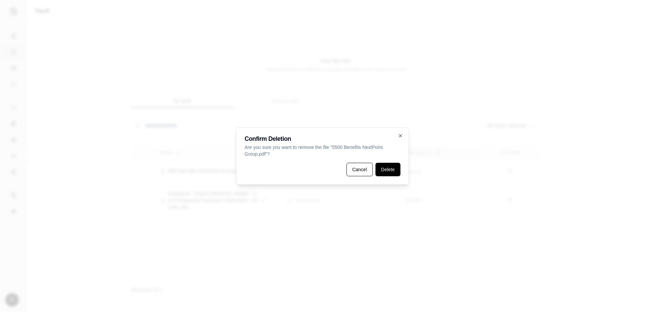
click at [392, 170] on button "Delete" at bounding box center [387, 168] width 25 height 13
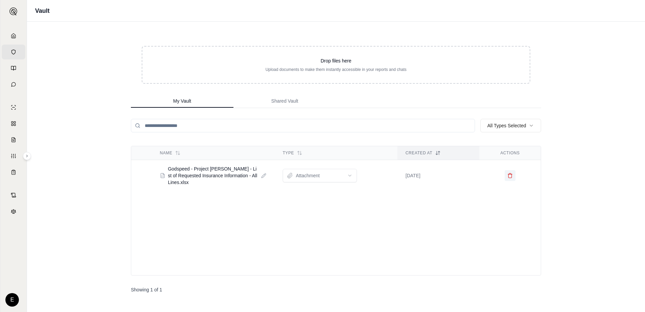
click at [510, 173] on icon at bounding box center [509, 175] width 5 height 5
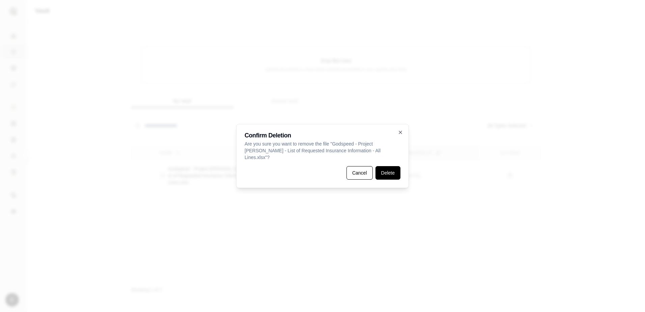
click at [377, 173] on button "Delete" at bounding box center [387, 172] width 25 height 13
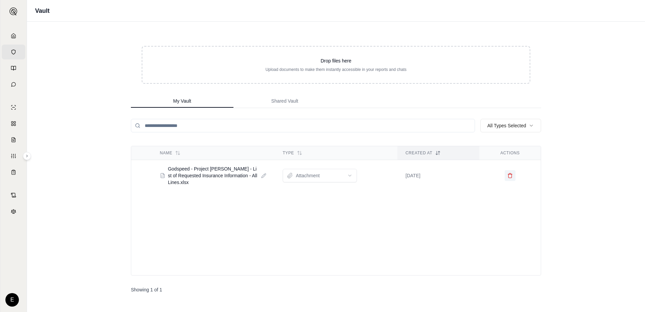
click at [508, 170] on button at bounding box center [509, 175] width 11 height 11
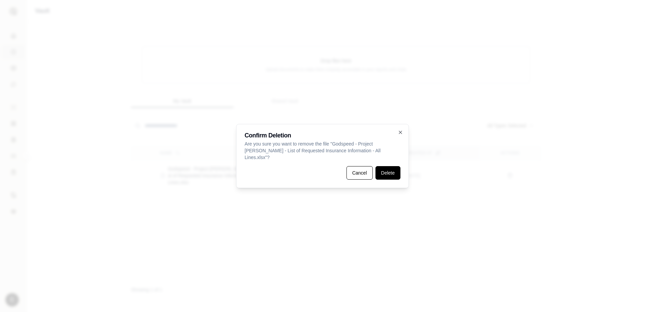
click at [392, 172] on button "Delete" at bounding box center [387, 172] width 25 height 13
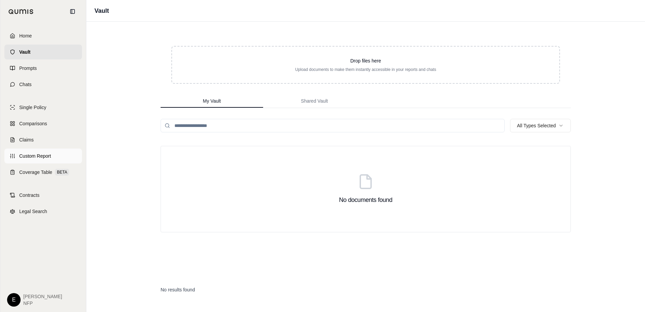
click at [42, 155] on span "Custom Report" at bounding box center [35, 155] width 32 height 7
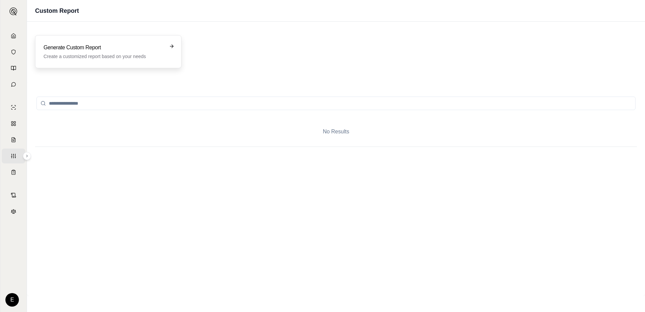
click at [136, 52] on div "Generate Custom Report Create a customized report based on your needs" at bounding box center [103, 51] width 120 height 16
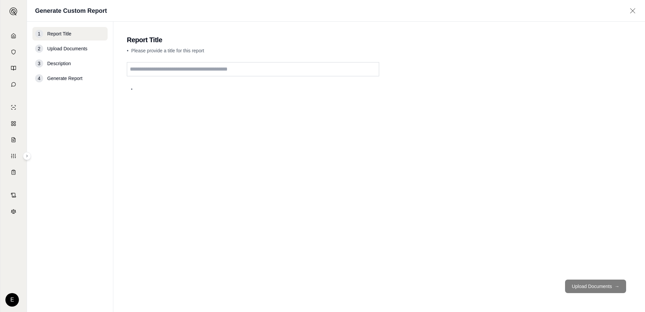
click at [183, 66] on input "text" at bounding box center [253, 69] width 252 height 14
type input "*****"
click at [595, 286] on button "Upload Documents →" at bounding box center [595, 285] width 61 height 13
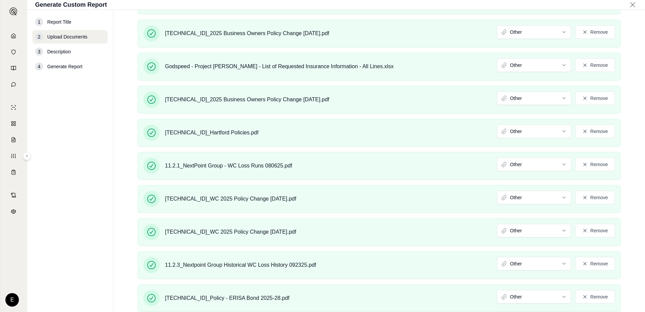
scroll to position [2448, 0]
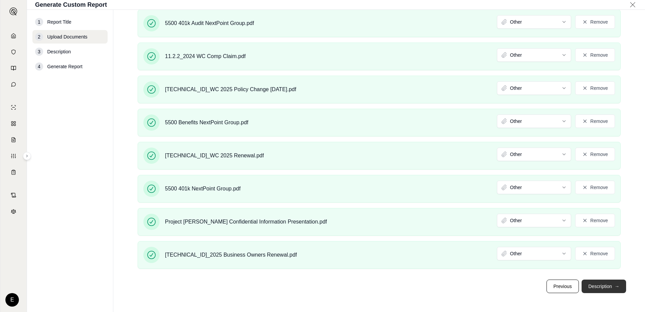
click at [601, 284] on button "Description →" at bounding box center [603, 285] width 45 height 13
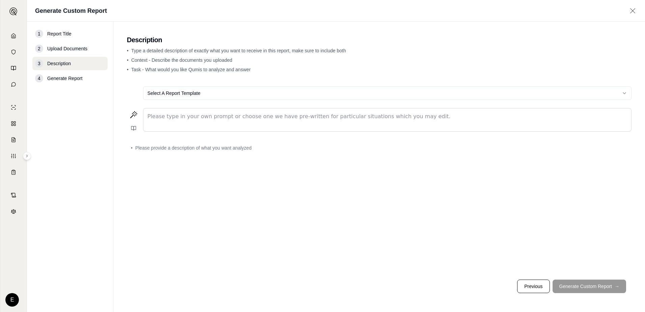
scroll to position [0, 0]
click at [190, 116] on p "editable markdown" at bounding box center [386, 116] width 479 height 8
click at [191, 118] on p "editable markdown" at bounding box center [386, 116] width 479 height 8
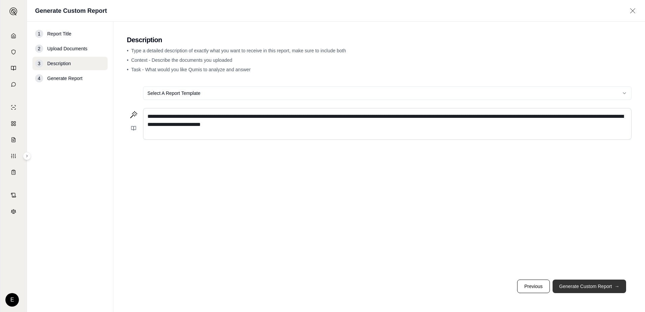
click at [582, 284] on button "Generate Custom Report →" at bounding box center [588, 285] width 73 height 13
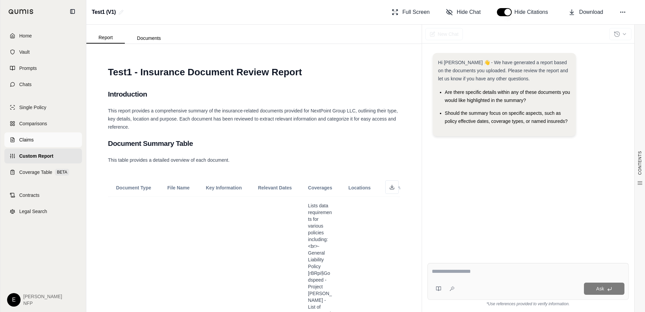
click at [10, 142] on icon at bounding box center [12, 139] width 5 height 5
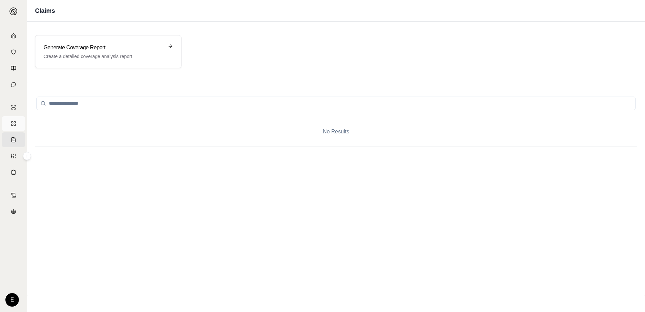
click at [9, 124] on link "Comparisons" at bounding box center [14, 123] width 24 height 15
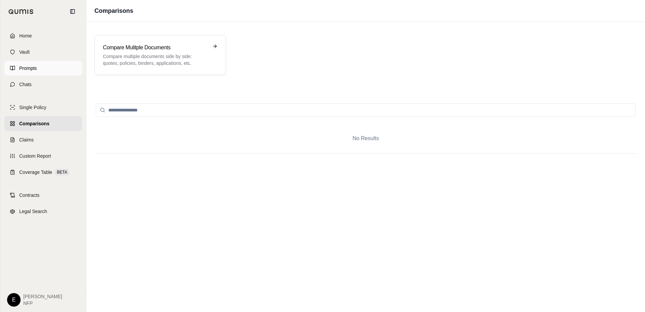
click at [39, 65] on link "Prompts" at bounding box center [43, 68] width 78 height 15
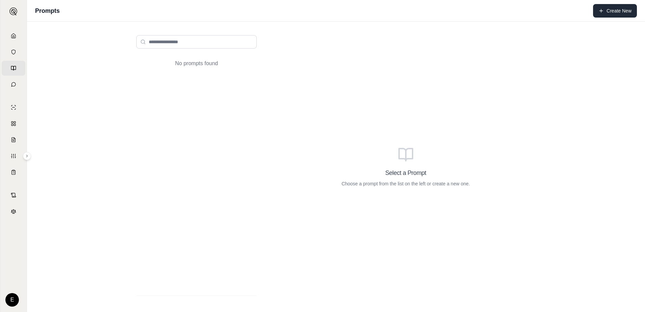
click at [612, 8] on button "Create New" at bounding box center [615, 10] width 44 height 13
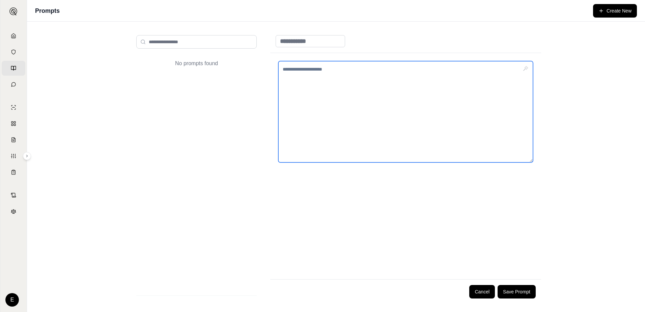
click at [331, 96] on textarea at bounding box center [405, 111] width 255 height 101
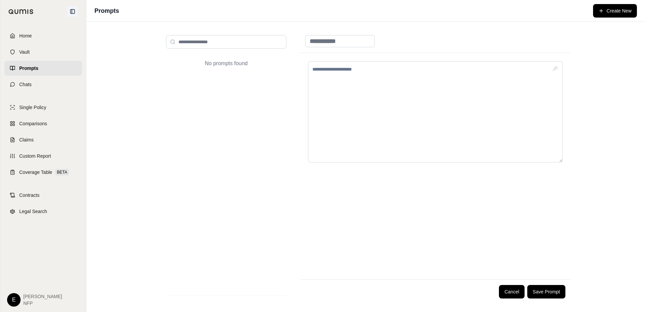
click at [75, 13] on icon at bounding box center [72, 11] width 5 height 5
click at [74, 11] on icon at bounding box center [72, 11] width 5 height 5
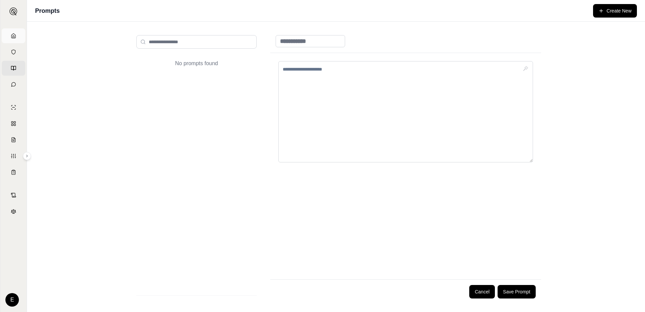
click at [16, 33] on link "Home" at bounding box center [14, 35] width 24 height 15
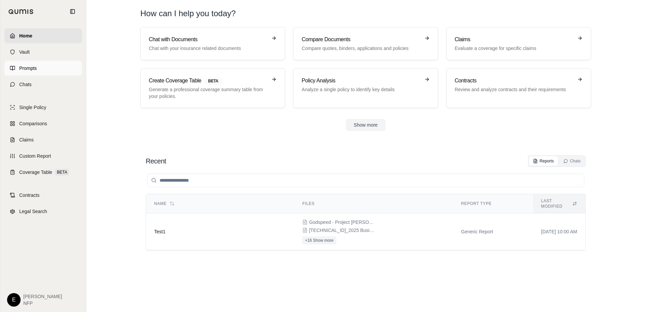
click at [36, 70] on span "Prompts" at bounding box center [28, 68] width 18 height 7
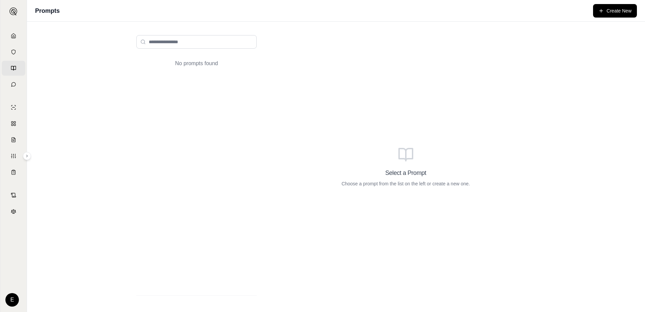
click at [426, 85] on div "Select a Prompt Choose a prompt from the list on the left or create a new one." at bounding box center [405, 167] width 271 height 274
click at [624, 6] on button "Create New" at bounding box center [615, 10] width 44 height 13
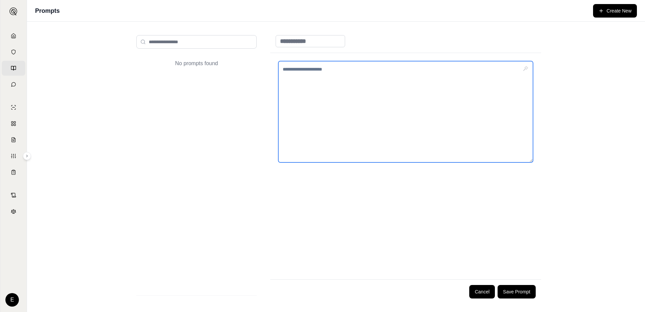
click at [311, 73] on textarea at bounding box center [405, 111] width 255 height 101
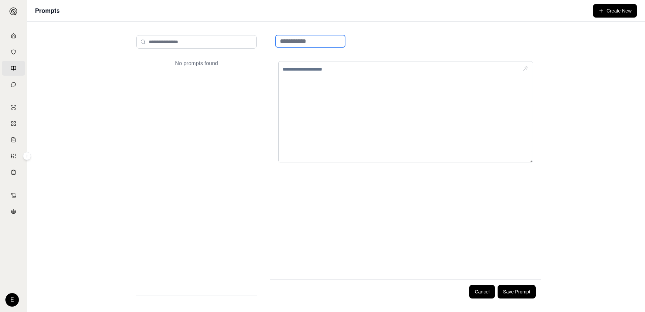
click at [304, 43] on input at bounding box center [309, 41] width 69 height 12
type input "**********"
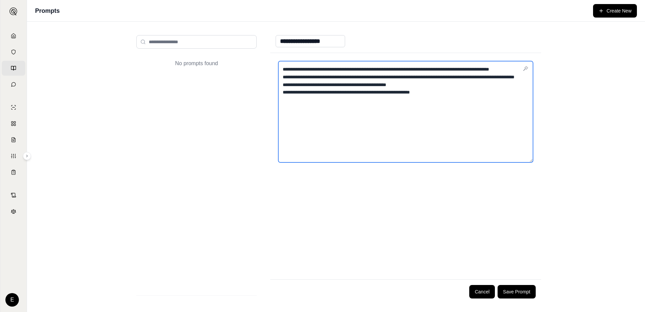
click at [392, 85] on textarea "**********" at bounding box center [405, 111] width 255 height 101
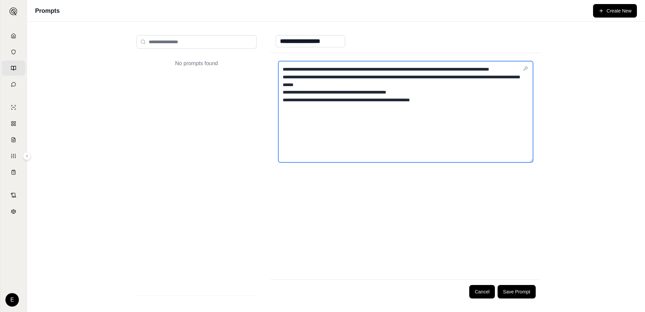
drag, startPoint x: 493, startPoint y: 127, endPoint x: 122, endPoint y: 43, distance: 379.9
click at [122, 43] on div "**********" at bounding box center [336, 167] width 432 height 290
click at [514, 113] on textarea "**********" at bounding box center [405, 111] width 255 height 101
type textarea "**********"
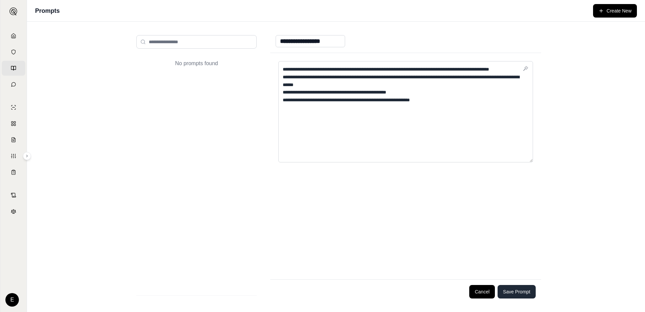
click at [529, 292] on button "Save Prompt" at bounding box center [516, 291] width 38 height 13
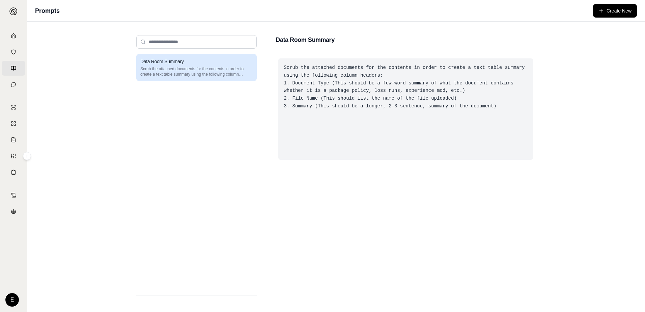
drag, startPoint x: 362, startPoint y: 88, endPoint x: 348, endPoint y: 90, distance: 13.6
click at [361, 88] on div "Scrub the attached documents for the contents in order to create a text table s…" at bounding box center [405, 108] width 255 height 101
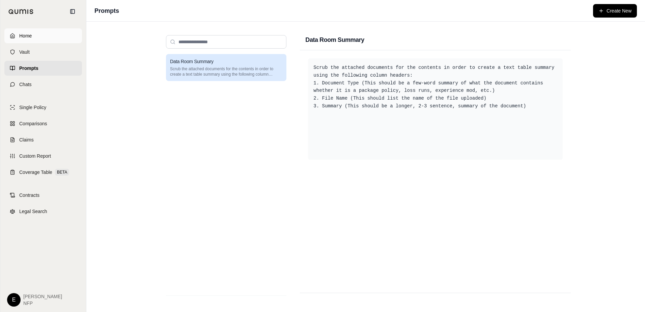
click at [19, 36] on span "Home" at bounding box center [25, 35] width 12 height 7
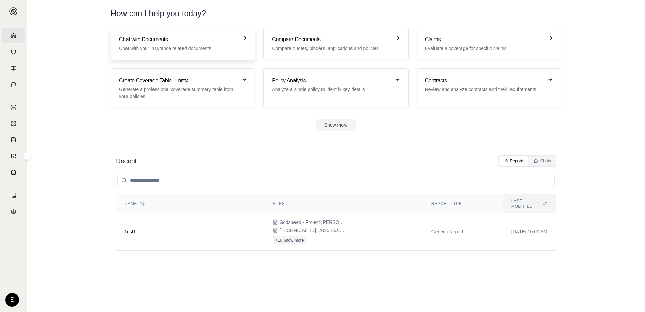
click at [221, 39] on h3 "Chat with Documents" at bounding box center [178, 39] width 118 height 8
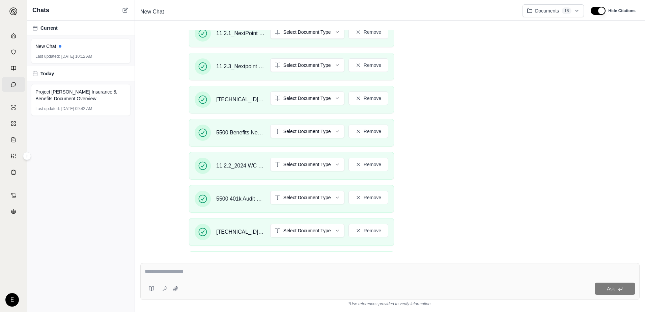
scroll to position [853, 0]
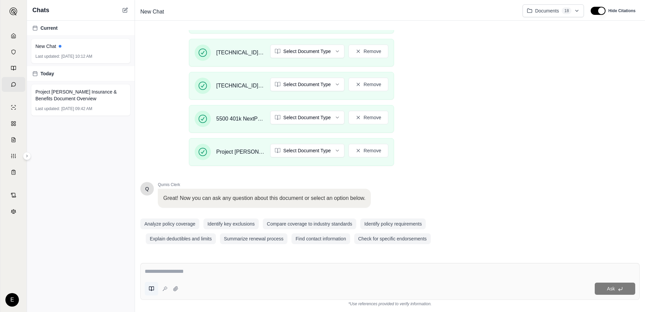
click at [151, 293] on button at bounding box center [151, 287] width 13 height 13
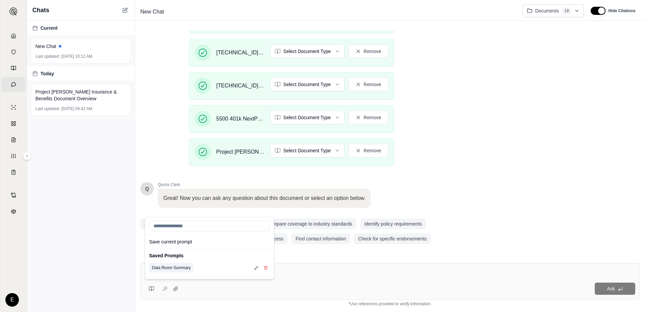
click at [167, 267] on button "Data Room Summary" at bounding box center [171, 267] width 44 height 9
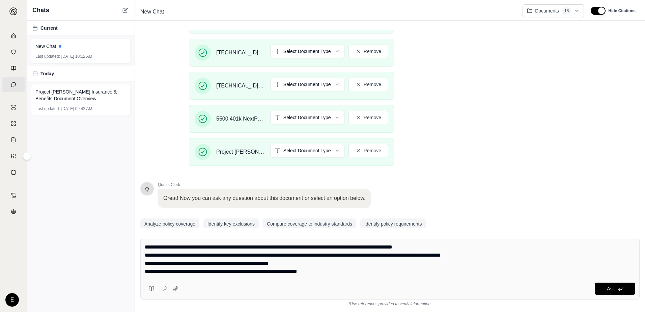
click at [501, 188] on div "Q Qumis Clerk 👋 Welcome!! I'm your personal insurance clerk. I've been trained …" at bounding box center [389, 129] width 499 height 198
click at [617, 283] on button "Ask" at bounding box center [614, 288] width 40 height 12
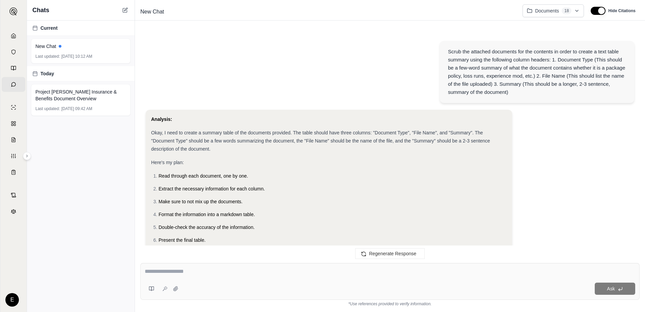
scroll to position [2936, 0]
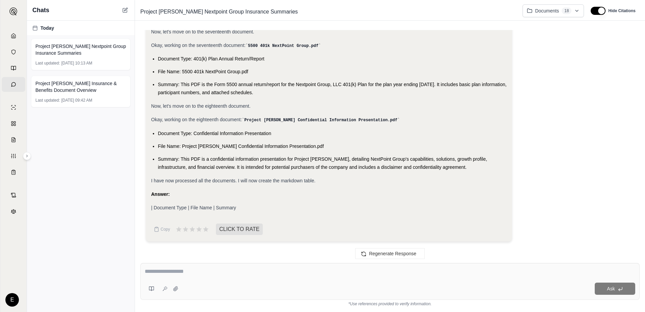
drag, startPoint x: 617, startPoint y: 260, endPoint x: 568, endPoint y: 216, distance: 66.4
click at [617, 260] on div "Regenerate Response" at bounding box center [390, 253] width 510 height 16
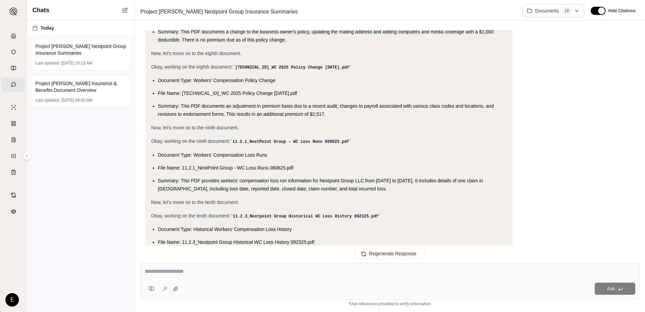
scroll to position [2295, 0]
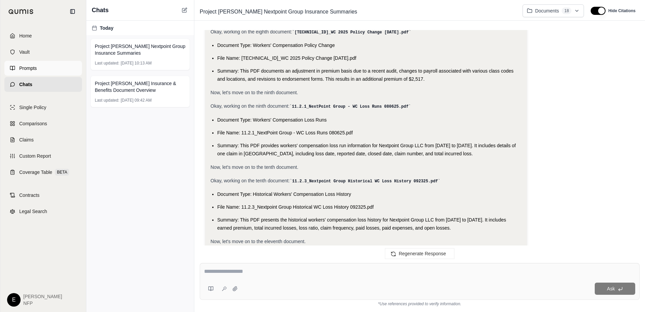
click at [11, 67] on link "Prompts" at bounding box center [43, 68] width 78 height 15
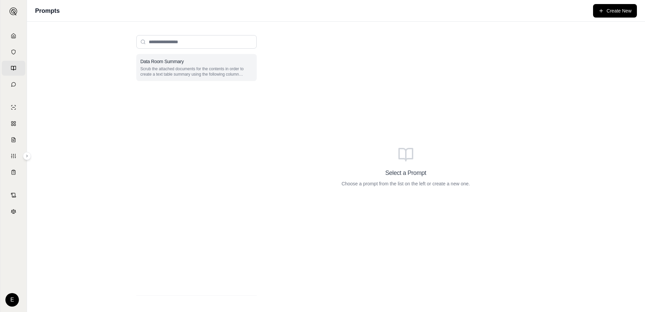
click at [190, 69] on p "Scrub the attached documents for the contents in order to create a text table s…" at bounding box center [196, 71] width 112 height 11
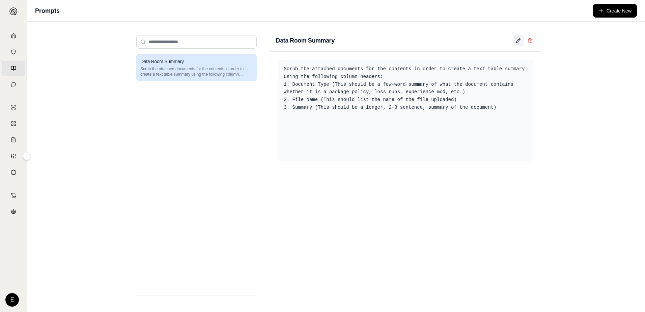
click at [517, 41] on icon at bounding box center [517, 41] width 4 height 4
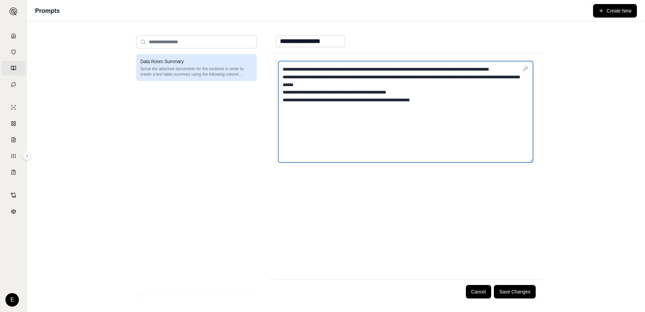
drag, startPoint x: 456, startPoint y: 68, endPoint x: 486, endPoint y: 69, distance: 29.7
click at [486, 69] on textarea "**********" at bounding box center [405, 111] width 255 height 101
click at [494, 109] on textarea "**********" at bounding box center [405, 111] width 255 height 101
type textarea "**********"
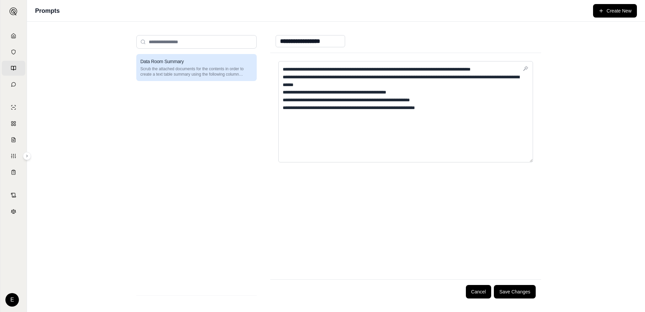
click at [525, 284] on div "Cancel Save Changes" at bounding box center [405, 291] width 271 height 25
click at [525, 288] on button "Save Changes" at bounding box center [515, 291] width 42 height 13
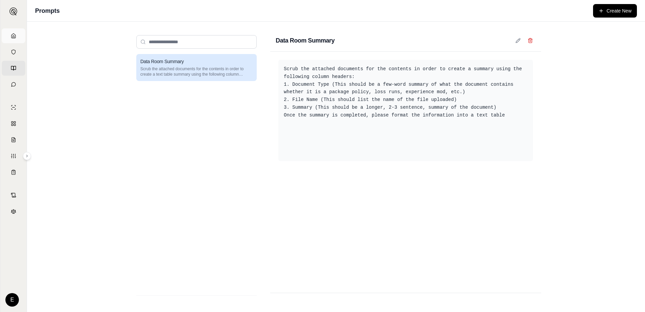
click at [24, 35] on link "Home" at bounding box center [14, 35] width 24 height 15
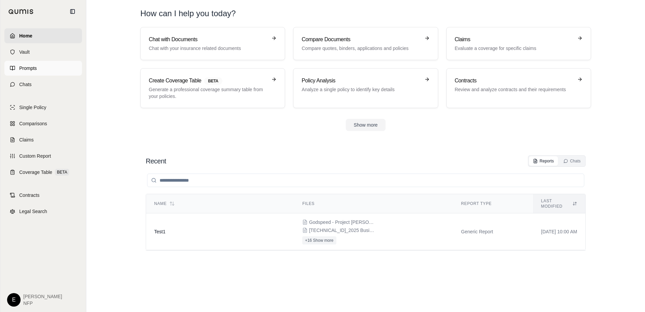
click at [10, 69] on icon at bounding box center [12, 67] width 5 height 5
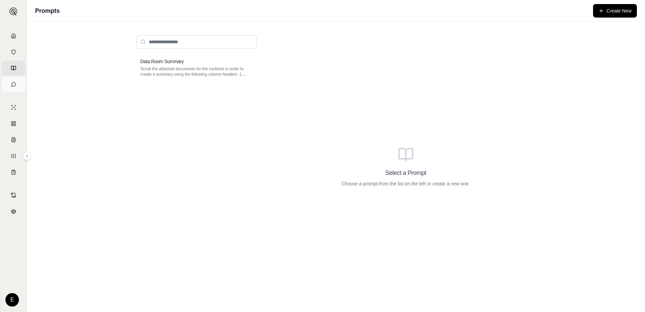
click at [18, 88] on link "Chats" at bounding box center [14, 84] width 24 height 15
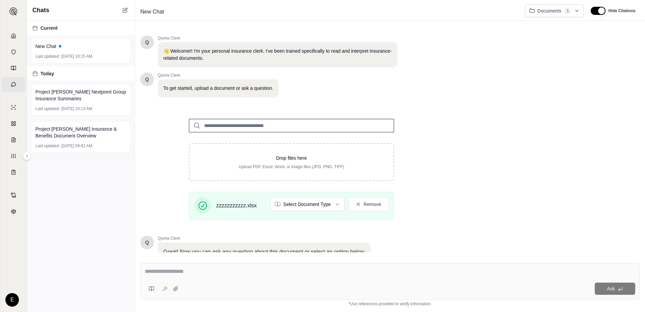
scroll to position [54, 0]
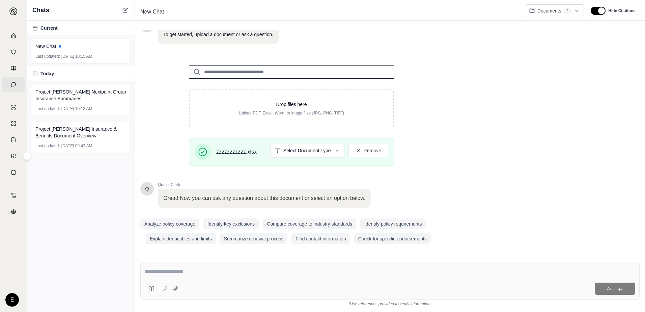
click at [488, 122] on div "Q Qumis Clerk 👋 Welcome!! I'm your personal insurance clerk. I've been trained …" at bounding box center [389, 141] width 499 height 222
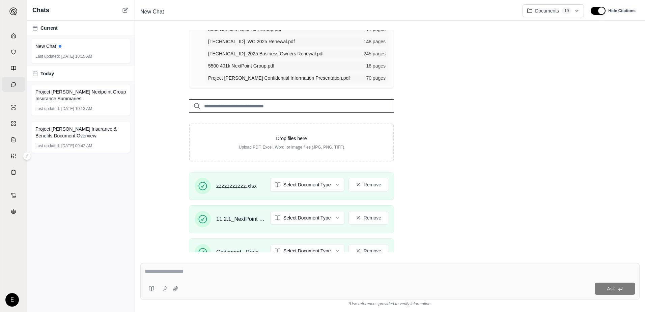
scroll to position [573, 0]
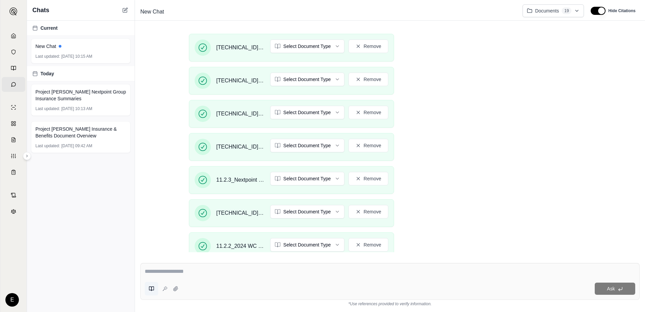
click at [147, 291] on button at bounding box center [151, 287] width 13 height 13
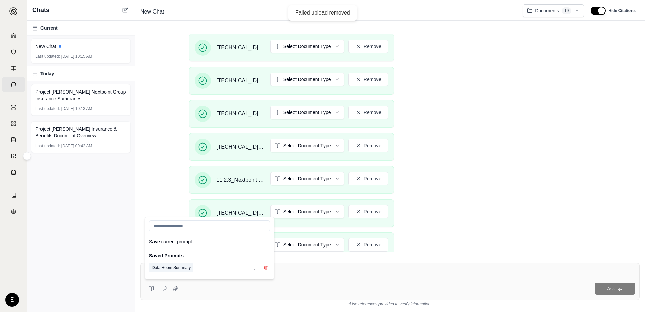
click at [172, 268] on button "Data Room Summary" at bounding box center [171, 267] width 44 height 9
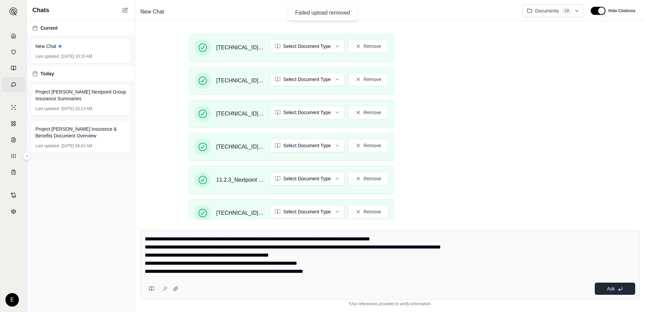
click at [611, 294] on button "Ask" at bounding box center [614, 288] width 40 height 12
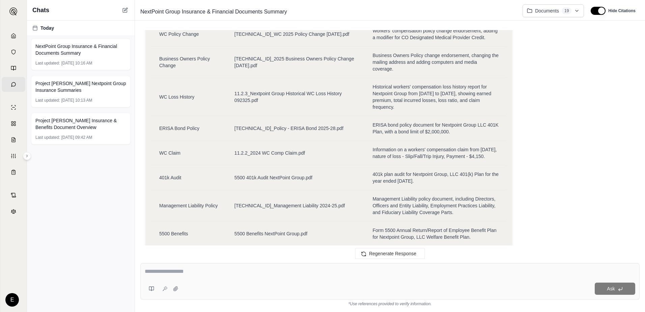
scroll to position [1066, 0]
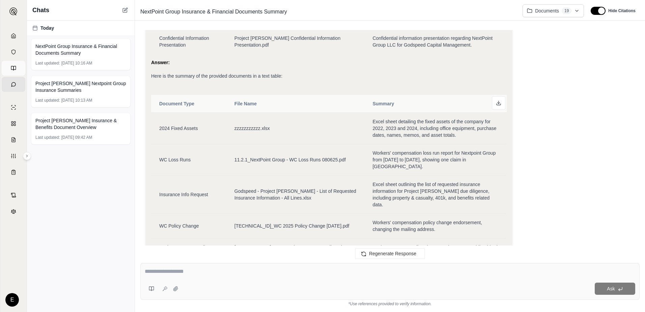
click at [11, 71] on link "Prompts" at bounding box center [14, 68] width 24 height 15
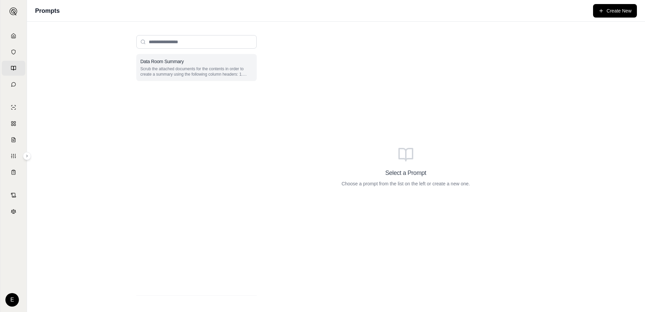
click at [179, 70] on p "Scrub the attached documents for the contents in order to create a summary usin…" at bounding box center [196, 71] width 112 height 11
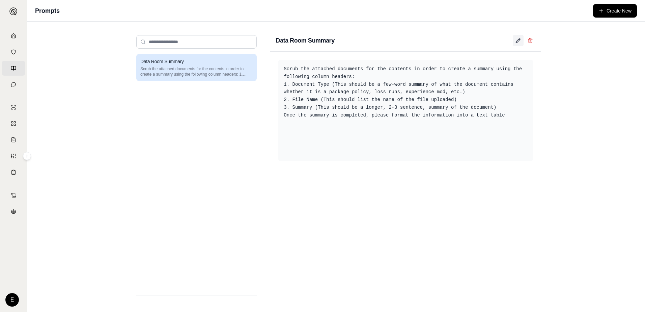
click at [518, 40] on icon at bounding box center [517, 40] width 5 height 5
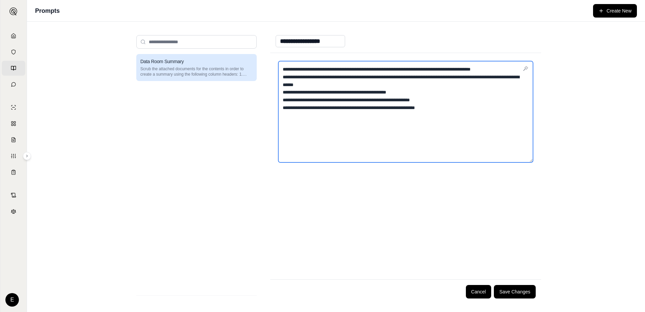
click at [444, 92] on textarea "**********" at bounding box center [405, 111] width 255 height 101
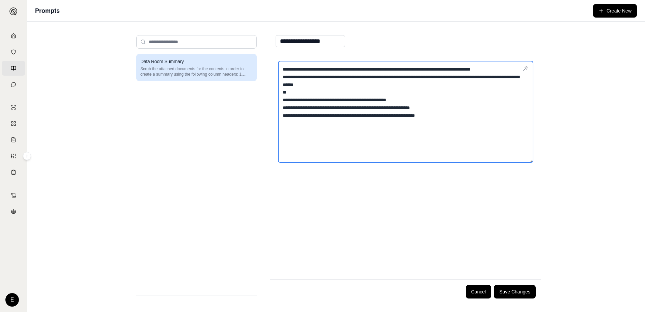
click at [284, 109] on textarea "**********" at bounding box center [405, 111] width 255 height 101
click at [290, 103] on textarea "**********" at bounding box center [405, 111] width 255 height 101
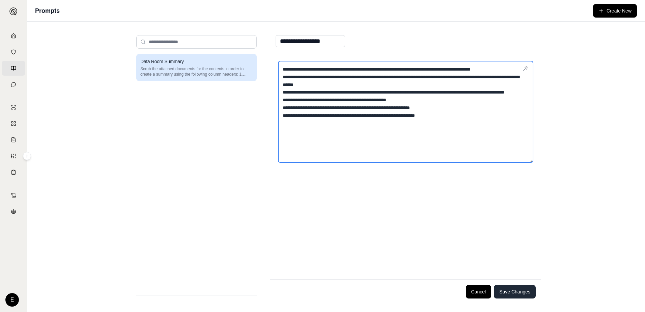
type textarea "**********"
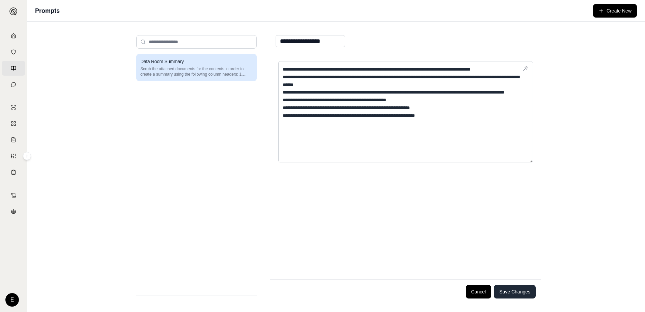
click at [513, 290] on button "Save Changes" at bounding box center [515, 291] width 42 height 13
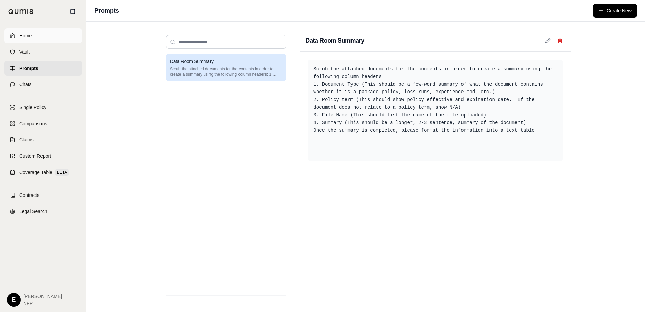
click at [28, 39] on link "Home" at bounding box center [43, 35] width 78 height 15
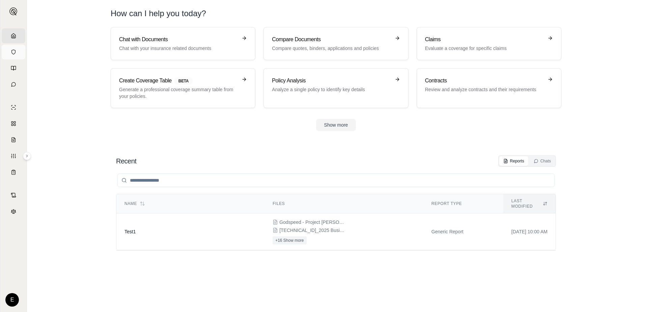
click at [8, 53] on link "Vault" at bounding box center [14, 52] width 24 height 15
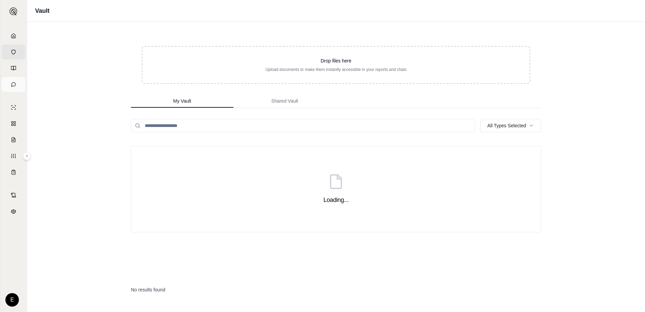
click at [18, 91] on link "Chats" at bounding box center [14, 84] width 24 height 15
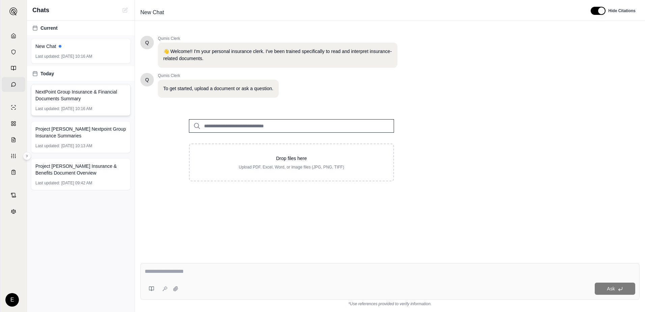
click at [65, 102] on div "NextPoint Group Insurance & Financial Documents Summary Last updated: [DATE] 10…" at bounding box center [80, 100] width 99 height 32
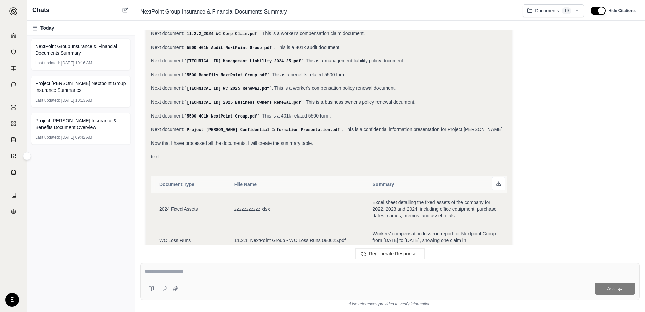
scroll to position [425, 0]
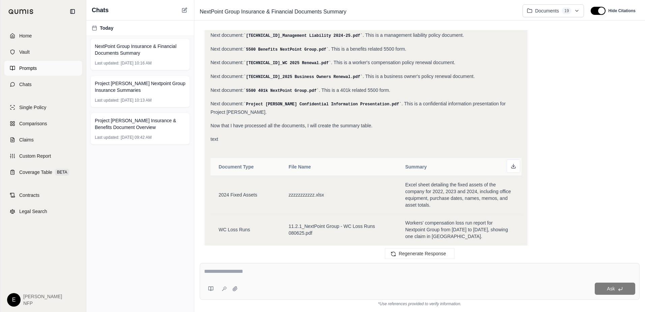
click at [17, 70] on link "Prompts" at bounding box center [43, 68] width 78 height 15
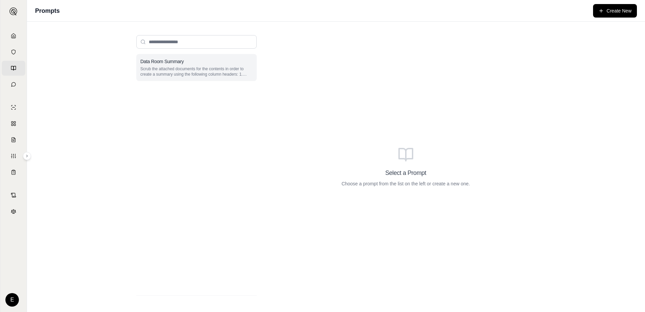
click at [169, 72] on p "Scrub the attached documents for the contents in order to create a summary usin…" at bounding box center [196, 71] width 112 height 11
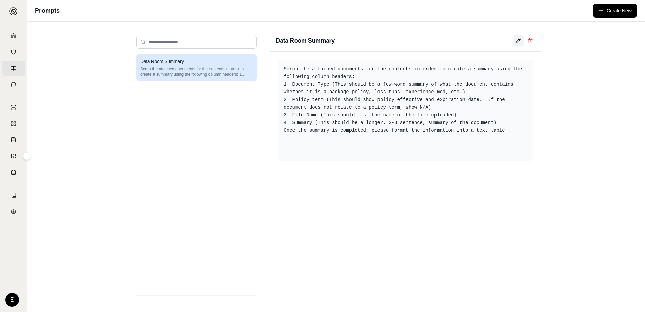
click at [517, 41] on icon at bounding box center [517, 40] width 5 height 5
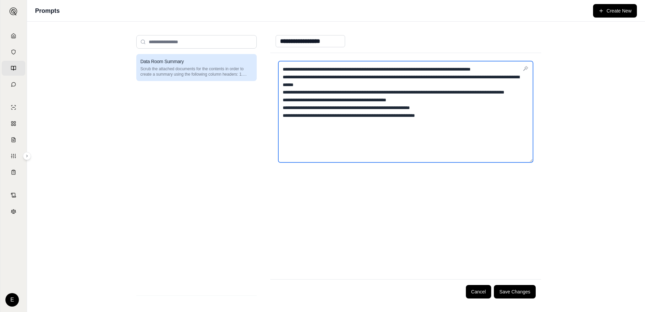
drag, startPoint x: 488, startPoint y: 131, endPoint x: 458, endPoint y: 132, distance: 29.7
click at [458, 132] on textarea "**********" at bounding box center [405, 111] width 255 height 101
type textarea "**********"
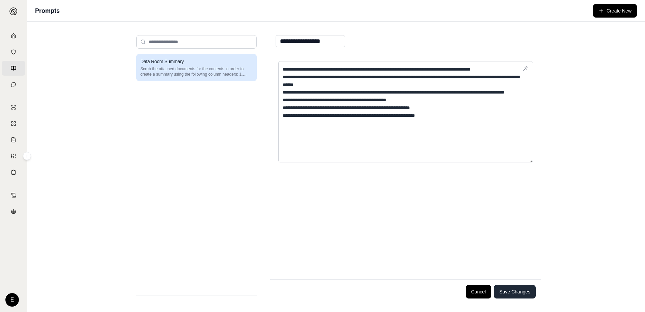
click at [517, 292] on button "Save Changes" at bounding box center [515, 291] width 42 height 13
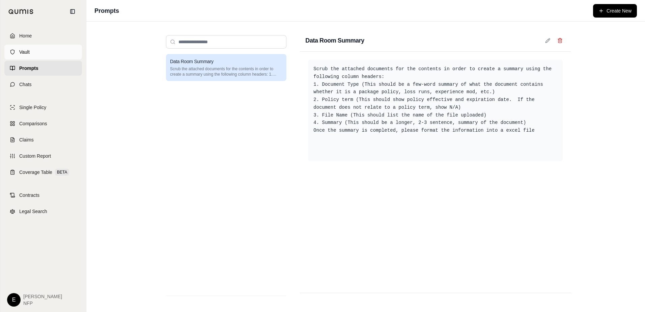
click at [15, 57] on link "Vault" at bounding box center [43, 52] width 78 height 15
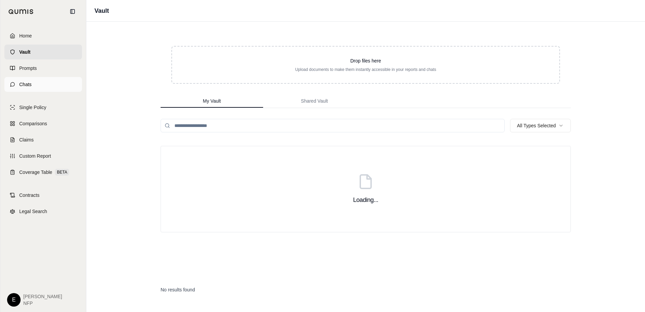
click at [24, 84] on span "Chats" at bounding box center [25, 84] width 12 height 7
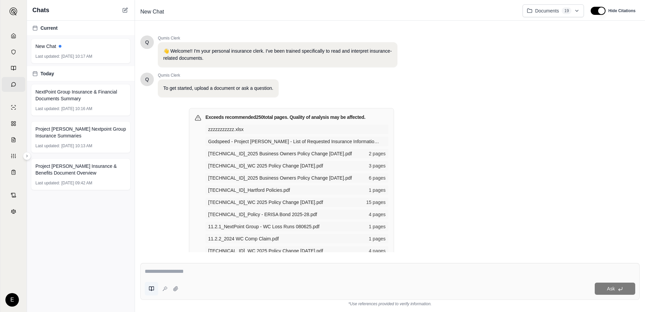
click at [150, 290] on icon at bounding box center [151, 288] width 5 height 5
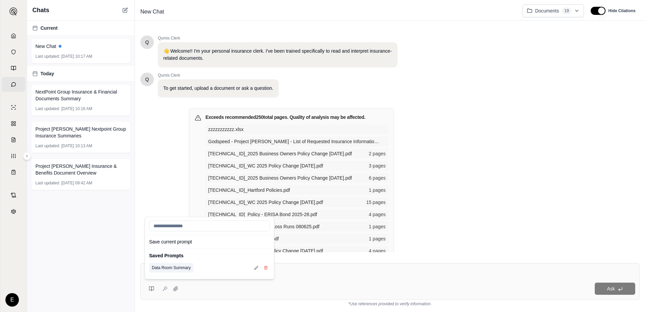
click at [175, 268] on button "Data Room Summary" at bounding box center [171, 267] width 44 height 9
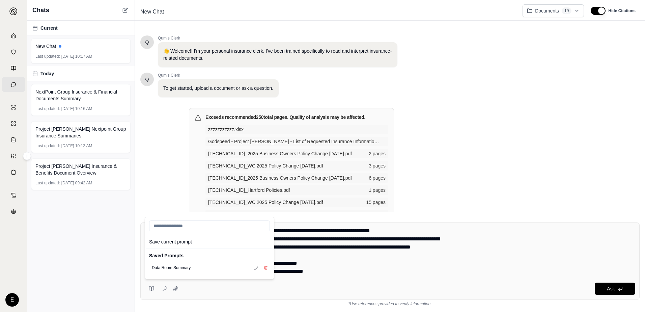
click at [526, 148] on div "Q Qumis Clerk 👋 Welcome!! I'm your personal insurance clerk. I've been trained …" at bounding box center [389, 120] width 499 height 181
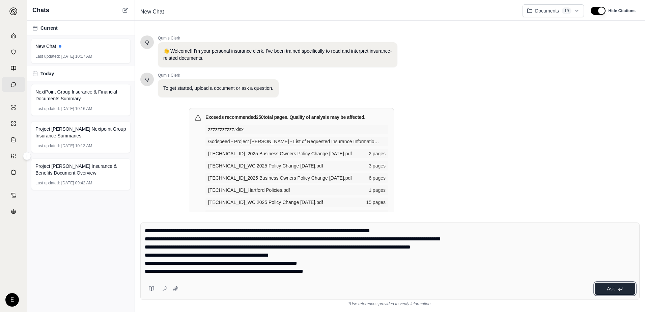
click at [621, 287] on icon at bounding box center [619, 288] width 5 height 5
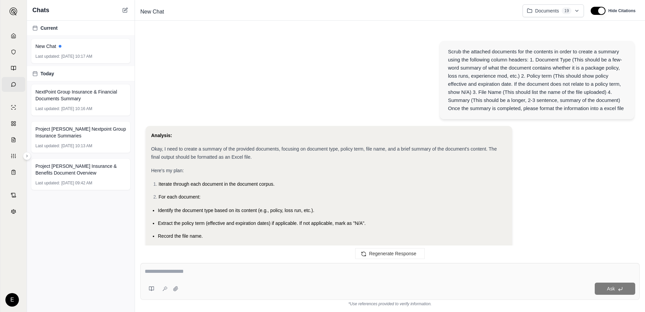
scroll to position [1635, 0]
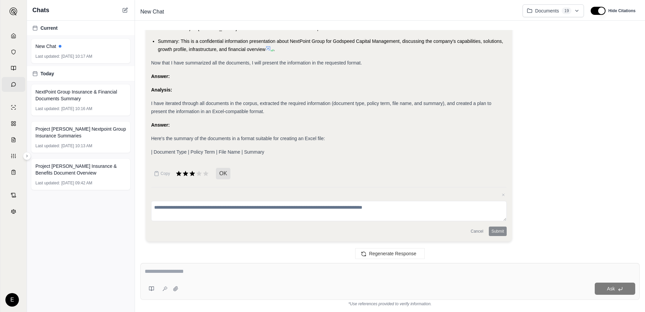
click at [205, 151] on span "| Document Type | Policy Term | File Name | Summary" at bounding box center [207, 151] width 113 height 5
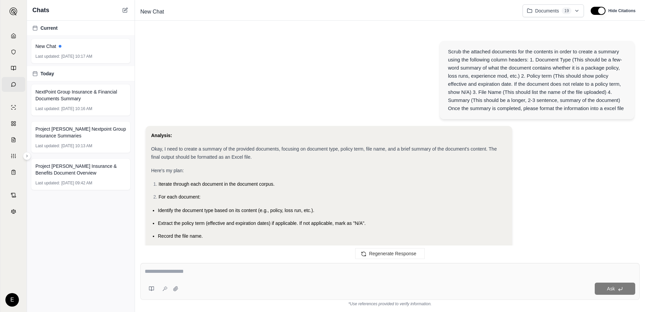
scroll to position [1580, 0]
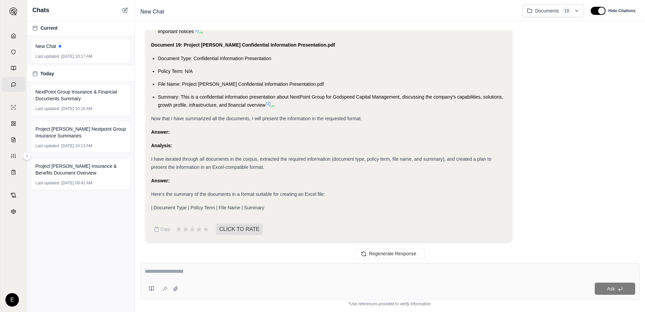
click at [368, 102] on li "Summary: This is a confidential information presentation about NextPoint Group …" at bounding box center [332, 101] width 349 height 16
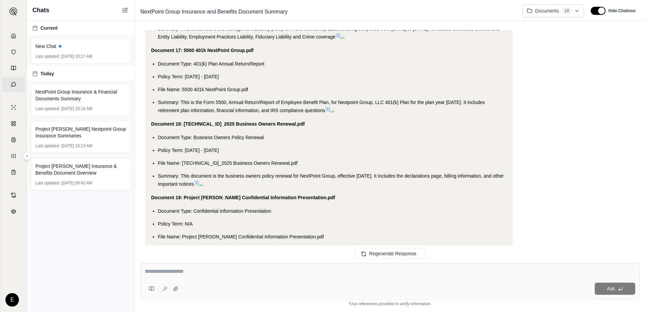
scroll to position [1411, 0]
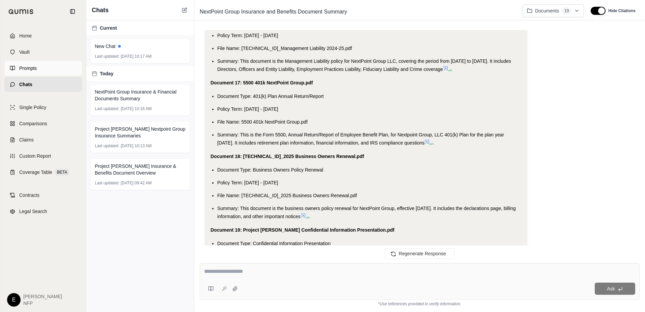
click at [10, 73] on link "Prompts" at bounding box center [43, 68] width 78 height 15
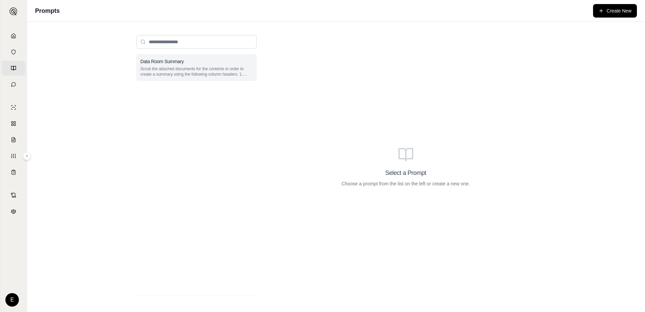
click at [176, 69] on p "Scrub the attached documents for the contents in order to create a summary usin…" at bounding box center [196, 71] width 112 height 11
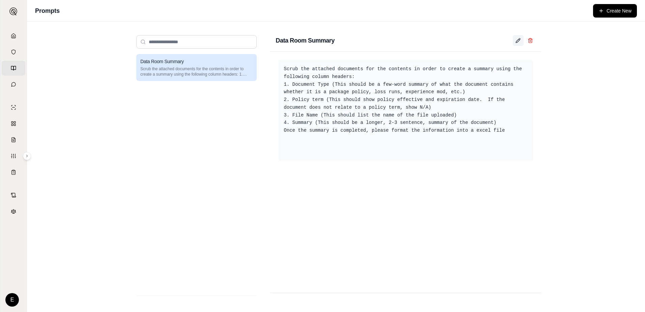
click at [517, 43] on button at bounding box center [517, 40] width 11 height 11
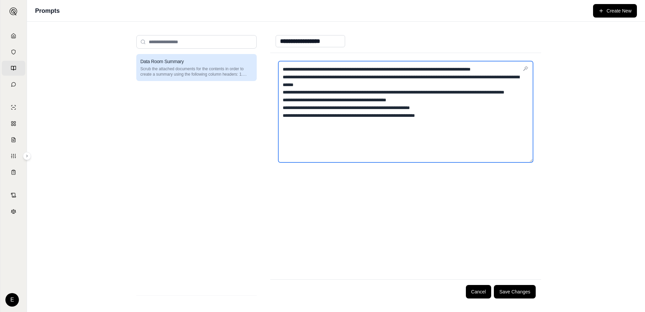
drag, startPoint x: 470, startPoint y: 131, endPoint x: 460, endPoint y: 133, distance: 9.9
click at [460, 133] on textarea "**********" at bounding box center [405, 111] width 255 height 101
type textarea "**********"
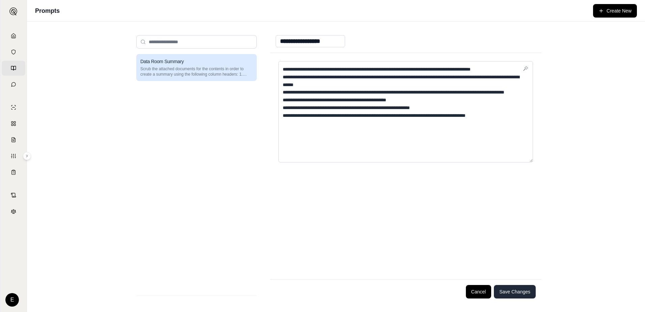
click at [519, 288] on button "Save Changes" at bounding box center [515, 291] width 42 height 13
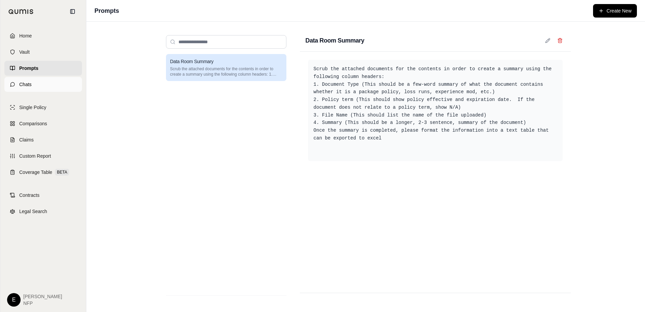
click at [36, 88] on link "Chats" at bounding box center [43, 84] width 78 height 15
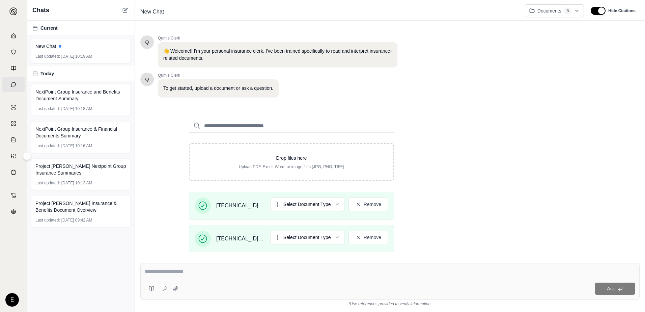
scroll to position [67, 0]
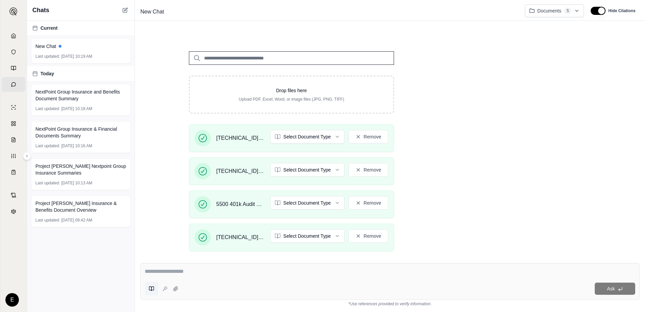
click at [149, 291] on icon at bounding box center [151, 288] width 5 height 5
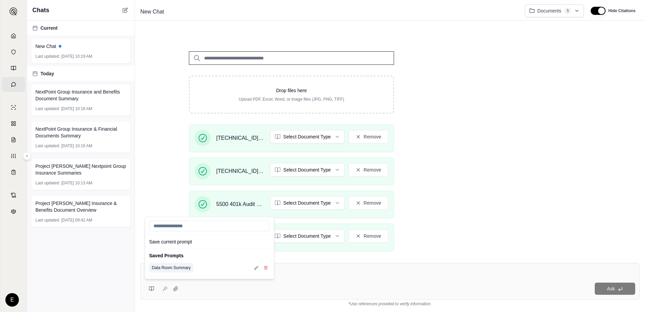
click at [177, 269] on button "Data Room Summary" at bounding box center [171, 267] width 44 height 9
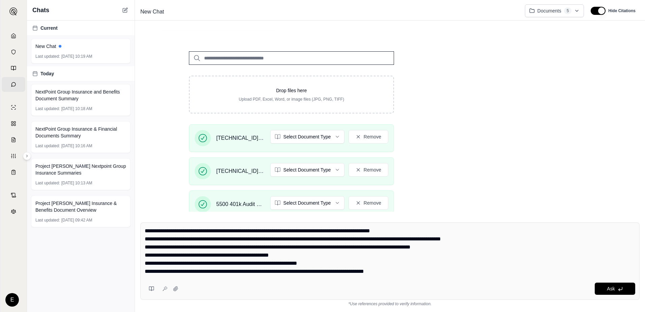
click at [507, 158] on div "Q Qumis Clerk 👋 Welcome!! I'm your personal insurance clerk. I've been trained …" at bounding box center [389, 120] width 499 height 181
click at [618, 294] on button "Ask" at bounding box center [614, 288] width 40 height 12
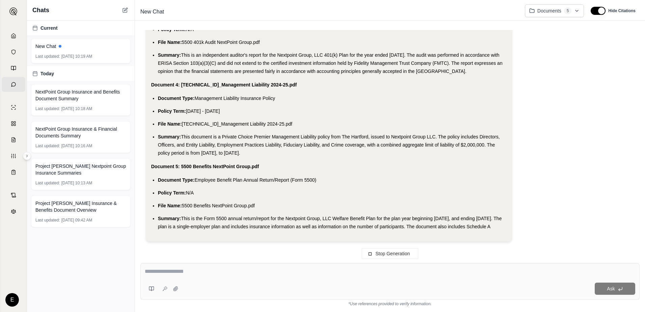
scroll to position [499, 0]
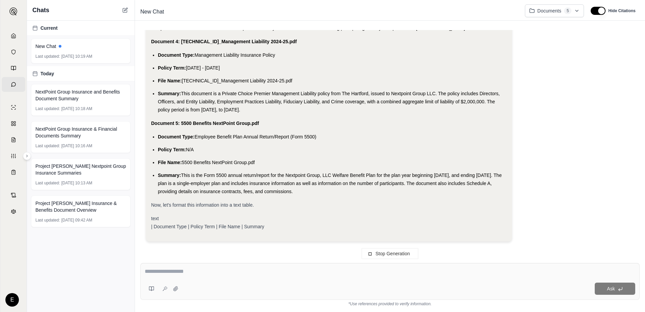
click at [269, 268] on textarea at bounding box center [390, 271] width 490 height 8
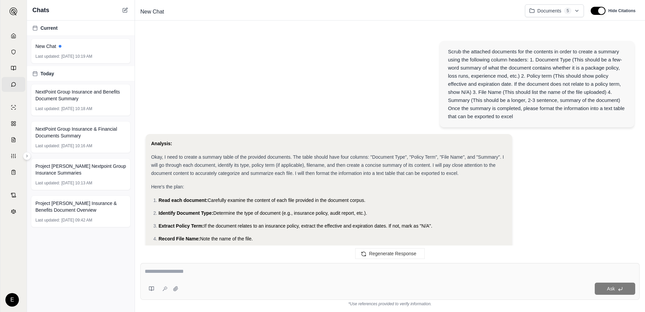
scroll to position [0, 0]
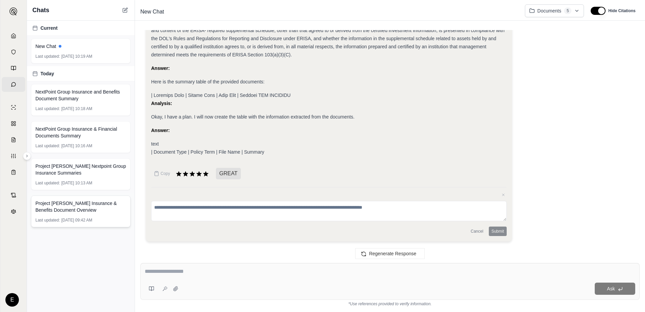
click at [75, 217] on span "[DATE] 09:42 AM" at bounding box center [76, 219] width 31 height 5
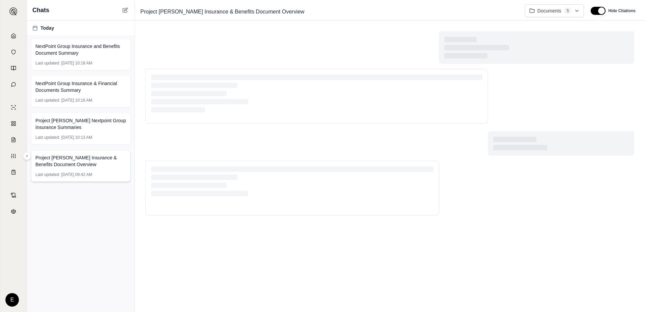
click at [81, 173] on span "[DATE] 09:42 AM" at bounding box center [76, 174] width 31 height 5
click at [83, 134] on div "Project [PERSON_NAME] Nextpoint Group Insurance Summaries Last updated: [DATE] …" at bounding box center [80, 129] width 99 height 32
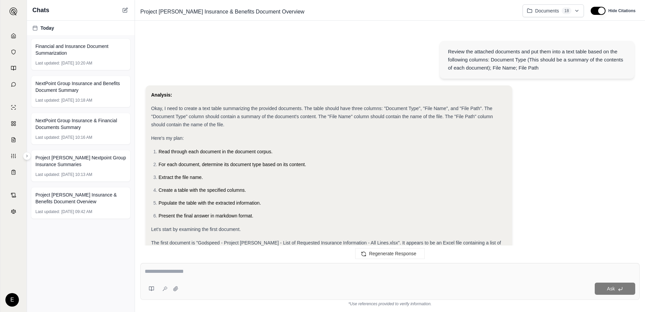
scroll to position [1289, 0]
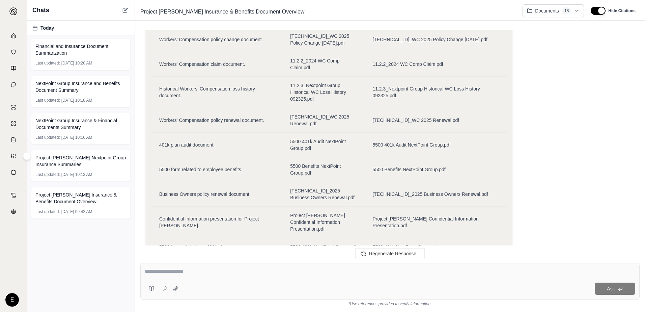
drag, startPoint x: 444, startPoint y: 201, endPoint x: 164, endPoint y: 132, distance: 287.8
click at [421, 237] on td "5500 401k NextPoint Group.pdf" at bounding box center [435, 246] width 142 height 18
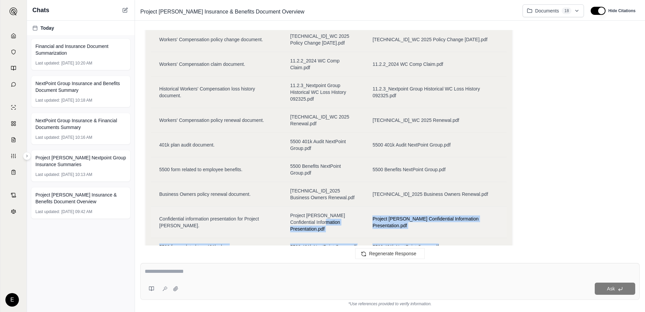
drag, startPoint x: 444, startPoint y: 200, endPoint x: 313, endPoint y: 179, distance: 133.0
click at [313, 179] on tbody "Excel file containing a list of diligence requests related to insurance informa…" at bounding box center [328, 17] width 355 height 477
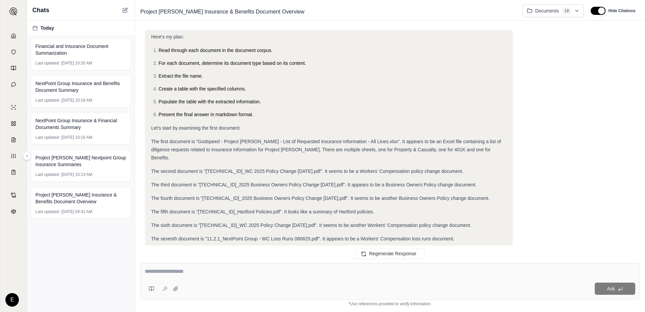
scroll to position [0, 0]
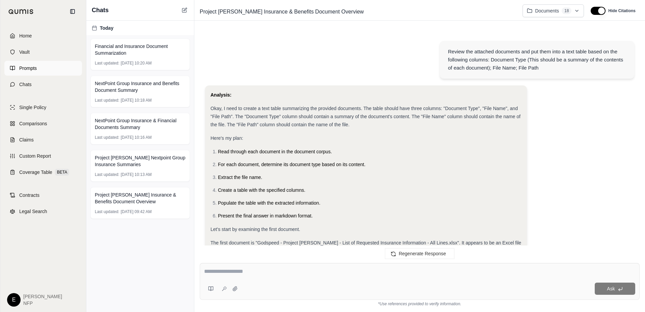
click at [29, 69] on span "Prompts" at bounding box center [28, 68] width 18 height 7
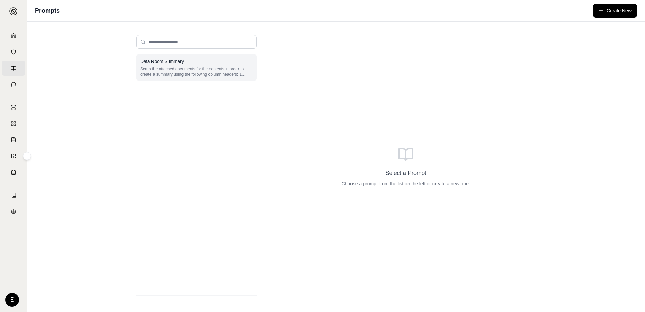
click at [177, 76] on p "Scrub the attached documents for the contents in order to create a summary usin…" at bounding box center [196, 71] width 112 height 11
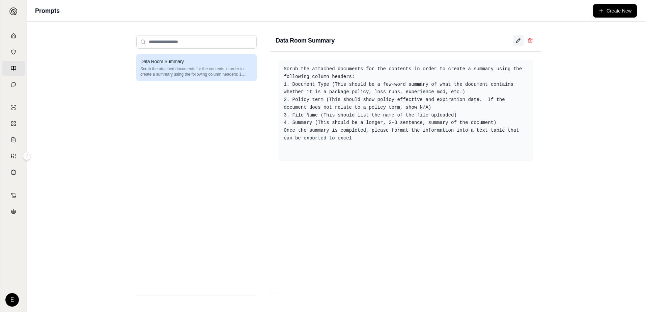
click at [516, 41] on icon at bounding box center [517, 40] width 5 height 5
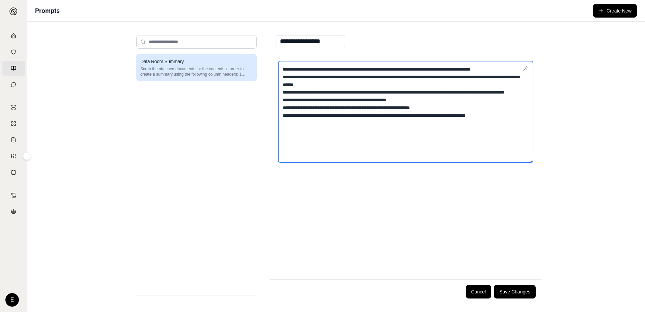
click at [457, 70] on textarea "**********" at bounding box center [405, 111] width 255 height 101
click at [344, 77] on textarea "**********" at bounding box center [405, 111] width 255 height 101
click at [475, 69] on textarea "**********" at bounding box center [405, 111] width 255 height 101
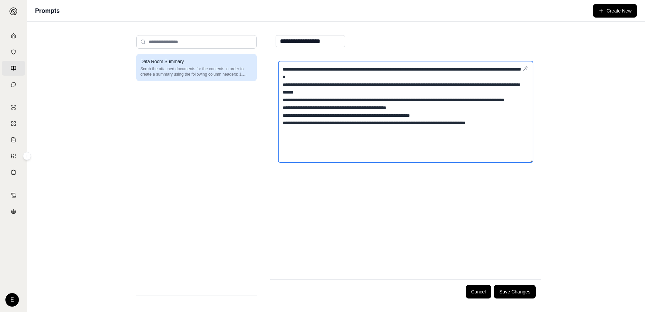
drag, startPoint x: 372, startPoint y: 144, endPoint x: 273, endPoint y: 130, distance: 100.2
click at [273, 130] on div "**********" at bounding box center [405, 166] width 271 height 226
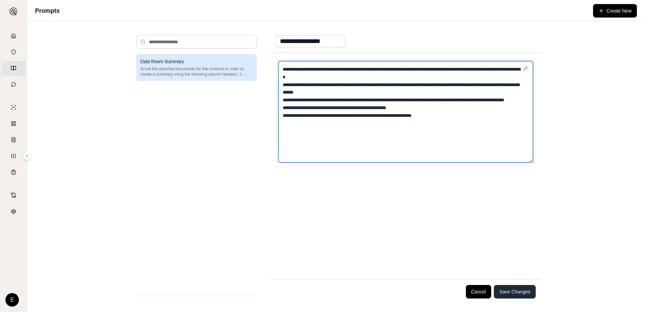
type textarea "**********"
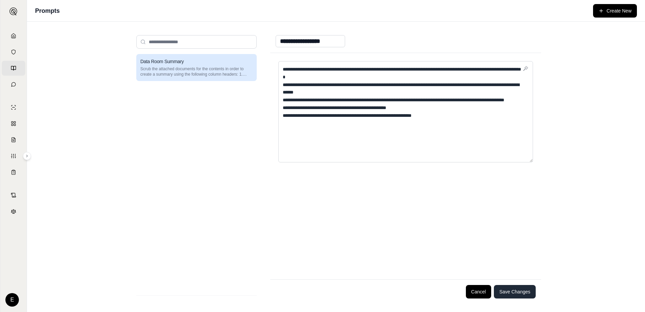
click at [515, 289] on button "Save Changes" at bounding box center [515, 291] width 42 height 13
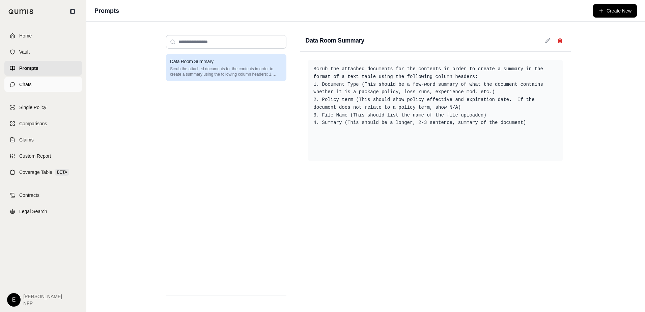
click at [11, 90] on link "Chats" at bounding box center [43, 84] width 78 height 15
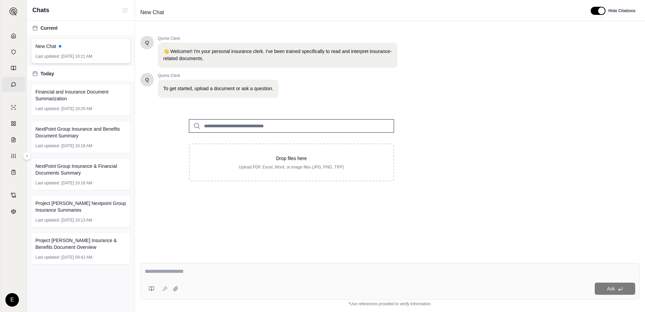
click at [75, 48] on div "New Chat" at bounding box center [80, 46] width 91 height 7
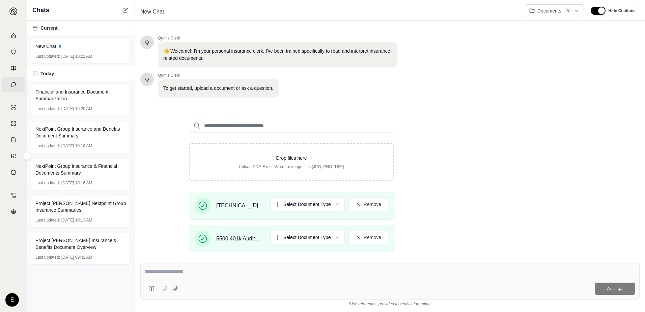
click at [151, 291] on button at bounding box center [151, 287] width 13 height 13
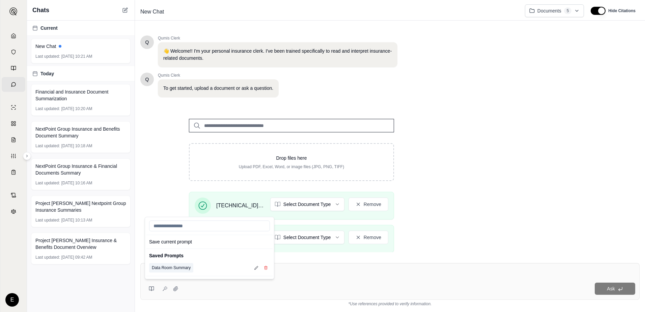
click at [169, 271] on button "Data Room Summary" at bounding box center [171, 267] width 44 height 9
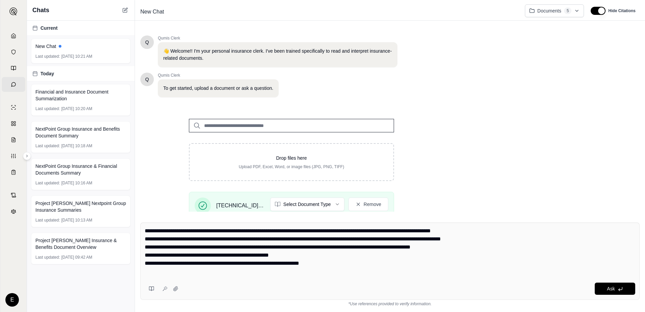
click at [595, 294] on div "Ask" at bounding box center [390, 287] width 490 height 13
click at [614, 291] on span "Ask" at bounding box center [610, 288] width 8 height 5
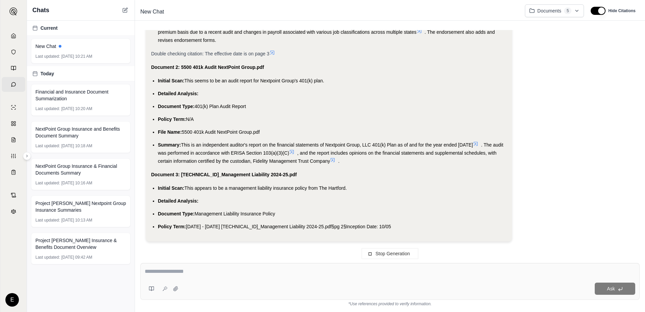
scroll to position [362, 0]
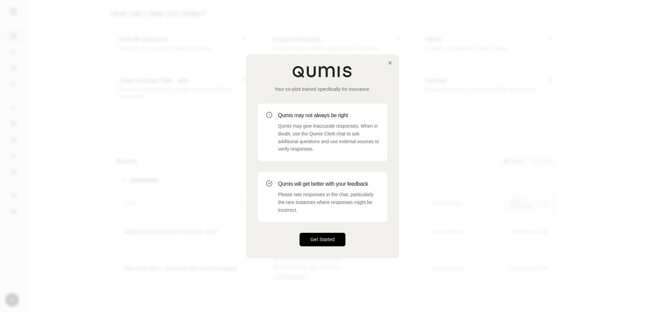
click at [319, 238] on button "Get Started" at bounding box center [322, 239] width 46 height 13
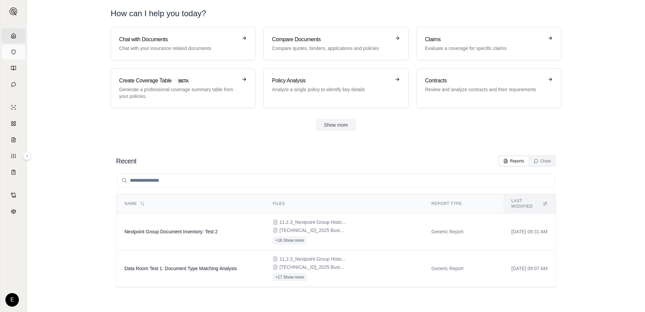
drag, startPoint x: 422, startPoint y: 227, endPoint x: 19, endPoint y: 49, distance: 440.3
click at [19, 49] on link "Vault" at bounding box center [14, 52] width 24 height 15
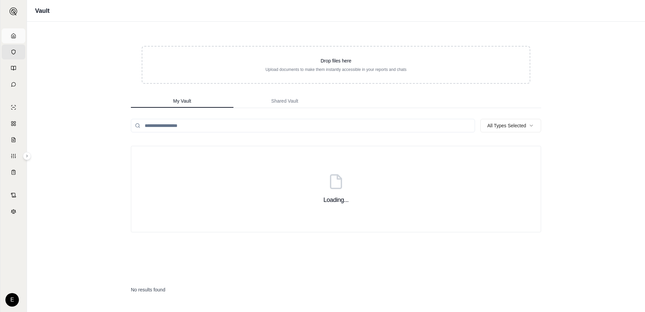
click at [10, 30] on link "Home" at bounding box center [14, 35] width 24 height 15
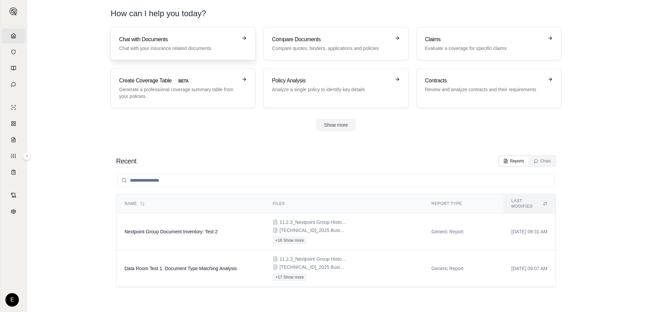
click at [196, 44] on div "Chat with Documents Chat with your insurance related documents" at bounding box center [178, 43] width 118 height 16
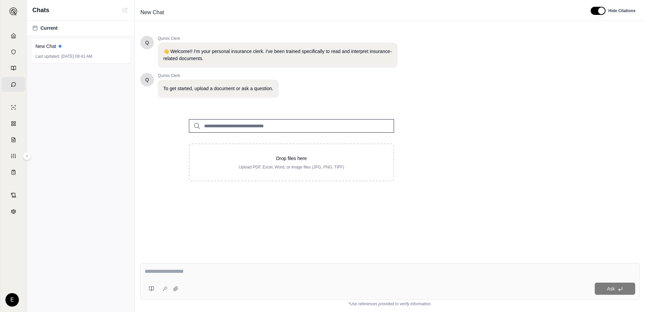
click at [260, 127] on input "search" at bounding box center [291, 125] width 205 height 13
click at [193, 127] on icon at bounding box center [197, 126] width 8 height 8
click at [200, 125] on icon at bounding box center [197, 126] width 8 height 8
click at [195, 126] on icon at bounding box center [197, 126] width 8 height 8
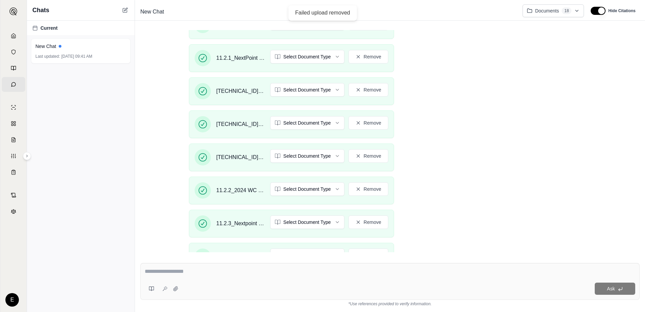
scroll to position [280, 0]
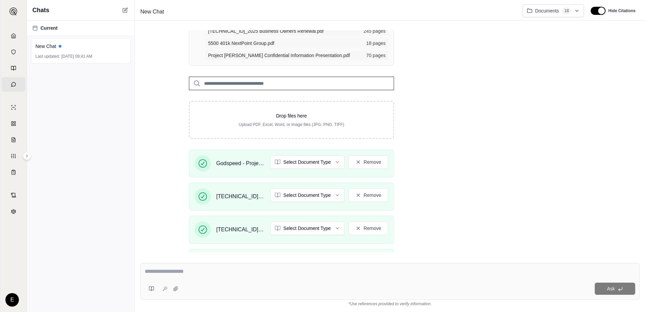
click at [186, 275] on textarea at bounding box center [390, 271] width 490 height 8
click at [215, 271] on textarea at bounding box center [390, 271] width 490 height 8
paste textarea "**********"
type textarea "**********"
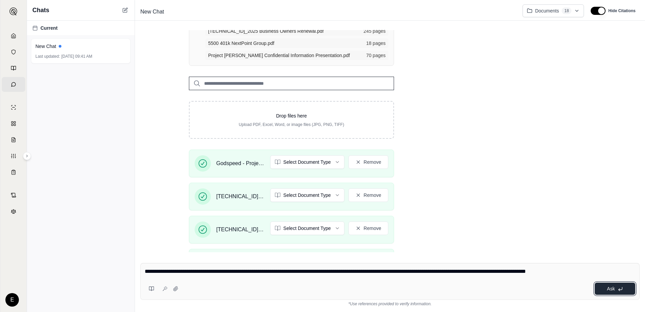
click at [626, 287] on button "Ask" at bounding box center [614, 288] width 40 height 12
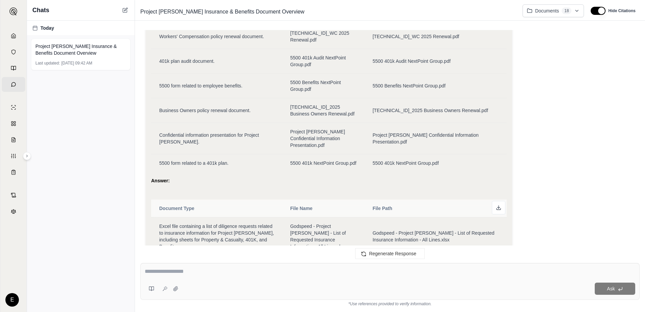
scroll to position [615, 0]
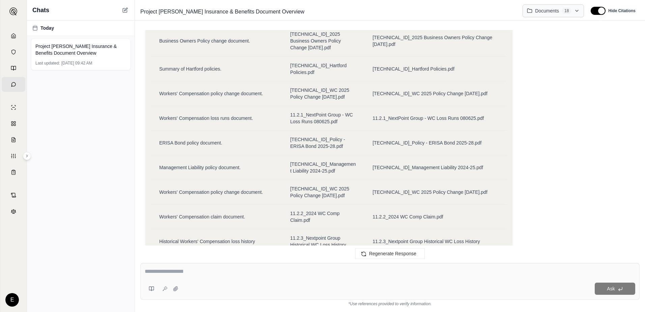
click at [578, 10] on html "Home Vault Prompts Chats Single Policy Comparisons Claims Custom Report Coverag…" at bounding box center [322, 156] width 645 height 312
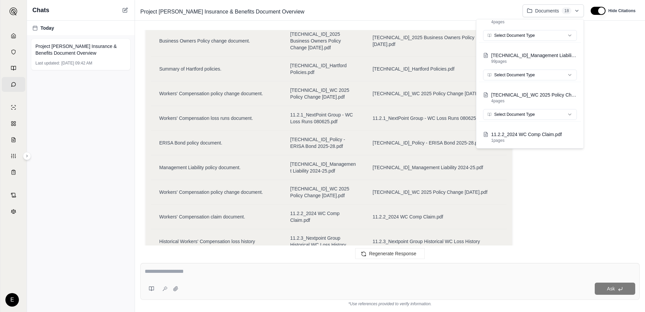
scroll to position [595, 0]
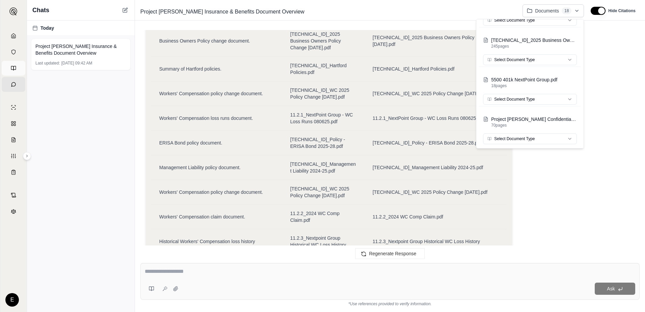
click at [13, 72] on html "Home Vault Prompts Chats Single Policy Comparisons Claims Custom Report Coverag…" at bounding box center [322, 156] width 645 height 312
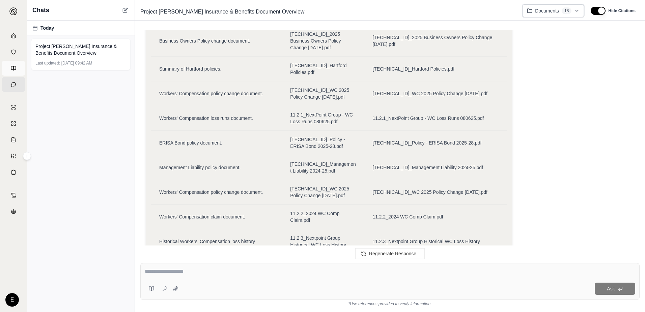
scroll to position [654, 0]
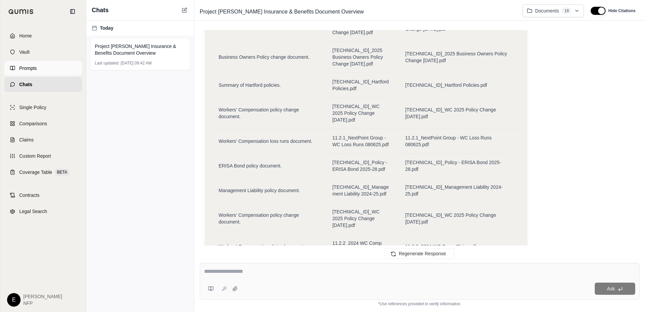
click at [13, 71] on link "Prompts" at bounding box center [43, 68] width 78 height 15
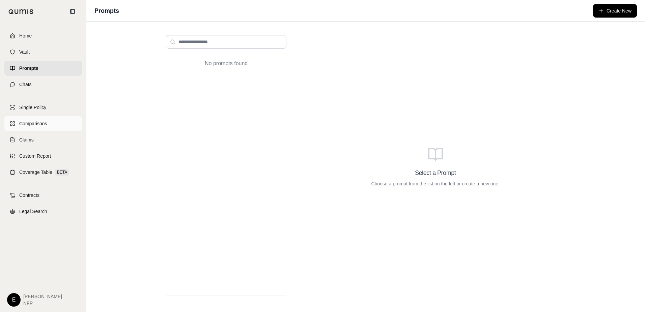
click at [50, 125] on link "Comparisons" at bounding box center [43, 123] width 78 height 15
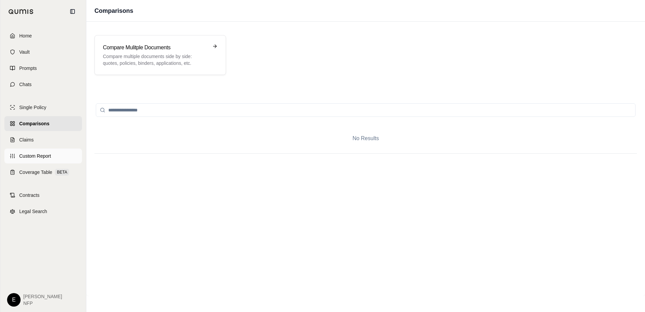
drag, startPoint x: 28, startPoint y: 154, endPoint x: 34, endPoint y: 155, distance: 6.2
click at [28, 154] on span "Custom Report" at bounding box center [35, 155] width 32 height 7
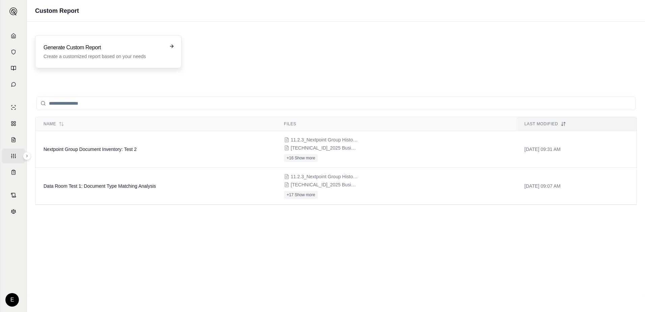
click at [171, 45] on icon at bounding box center [171, 45] width 5 height 5
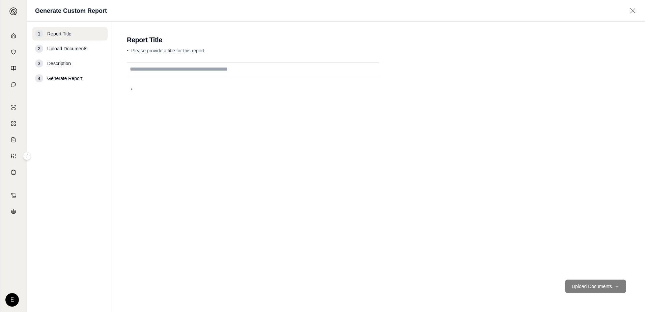
click at [256, 74] on input "text" at bounding box center [253, 69] width 252 height 14
type input "**********"
click at [585, 284] on button "Upload Documents →" at bounding box center [595, 285] width 61 height 13
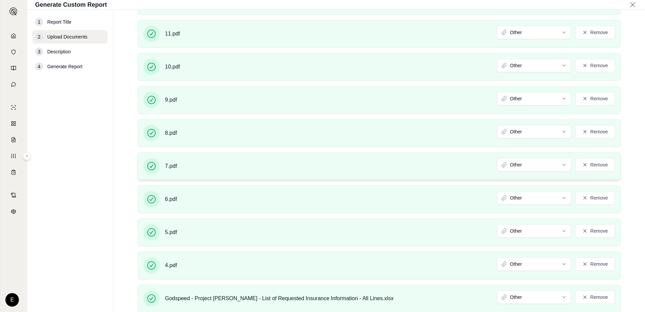
scroll to position [1854, 0]
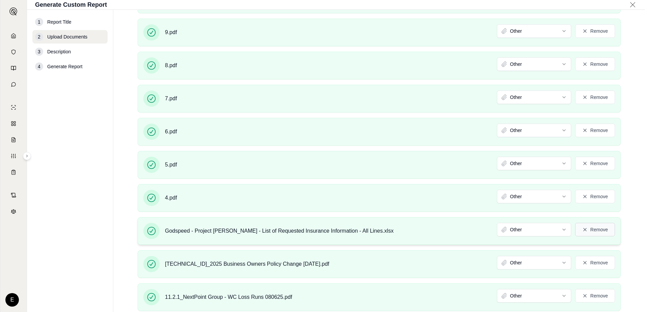
click at [589, 231] on button "Remove" at bounding box center [595, 229] width 40 height 13
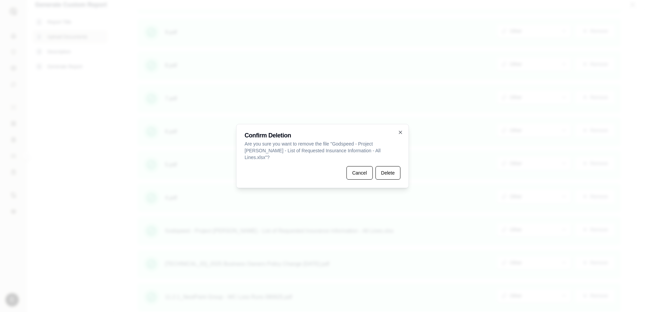
click at [395, 133] on div "Confirm Deletion Are you sure you want to remove the file " Godspeed - Project …" at bounding box center [322, 156] width 173 height 64
drag, startPoint x: 405, startPoint y: 136, endPoint x: 399, endPoint y: 138, distance: 6.1
click at [404, 136] on div "Confirm Deletion Are you sure you want to remove the file " Godspeed - Project …" at bounding box center [322, 156] width 173 height 64
click at [398, 135] on icon "button" at bounding box center [399, 131] width 5 height 5
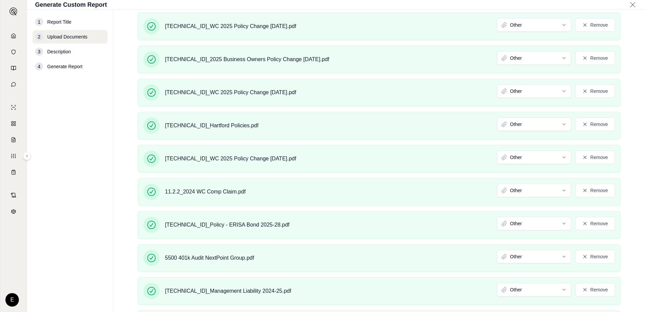
scroll to position [2392, 0]
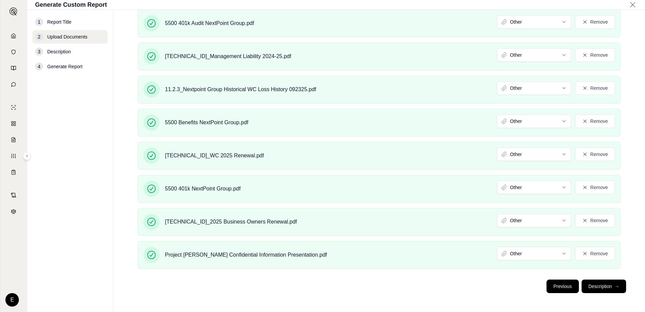
click at [552, 287] on button "Previous" at bounding box center [562, 285] width 32 height 13
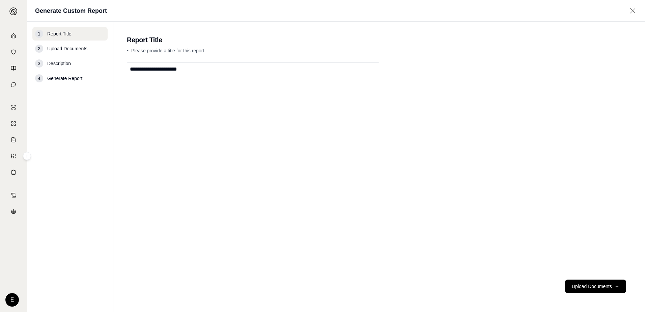
scroll to position [0, 0]
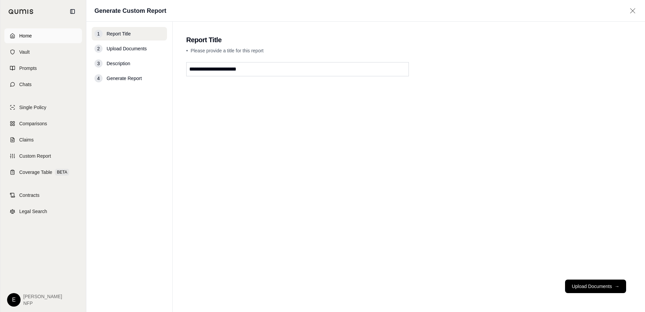
click at [35, 34] on link "Home" at bounding box center [43, 35] width 78 height 15
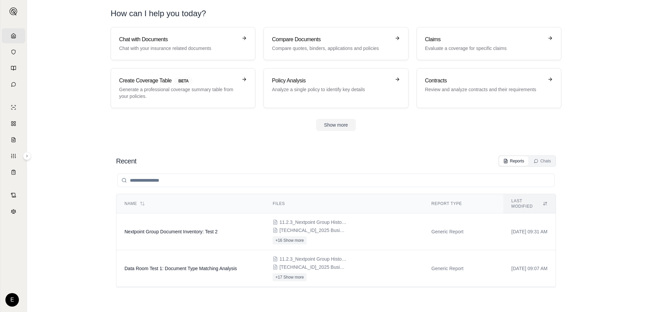
click at [327, 118] on div "Chat with Documents Chat with your insurance related documents Compare Document…" at bounding box center [336, 79] width 472 height 104
click at [334, 126] on button "Show more" at bounding box center [336, 125] width 40 height 12
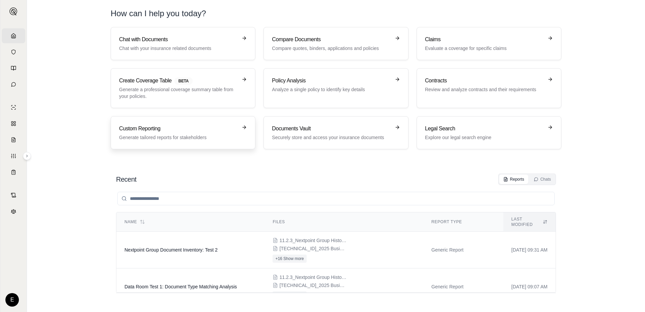
click at [173, 129] on h3 "Custom Reporting" at bounding box center [178, 128] width 118 height 8
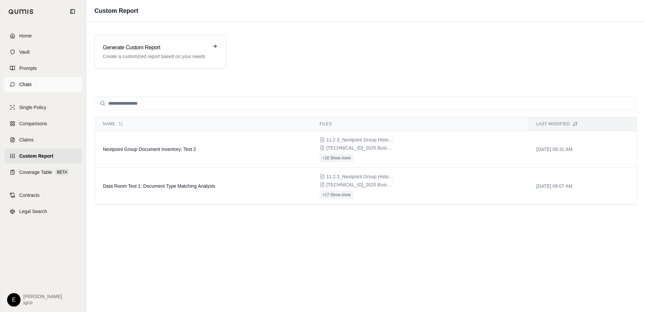
click at [11, 87] on link "Chats" at bounding box center [43, 84] width 78 height 15
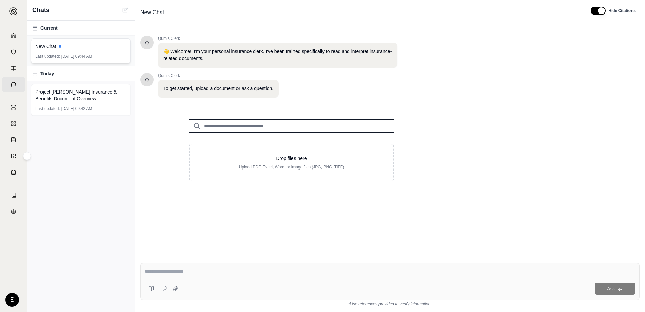
click at [47, 51] on div "New Chat Last updated: Oct 13, 2025, 09:44 AM" at bounding box center [80, 50] width 99 height 25
click at [596, 11] on button "button" at bounding box center [597, 11] width 15 height 8
click at [596, 11] on button "button" at bounding box center [595, 11] width 15 height 8
click at [9, 63] on link "Prompts" at bounding box center [14, 68] width 24 height 15
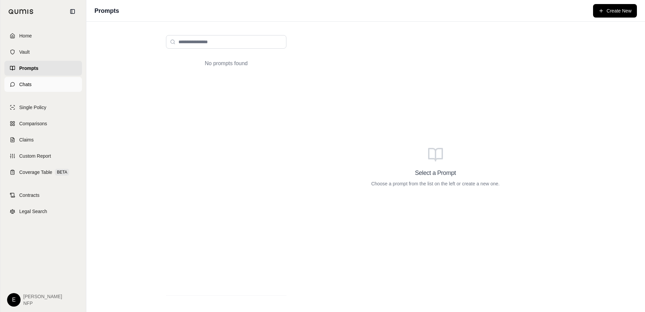
click at [17, 79] on link "Chats" at bounding box center [43, 84] width 78 height 15
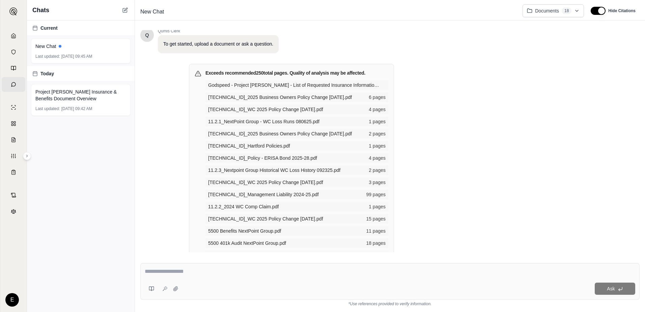
scroll to position [145, 0]
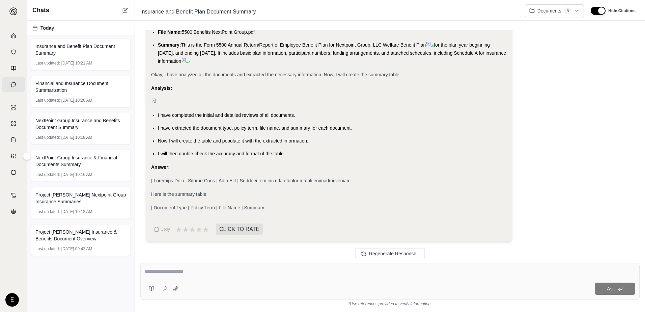
scroll to position [696, 0]
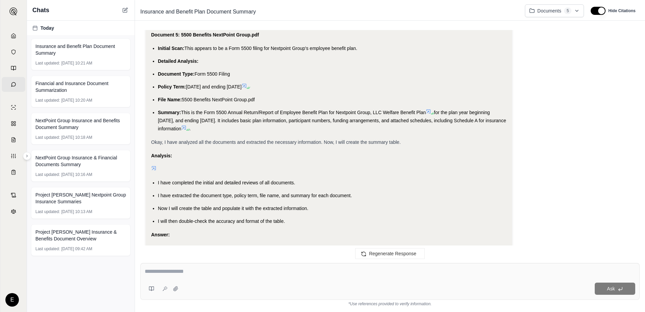
click at [342, 140] on span "Okay, I have analyzed all the documents and extracted the necessary information…" at bounding box center [275, 141] width 249 height 5
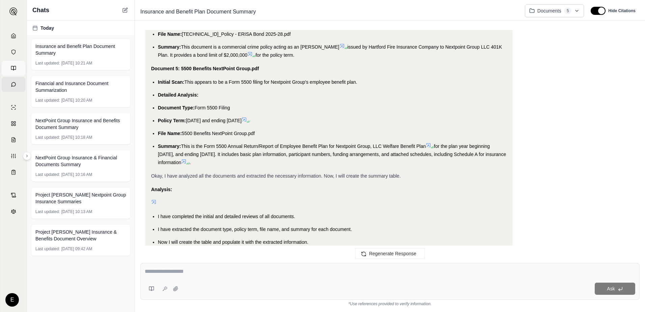
scroll to position [670, 0]
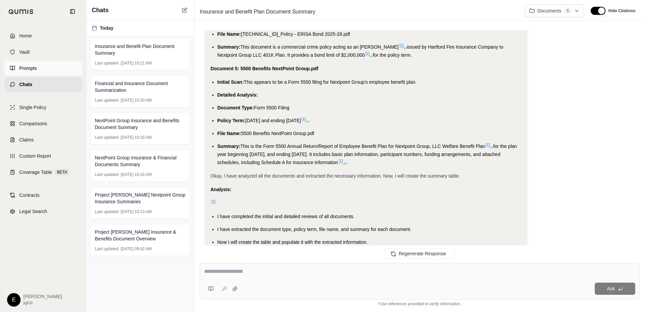
click at [27, 73] on link "Prompts" at bounding box center [43, 68] width 78 height 15
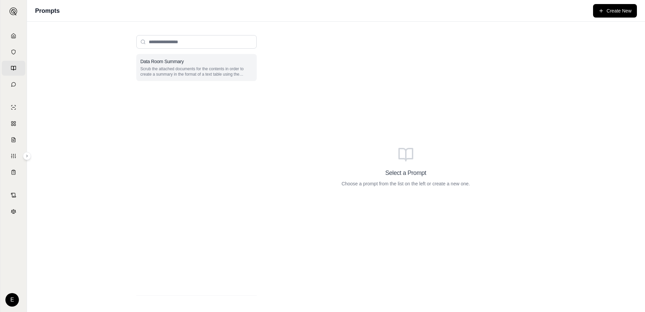
click at [169, 65] on div "Data Room Summary Scrub the attached documents for the contents in order to cre…" at bounding box center [196, 67] width 120 height 27
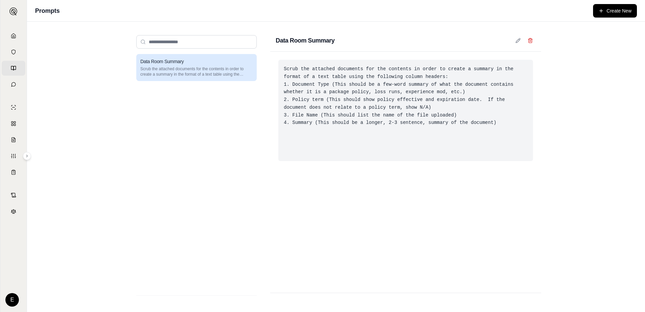
click at [318, 64] on div "Scrub the attached documents for the contents in order to create a summary in t…" at bounding box center [405, 110] width 255 height 101
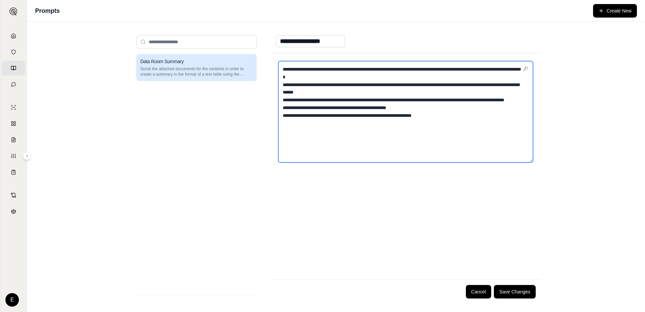
click at [401, 70] on textarea "**********" at bounding box center [405, 111] width 255 height 101
drag, startPoint x: 413, startPoint y: 78, endPoint x: 404, endPoint y: 68, distance: 13.3
click at [404, 68] on textarea "**********" at bounding box center [405, 111] width 255 height 101
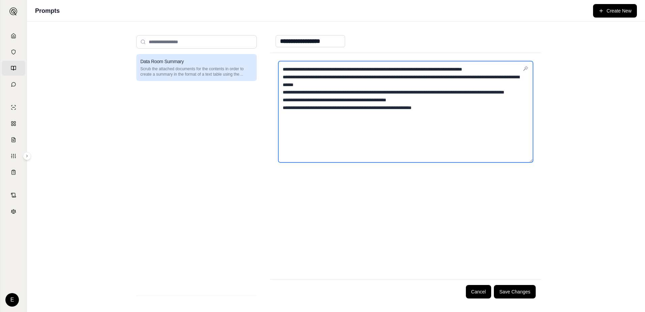
click at [519, 69] on textarea "**********" at bounding box center [405, 111] width 255 height 101
drag, startPoint x: 405, startPoint y: 68, endPoint x: 137, endPoint y: 56, distance: 268.6
click at [140, 56] on div "**********" at bounding box center [336, 167] width 410 height 274
click at [476, 69] on textarea "**********" at bounding box center [405, 111] width 255 height 101
type textarea "**********"
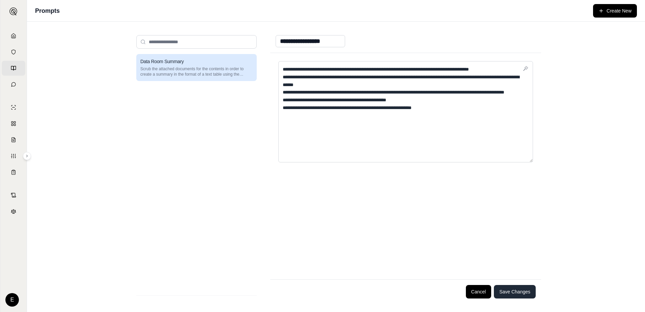
click at [520, 289] on button "Save Changes" at bounding box center [515, 291] width 42 height 13
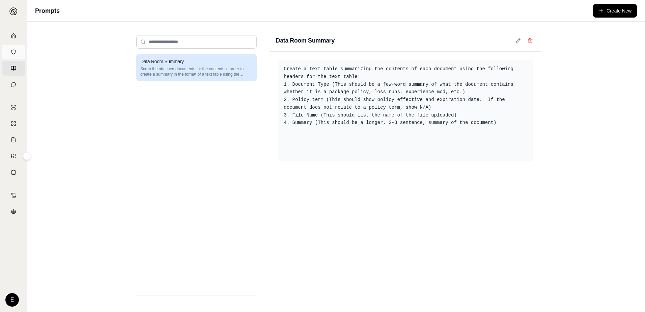
click at [16, 58] on link "Vault" at bounding box center [14, 52] width 24 height 15
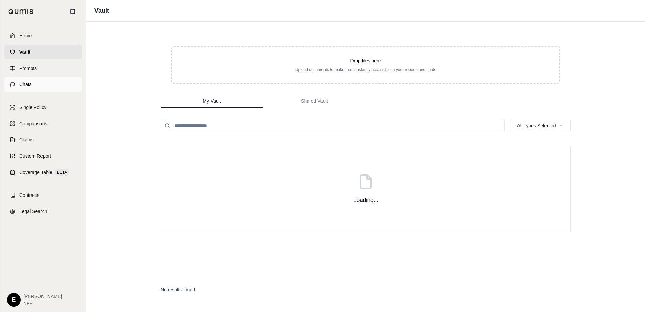
click at [27, 84] on span "Chats" at bounding box center [25, 84] width 12 height 7
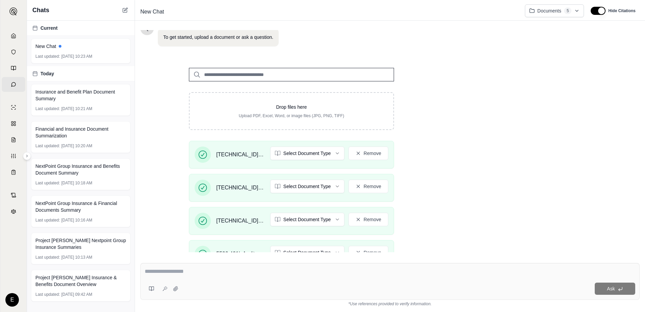
scroll to position [186, 0]
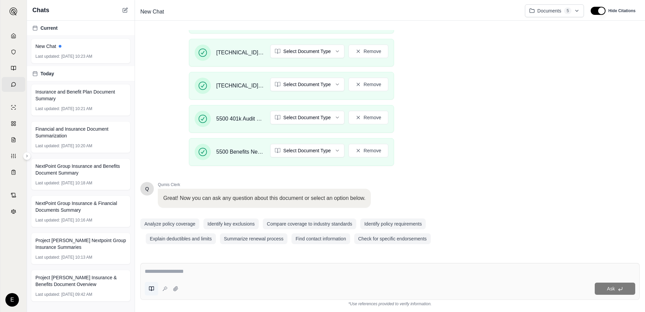
click at [154, 289] on button at bounding box center [151, 287] width 13 height 13
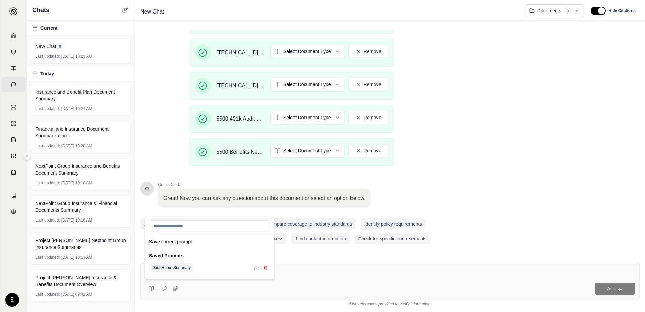
click at [177, 271] on button "Data Room Summary" at bounding box center [171, 267] width 44 height 9
type textarea "**********"
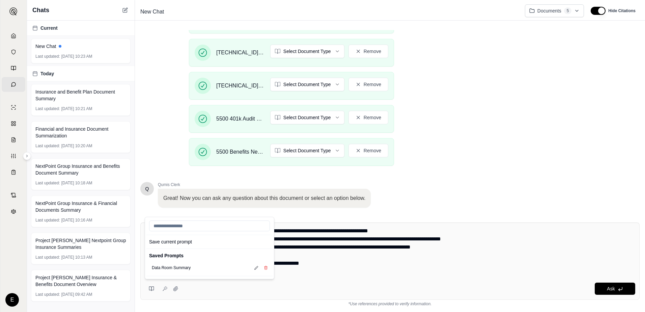
click at [509, 132] on div "Q Qumis Clerk 👋 Welcome!! I'm your personal insurance clerk. I've been trained …" at bounding box center [389, 120] width 499 height 181
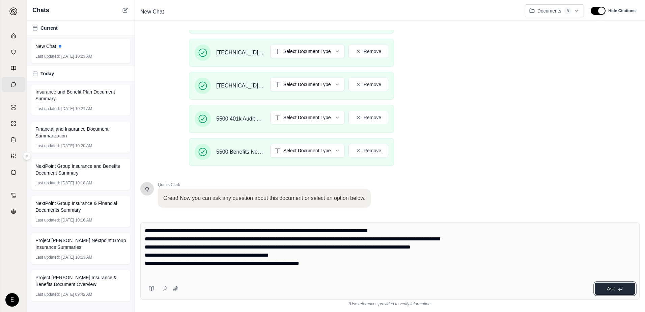
click at [622, 291] on icon at bounding box center [619, 288] width 5 height 5
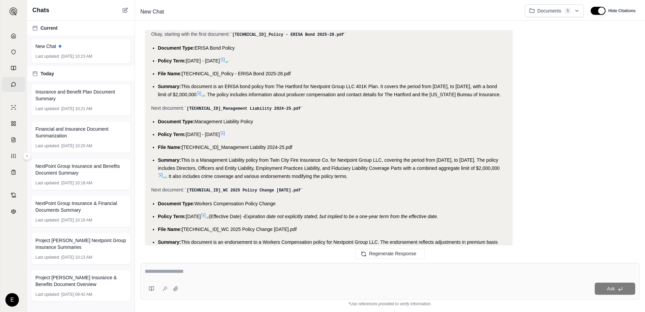
scroll to position [525, 0]
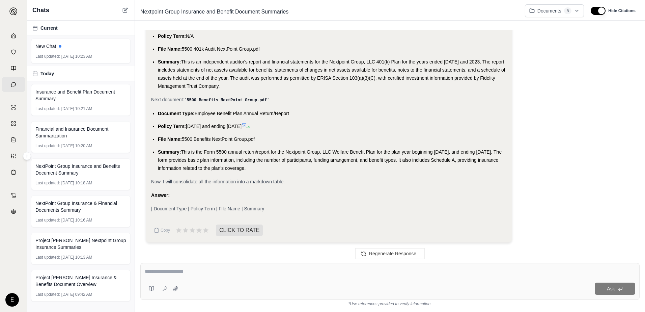
click at [197, 274] on textarea at bounding box center [390, 271] width 490 height 8
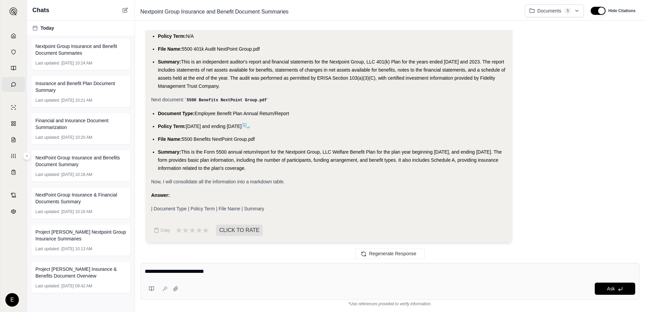
type textarea "**********"
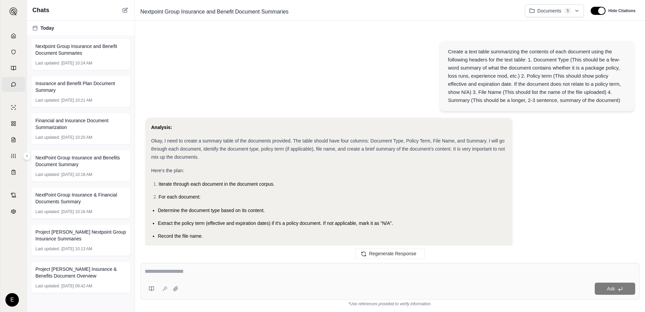
scroll to position [695, 0]
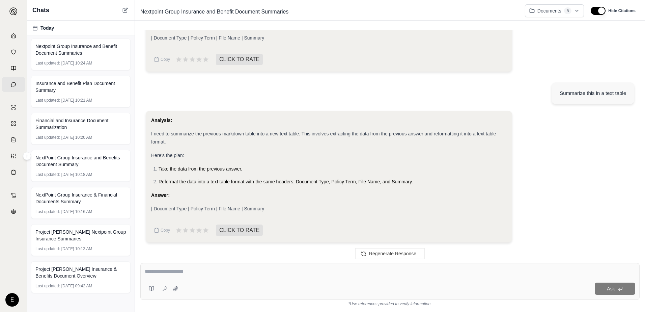
click at [174, 134] on span "I need to summarize the previous markdown table into a new text table. This inv…" at bounding box center [323, 137] width 345 height 13
click at [533, 136] on div "Analysis: I need to summarize the previous markdown table into a new text table…" at bounding box center [390, 179] width 488 height 137
click at [473, 129] on div "I need to summarize the previous markdown table into a new text table. This inv…" at bounding box center [328, 137] width 355 height 16
drag, startPoint x: 473, startPoint y: 129, endPoint x: 469, endPoint y: 130, distance: 4.1
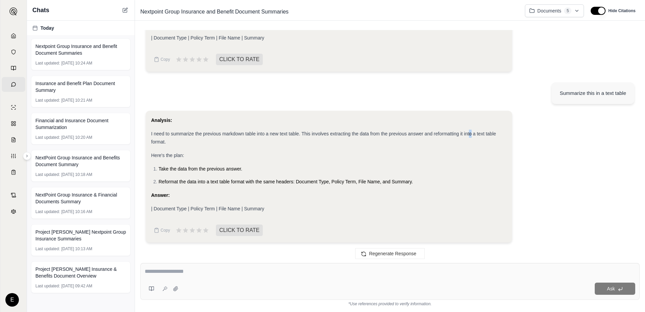
click at [469, 131] on span "I need to summarize the previous markdown table into a new text table. This inv…" at bounding box center [323, 137] width 345 height 13
drag, startPoint x: 469, startPoint y: 130, endPoint x: 389, endPoint y: 143, distance: 81.3
click at [469, 131] on span "I need to summarize the previous markdown table into a new text table. This inv…" at bounding box center [323, 137] width 345 height 13
click at [178, 208] on span "| Document Type | Policy Term | File Name | Summary" at bounding box center [207, 208] width 113 height 5
click at [247, 207] on span "| Document Type | Policy Term | File Name | Summary" at bounding box center [207, 208] width 113 height 5
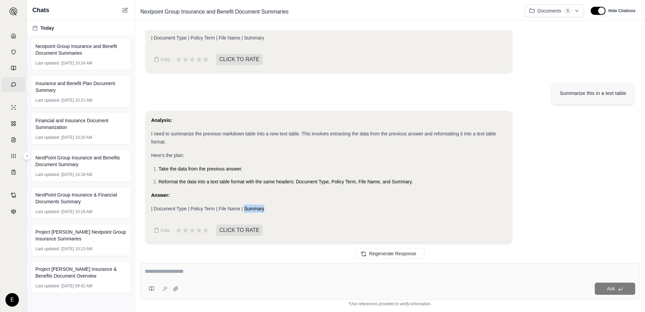
click at [247, 207] on span "| Document Type | Policy Term | File Name | Summary" at bounding box center [207, 208] width 113 height 5
click at [559, 14] on html "Home Vault Prompts Chats Single Policy Comparisons Claims Custom Report Coverag…" at bounding box center [322, 156] width 645 height 312
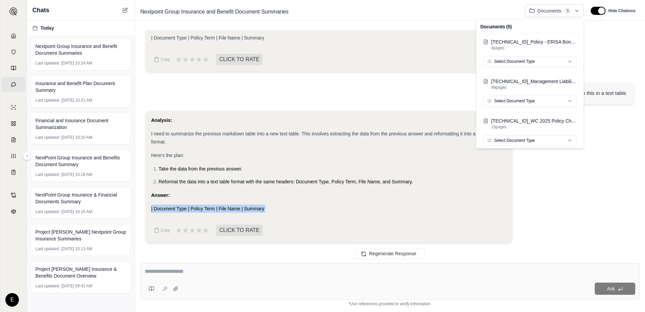
click at [320, 11] on html "Home Vault Prompts Chats Single Policy Comparisons Claims Custom Report Coverag…" at bounding box center [322, 156] width 645 height 312
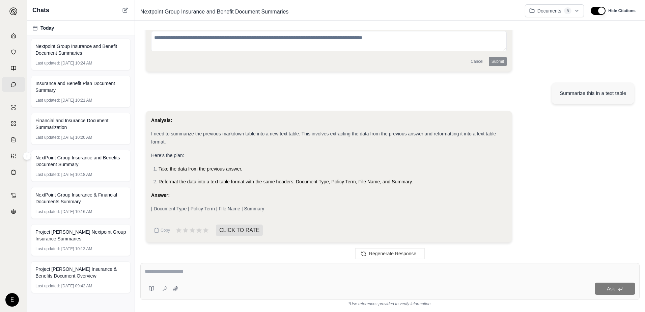
scroll to position [447, 0]
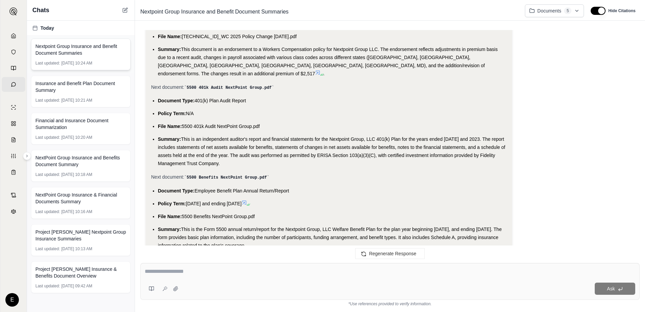
click at [96, 56] on div "Nextpoint Group Insurance and Benefit Document Summaries Last updated: Oct 13, …" at bounding box center [80, 54] width 99 height 32
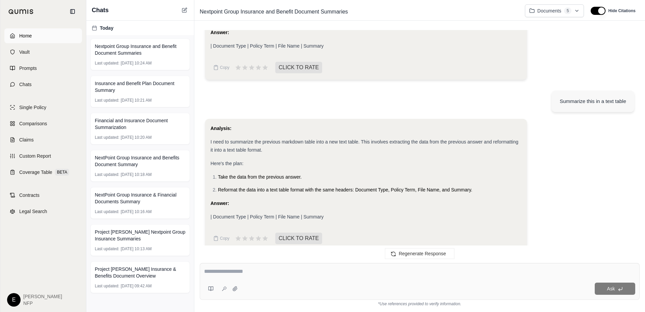
scroll to position [703, 0]
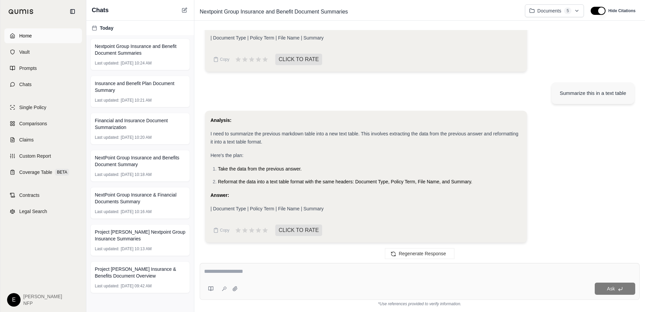
click at [7, 33] on link "Home" at bounding box center [43, 35] width 78 height 15
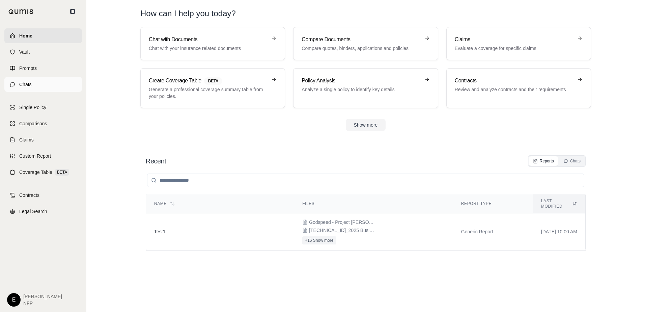
click at [29, 87] on span "Chats" at bounding box center [25, 84] width 12 height 7
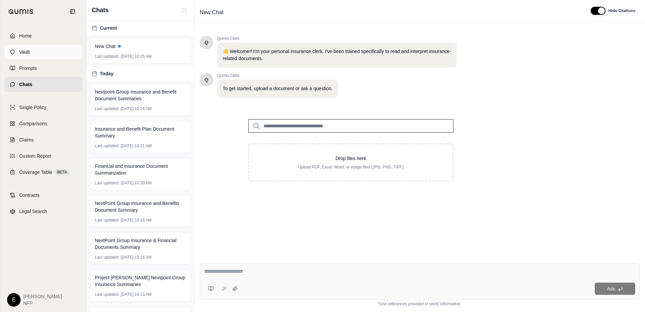
click at [27, 53] on span "Vault" at bounding box center [24, 52] width 10 height 7
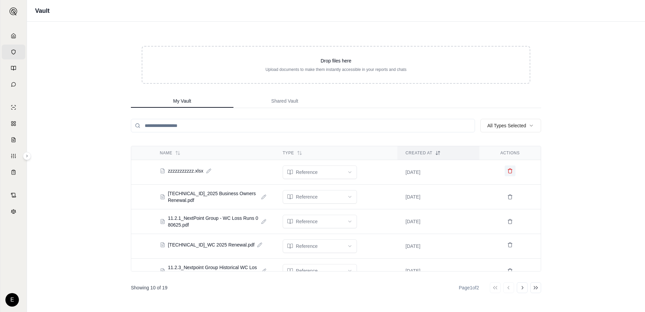
click at [507, 172] on icon at bounding box center [509, 170] width 5 height 5
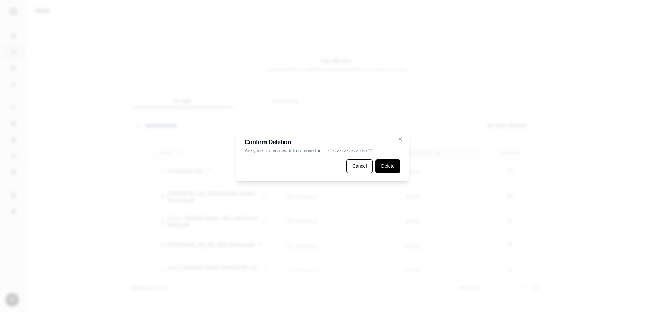
click at [388, 167] on button "Delete" at bounding box center [387, 165] width 25 height 13
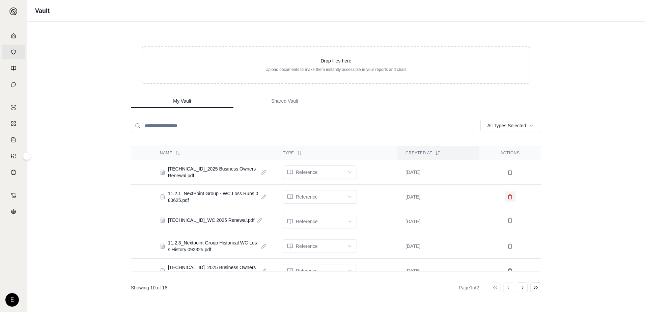
click at [507, 196] on icon at bounding box center [509, 196] width 5 height 5
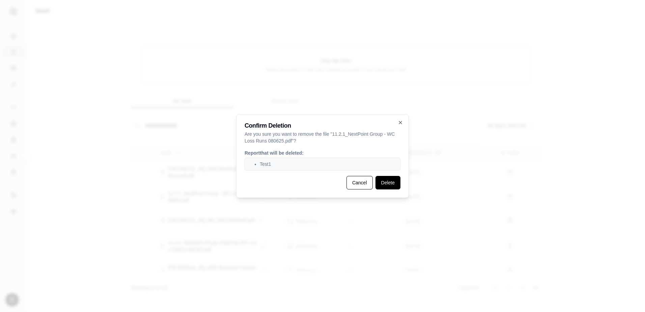
click at [388, 182] on button "Delete" at bounding box center [387, 182] width 25 height 13
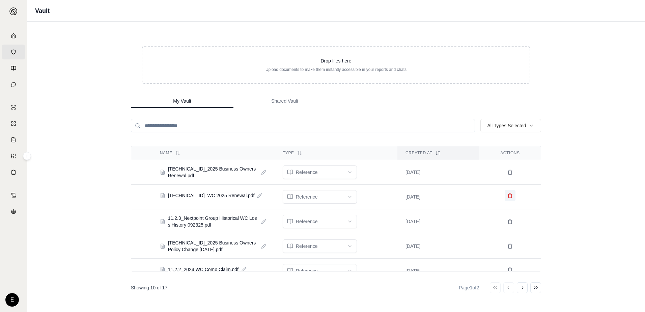
click at [507, 195] on icon at bounding box center [509, 194] width 5 height 5
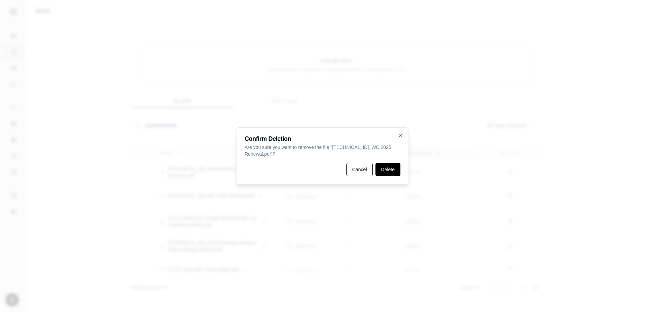
click at [395, 168] on button "Delete" at bounding box center [387, 168] width 25 height 13
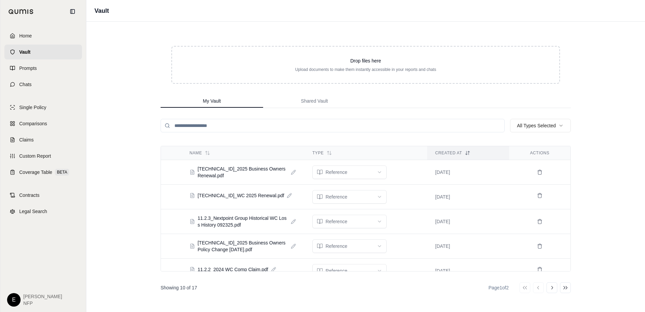
click at [29, 43] on div "Home Vault Prompts Chats" at bounding box center [43, 59] width 78 height 63
click at [27, 36] on span "Home" at bounding box center [25, 35] width 12 height 7
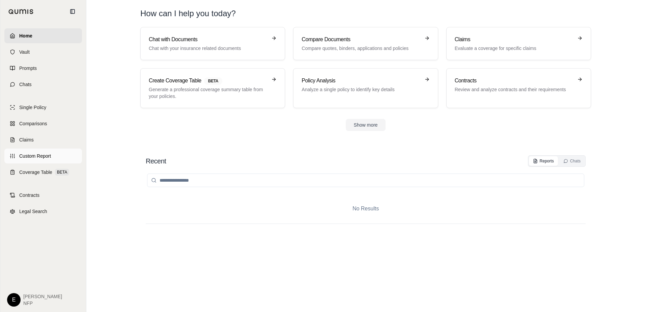
click at [17, 156] on link "Custom Report" at bounding box center [43, 155] width 78 height 15
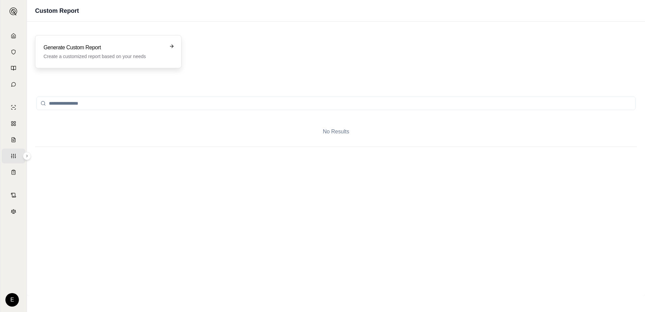
click at [174, 49] on div "Generate Custom Report Create a customized report based on your needs" at bounding box center [108, 51] width 146 height 33
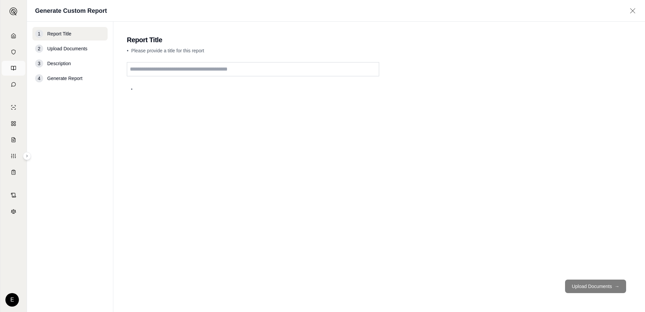
click at [18, 65] on link "Prompts" at bounding box center [14, 68] width 24 height 15
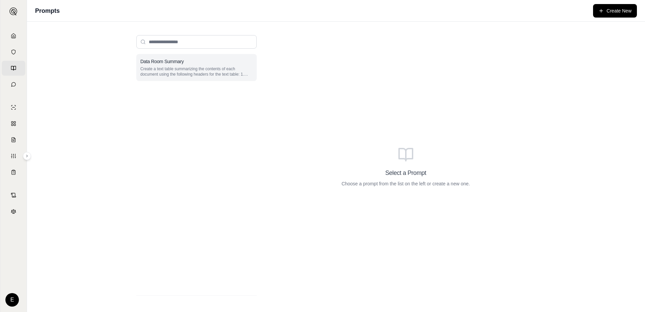
click at [176, 64] on h3 "Data Room Summary" at bounding box center [161, 61] width 43 height 7
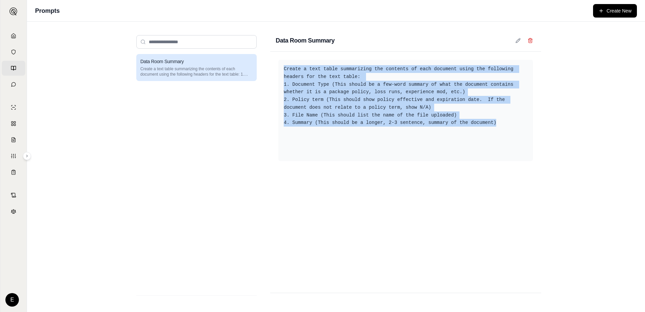
drag, startPoint x: 494, startPoint y: 121, endPoint x: 274, endPoint y: 69, distance: 225.8
click at [274, 69] on div "Create a text table summarizing the contents of each document using the followi…" at bounding box center [405, 172] width 271 height 241
drag, startPoint x: 274, startPoint y: 69, endPoint x: 308, endPoint y: 83, distance: 36.8
copy div "Create a text table summarizing the contents of each document using the followi…"
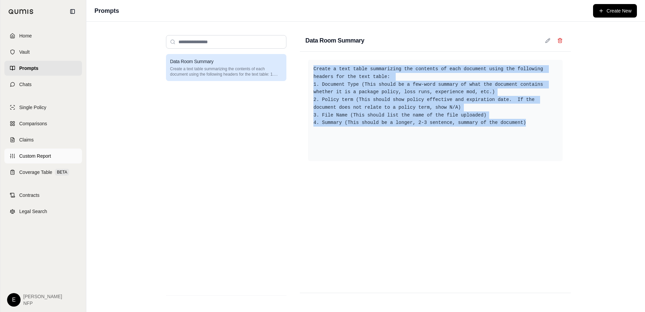
click at [40, 161] on link "Custom Report" at bounding box center [43, 155] width 78 height 15
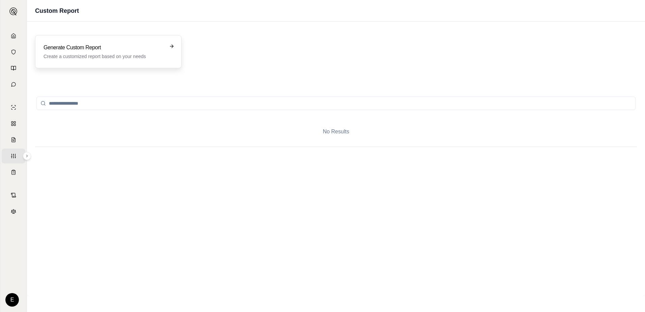
click at [152, 42] on div "Generate Custom Report Create a customized report based on your needs" at bounding box center [108, 51] width 146 height 33
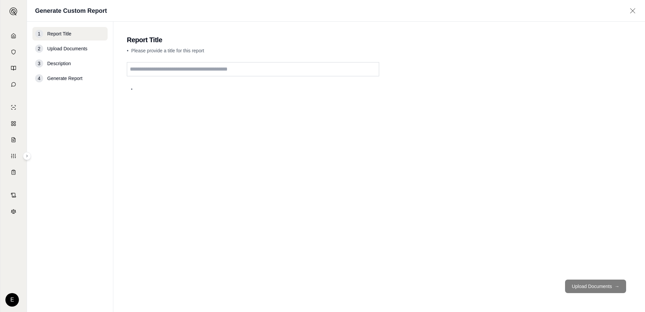
click at [185, 64] on input "text" at bounding box center [253, 69] width 252 height 14
type input "******"
click at [582, 283] on button "Upload Documents →" at bounding box center [595, 285] width 61 height 13
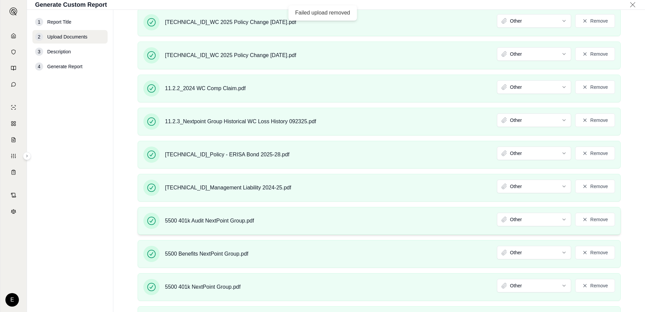
scroll to position [2401, 0]
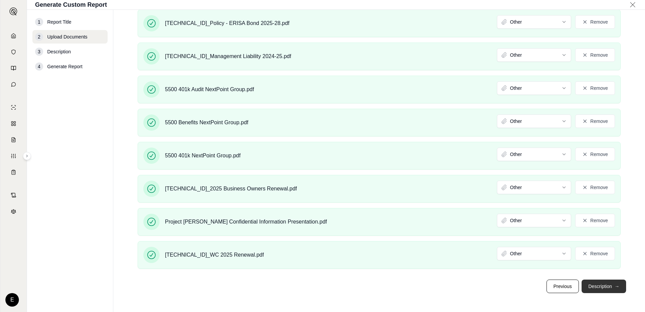
click at [596, 290] on button "Description →" at bounding box center [603, 285] width 45 height 13
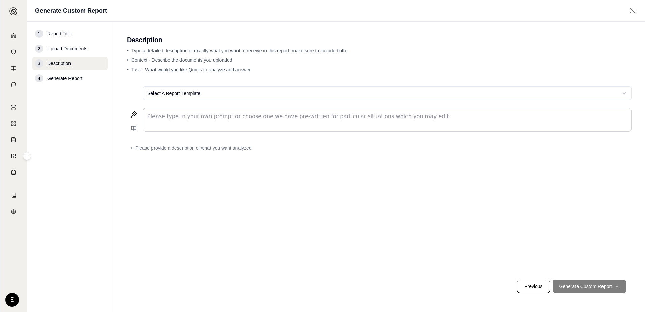
click at [168, 120] on div "editable markdown" at bounding box center [386, 119] width 487 height 23
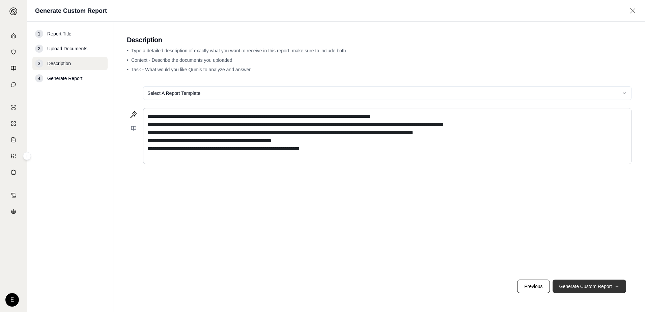
click at [585, 288] on button "Generate Custom Report →" at bounding box center [588, 285] width 73 height 13
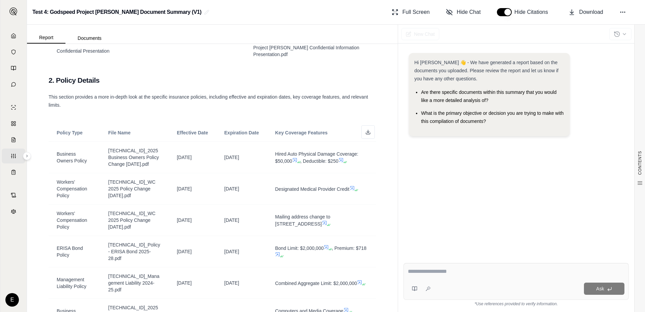
scroll to position [809, 0]
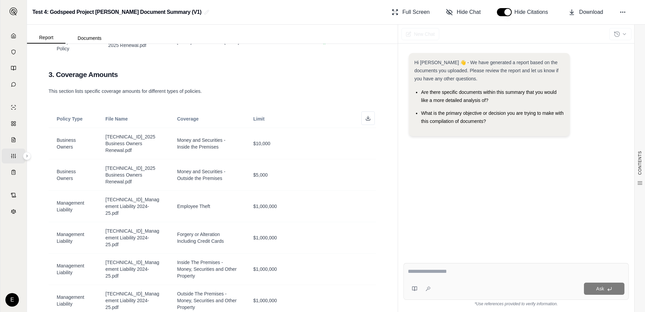
click at [434, 273] on textarea at bounding box center [516, 271] width 216 height 8
paste textarea "**********"
type textarea "**********"
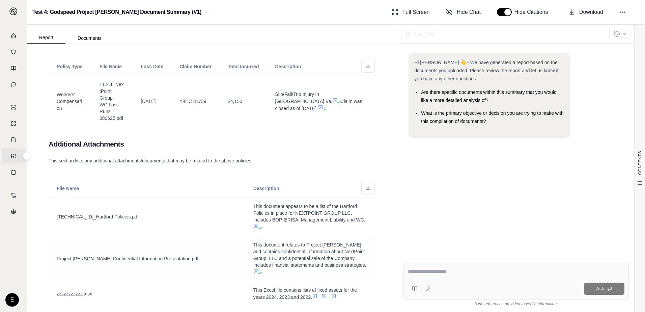
scroll to position [1234, 0]
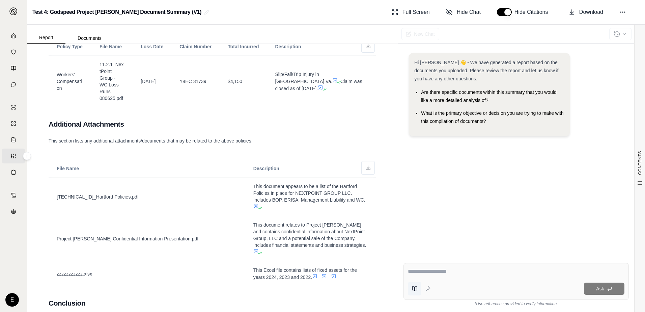
click at [416, 292] on button at bounding box center [414, 287] width 13 height 13
click at [436, 266] on button "Data Room Summary" at bounding box center [434, 267] width 44 height 9
type textarea "**********"
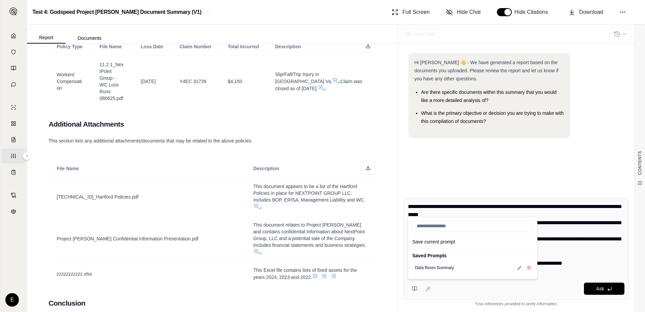
click at [553, 174] on div "Hi Eric 👋 - We have generated a report based on the documents you uploaded. Ple…" at bounding box center [515, 118] width 225 height 140
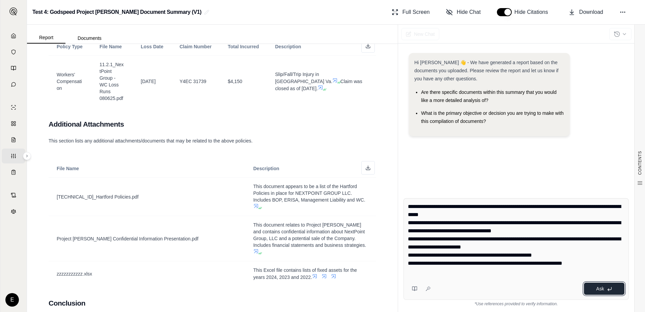
click at [606, 287] on icon at bounding box center [608, 288] width 5 height 5
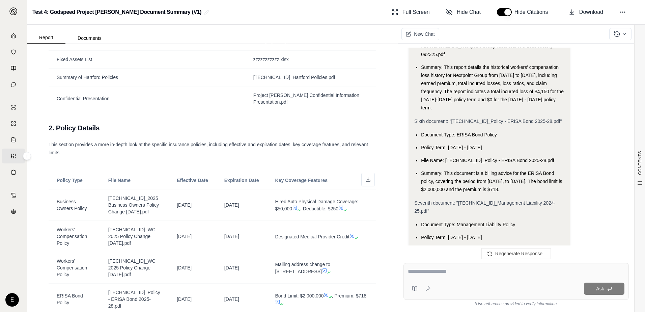
scroll to position [561, 0]
